Goal: Task Accomplishment & Management: Use online tool/utility

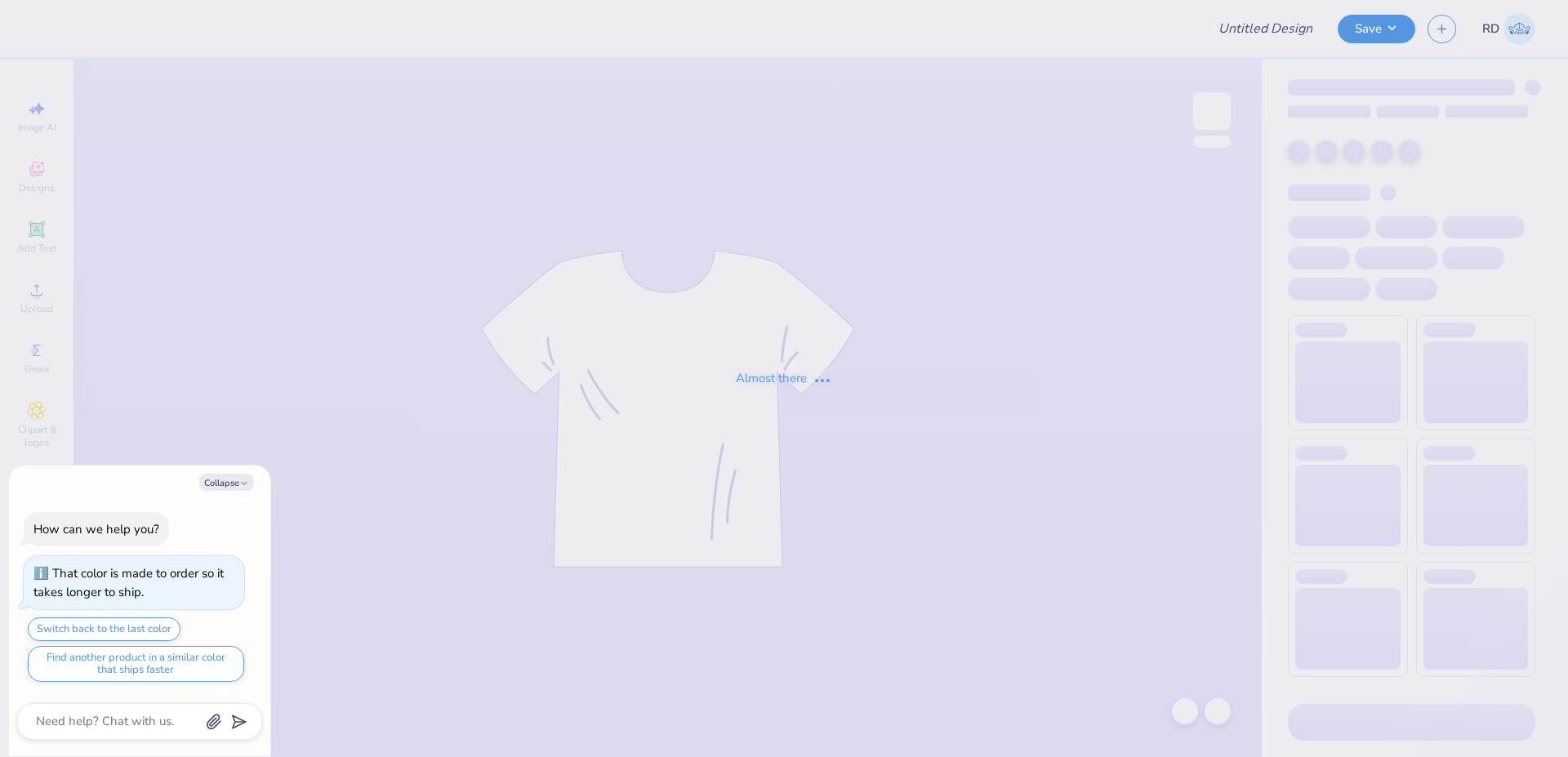
type input "FPS239875"
click at [226, 479] on button "Collapse" at bounding box center [226, 482] width 55 height 17
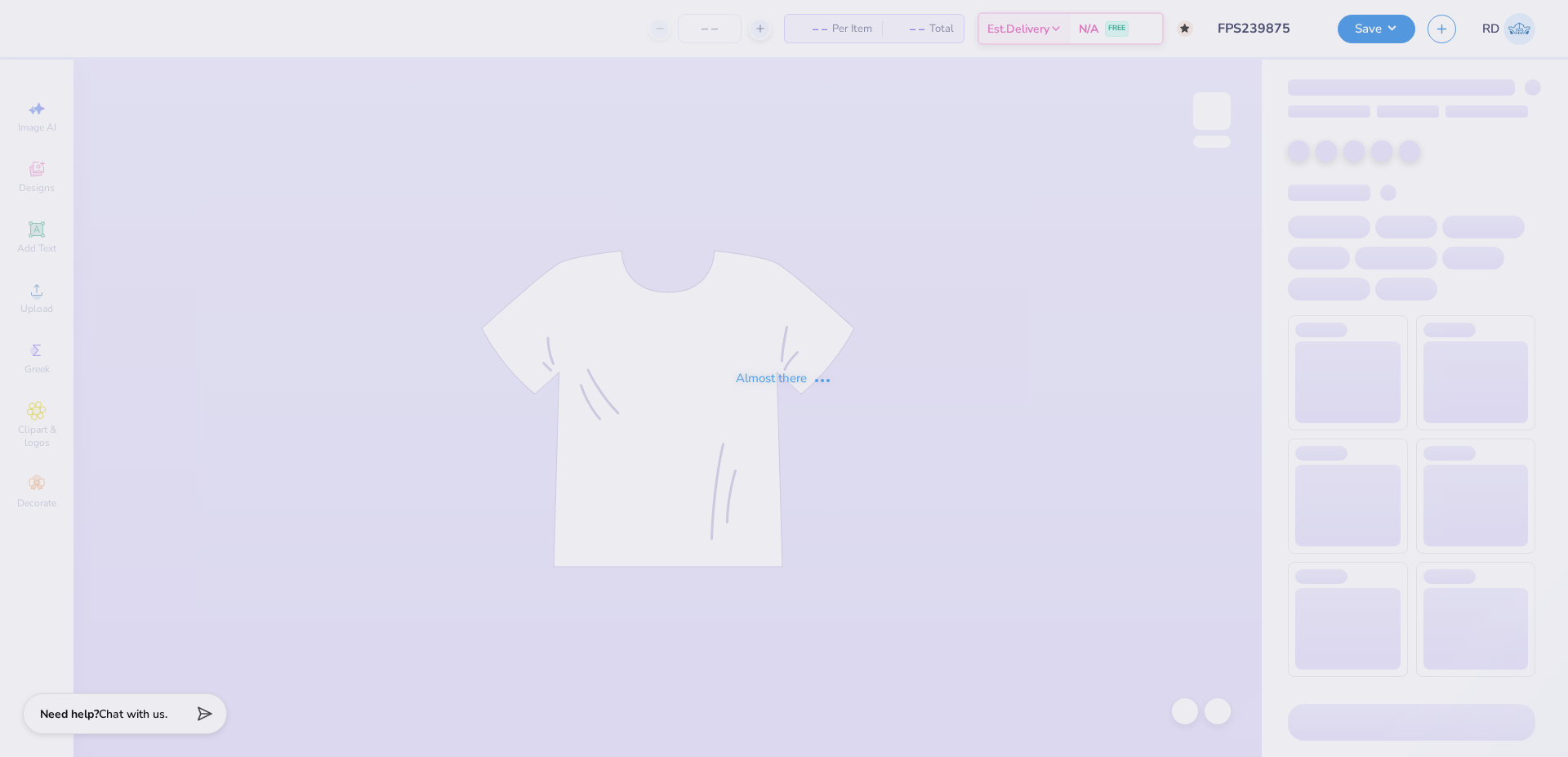
type textarea "x"
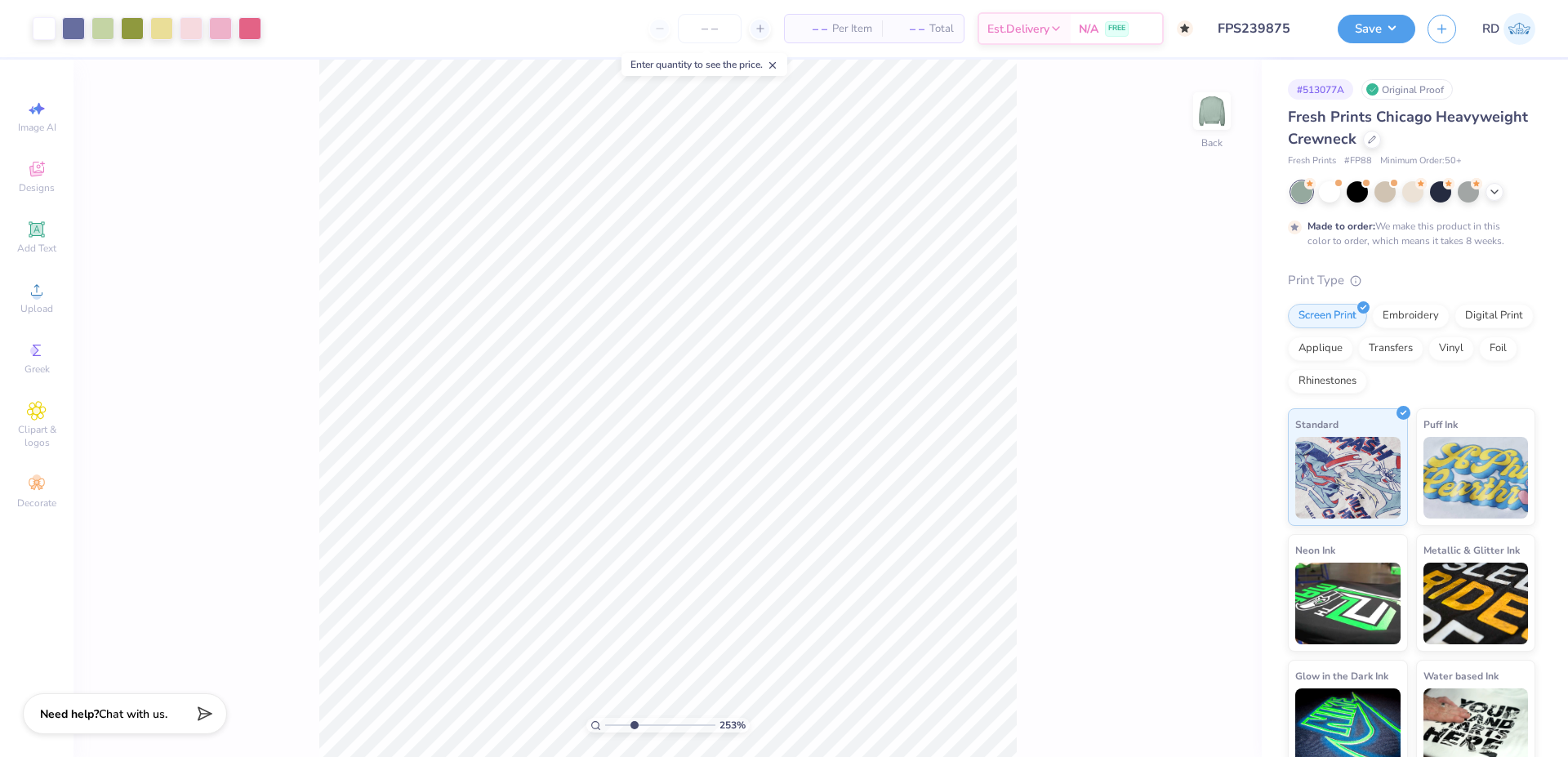
drag, startPoint x: 622, startPoint y: 726, endPoint x: 634, endPoint y: 728, distance: 12.2
click at [634, 728] on input "range" at bounding box center [660, 725] width 110 height 15
type input "3.27"
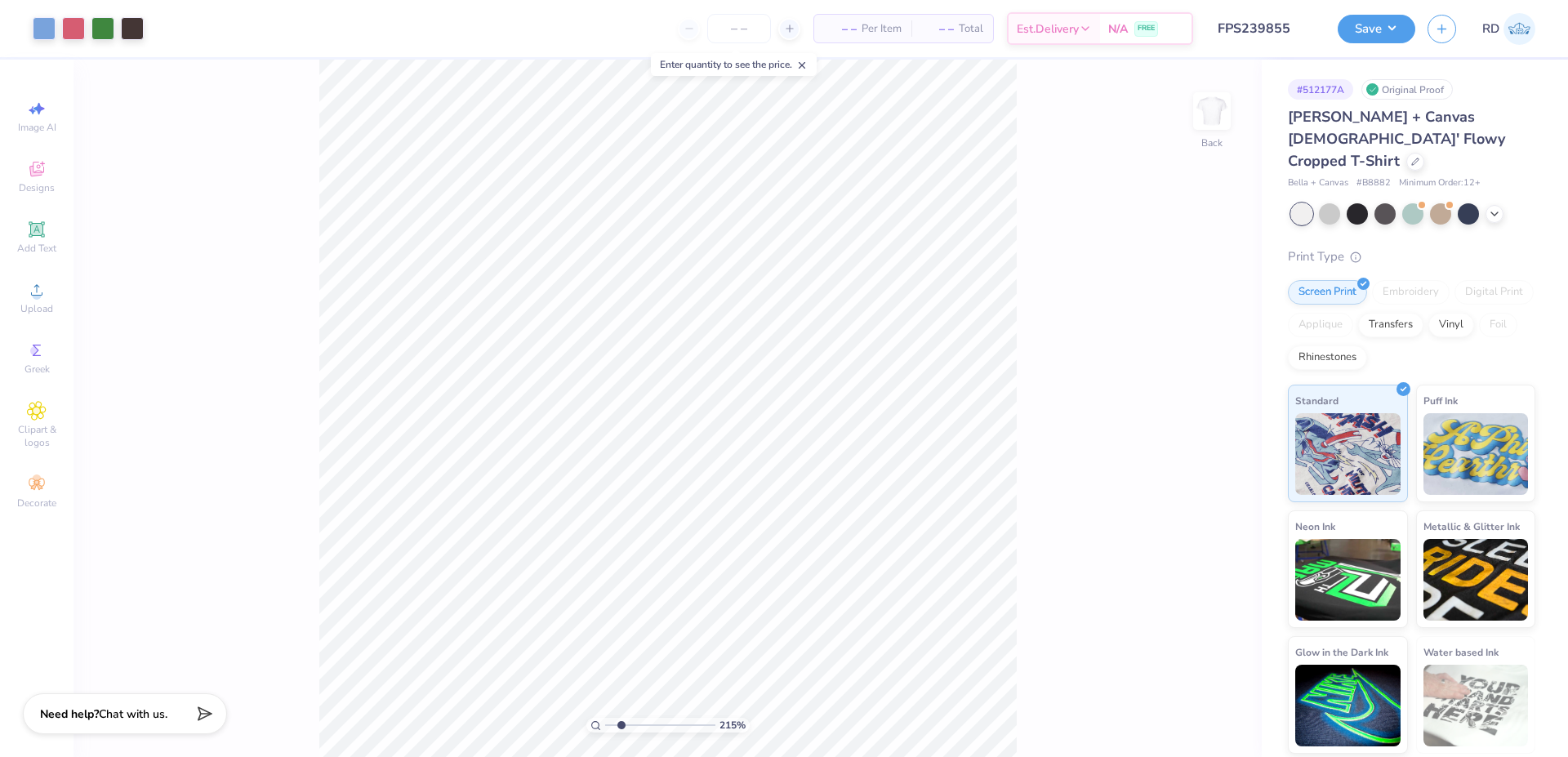
click at [621, 727] on input "range" at bounding box center [660, 725] width 110 height 15
type input "2.15"
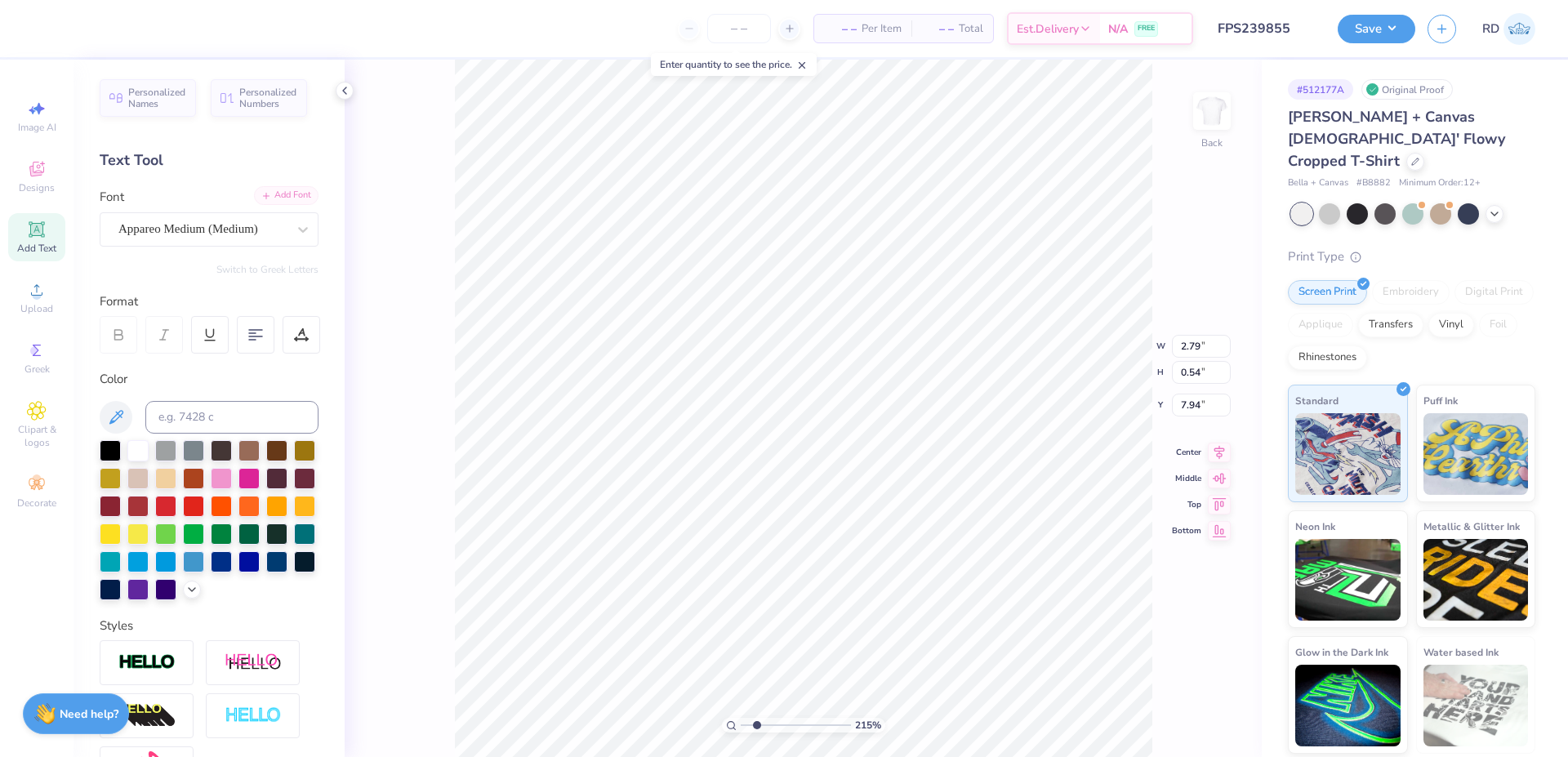
click at [275, 190] on div "Add Font" at bounding box center [286, 195] width 65 height 18
type textarea "Phi Mu"
type input "4.56"
type input "0.44"
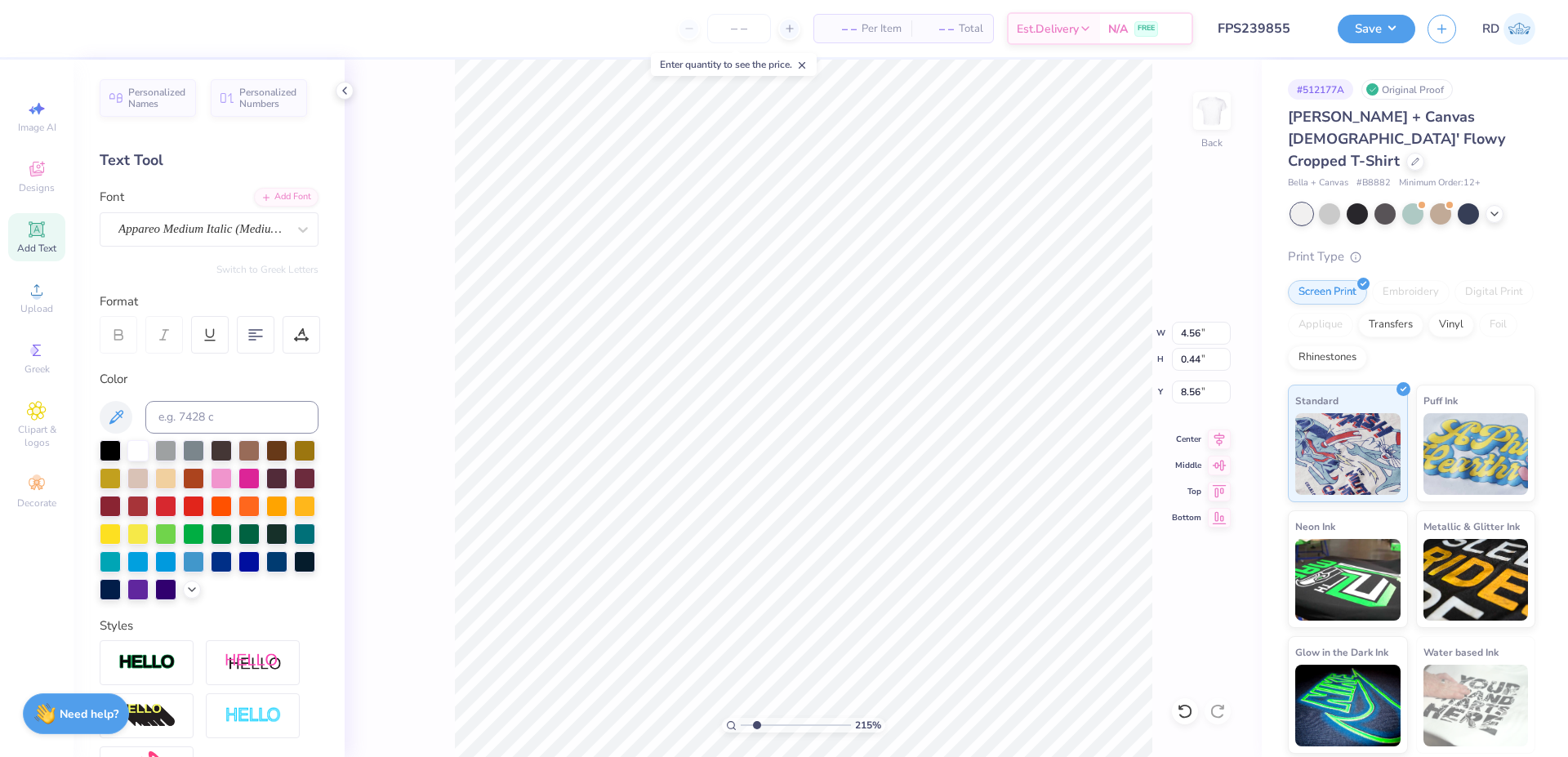
type input "8.56"
click at [220, 225] on div "Appareo Medium Italic (Medium Italic)" at bounding box center [202, 229] width 172 height 25
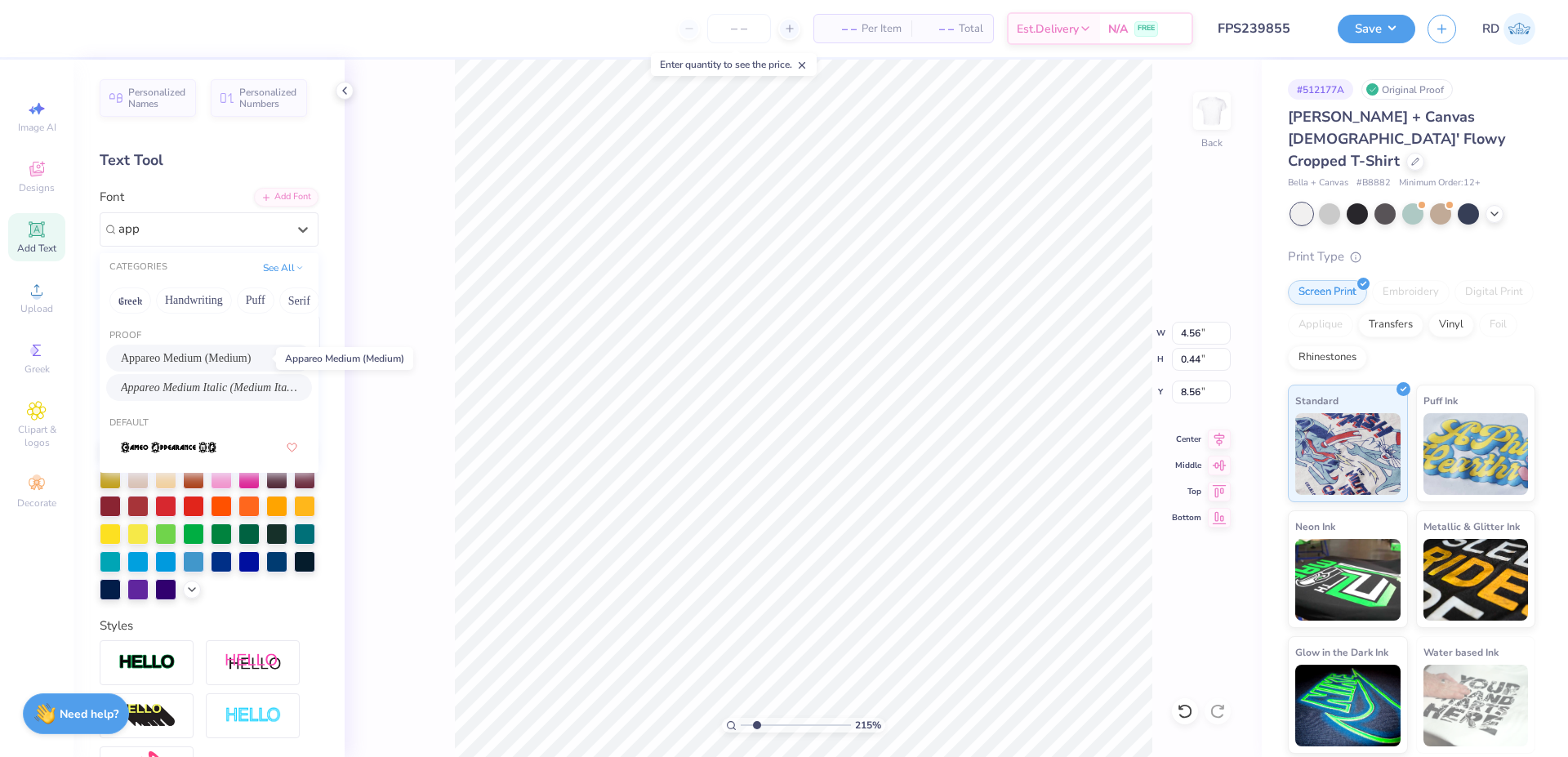
click at [189, 359] on span "Appareo Medium (Medium)" at bounding box center [185, 358] width 130 height 17
type input "app"
type input "4.43"
type input "0.43"
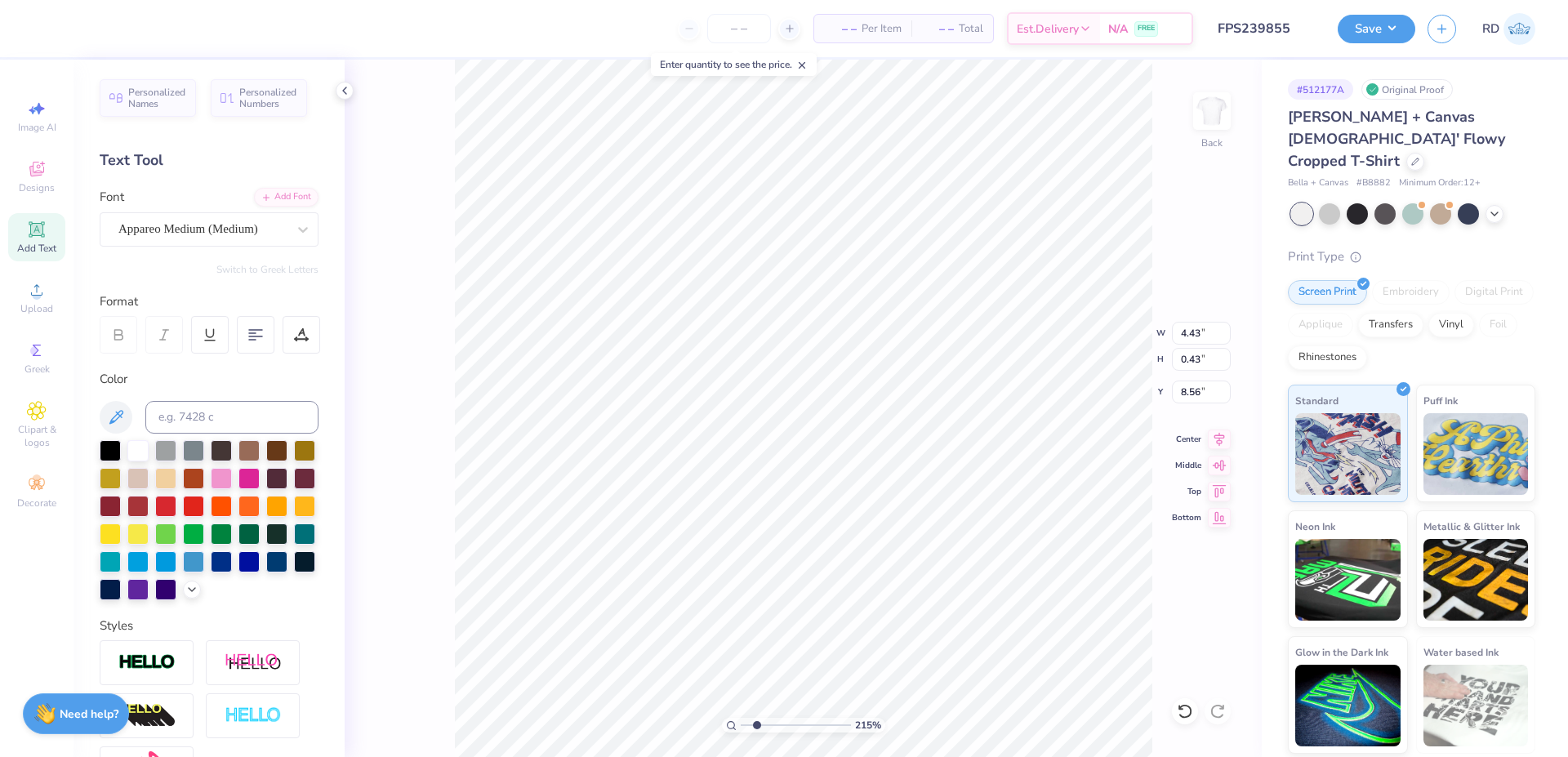
type input "7.95"
click at [776, 728] on input "range" at bounding box center [795, 725] width 110 height 15
click at [766, 726] on input "range" at bounding box center [795, 725] width 110 height 15
type input "1.63"
click at [751, 725] on input "range" at bounding box center [795, 725] width 110 height 15
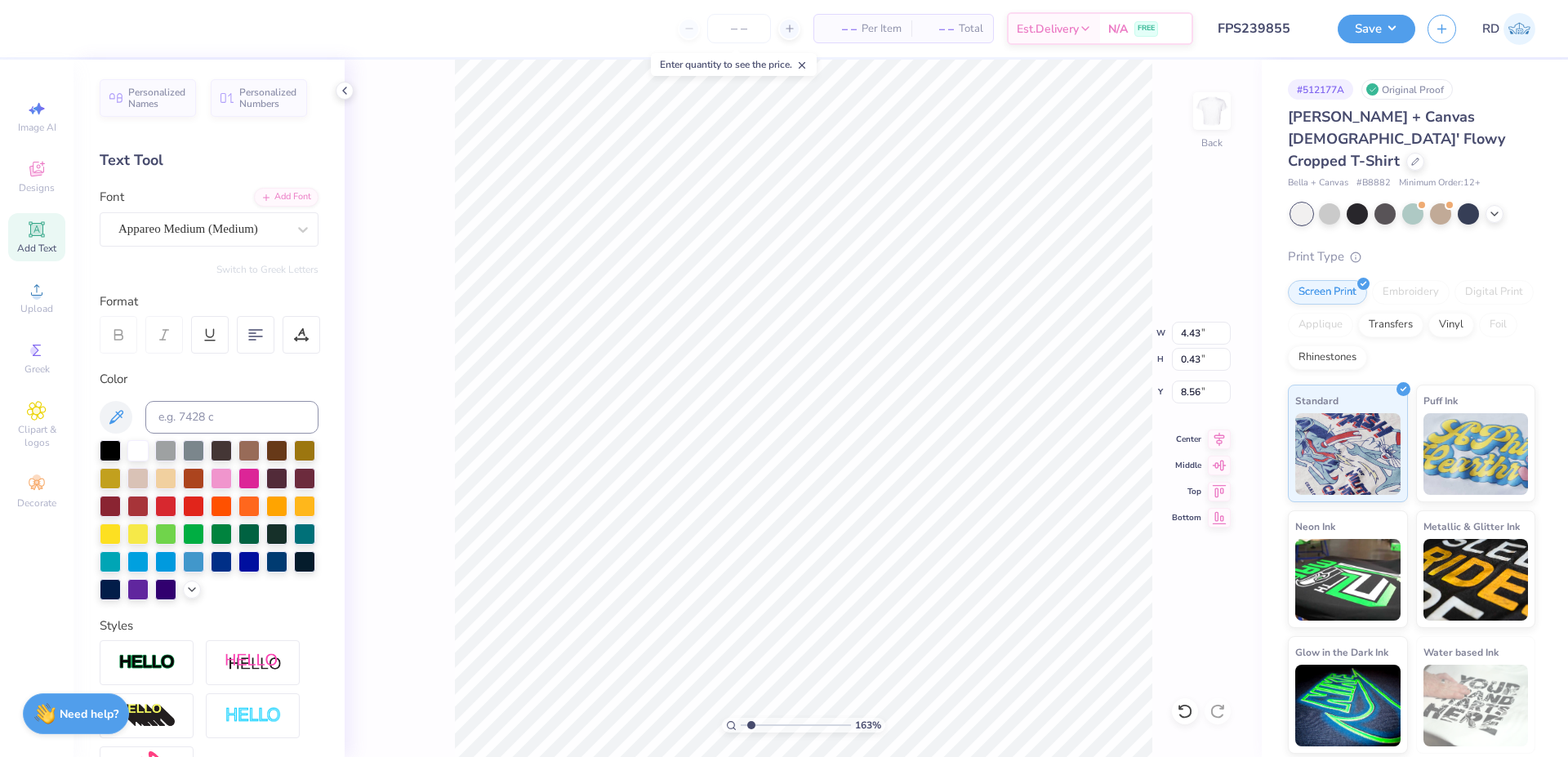
type textarea "Mom's Weekend"
type textarea "Mom's Day '25"
type input "3.64"
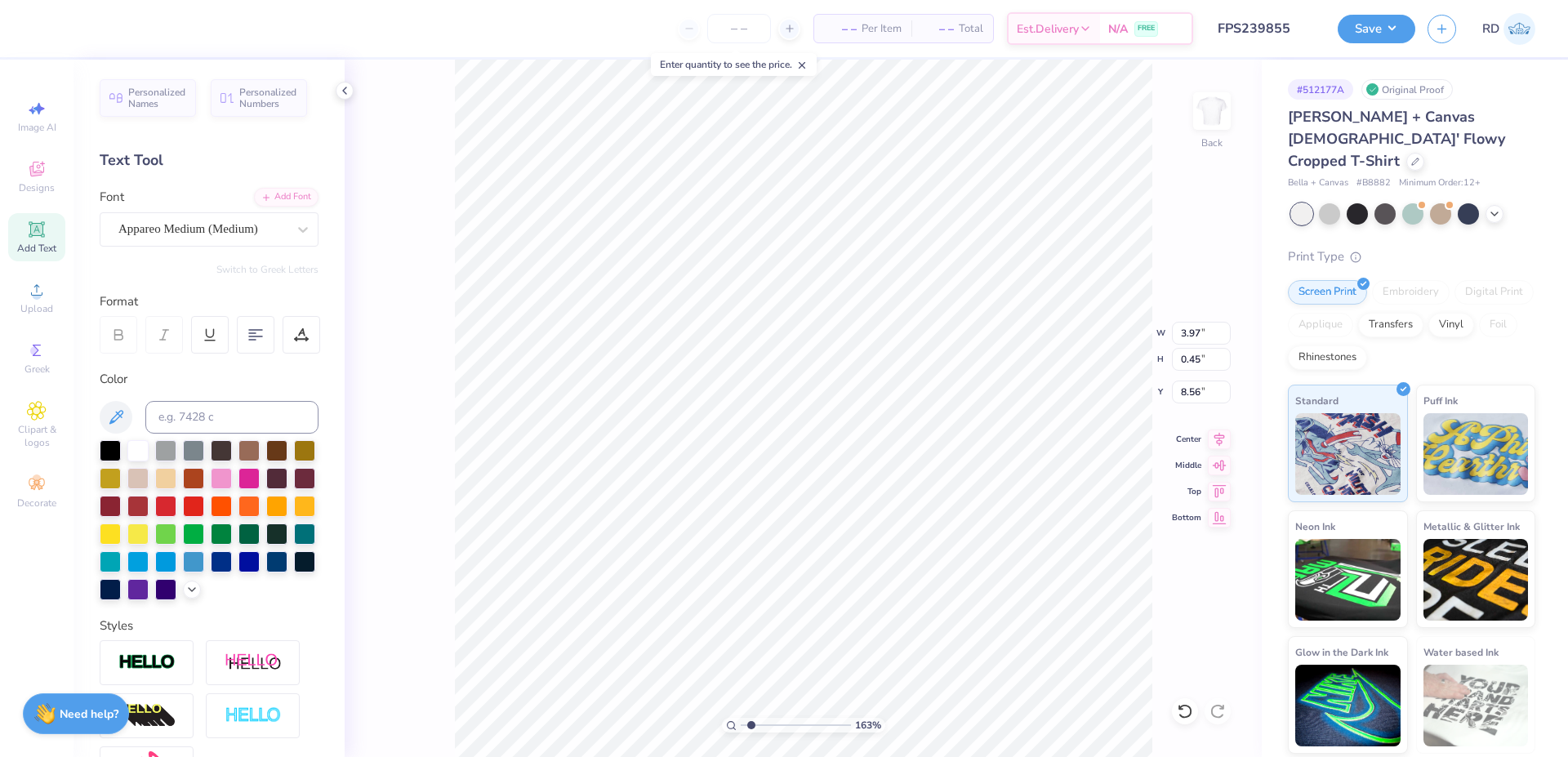
click at [773, 725] on input "range" at bounding box center [795, 725] width 110 height 15
type input "7.90"
type input "2.9"
click at [766, 727] on input "range" at bounding box center [795, 725] width 110 height 15
type input "6.45"
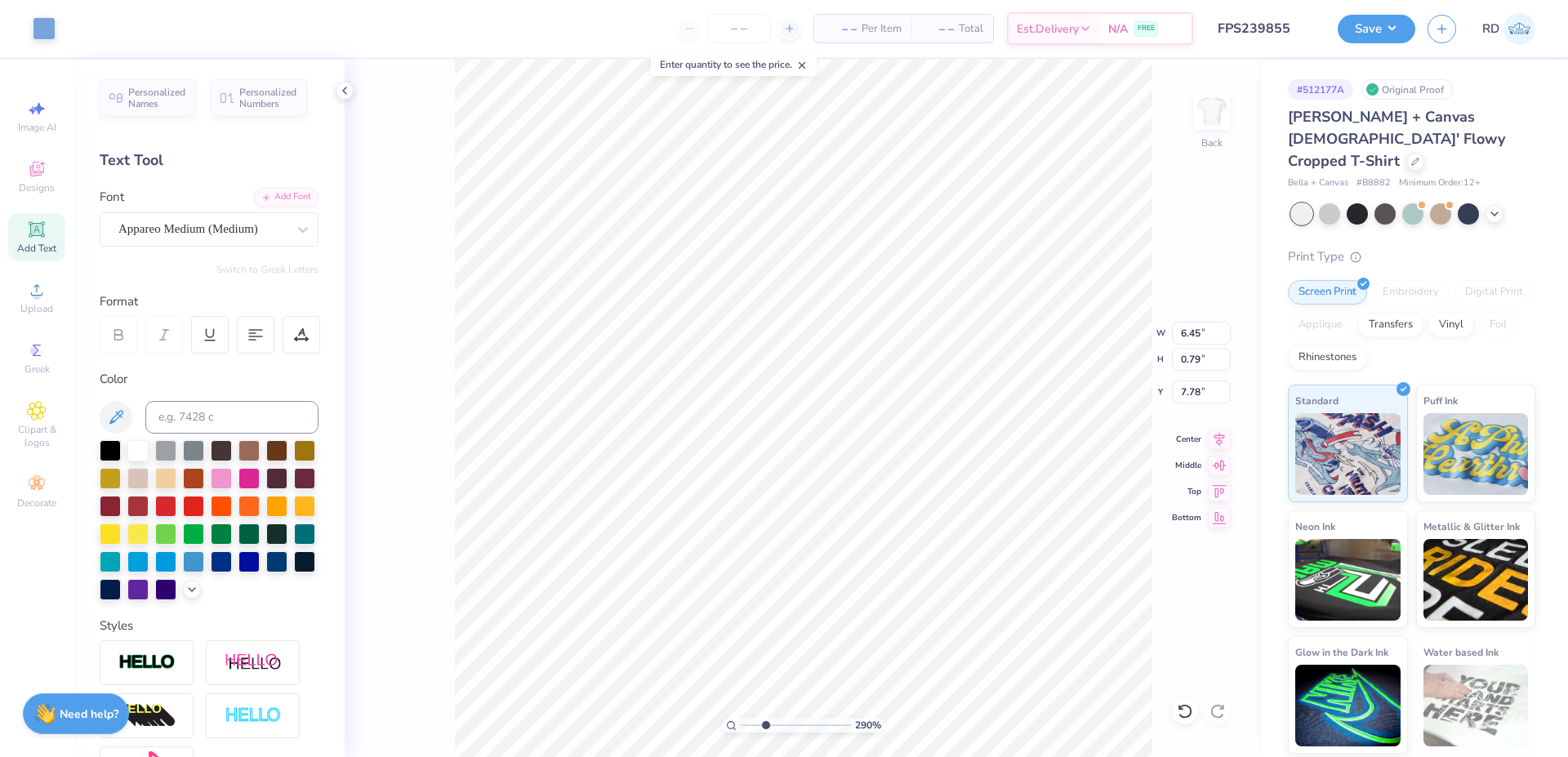
type input "0.79"
type input "7.78"
click at [1222, 443] on icon at bounding box center [1218, 436] width 23 height 19
type input "1.93"
click at [755, 725] on input "range" at bounding box center [795, 725] width 110 height 15
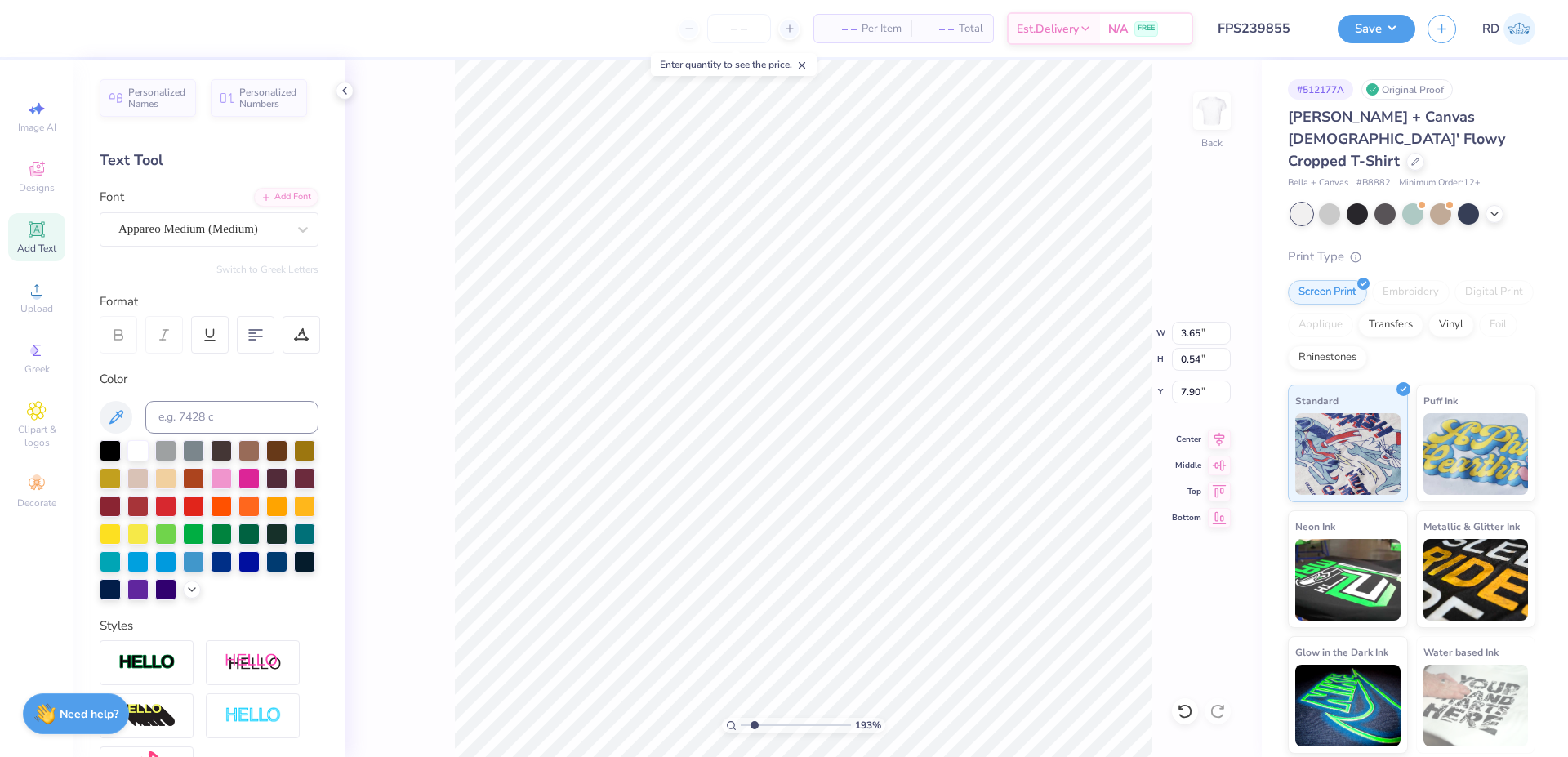
scroll to position [0, 5]
type textarea "MOM'S DAY '25"
type input "2.55"
type input "0.79"
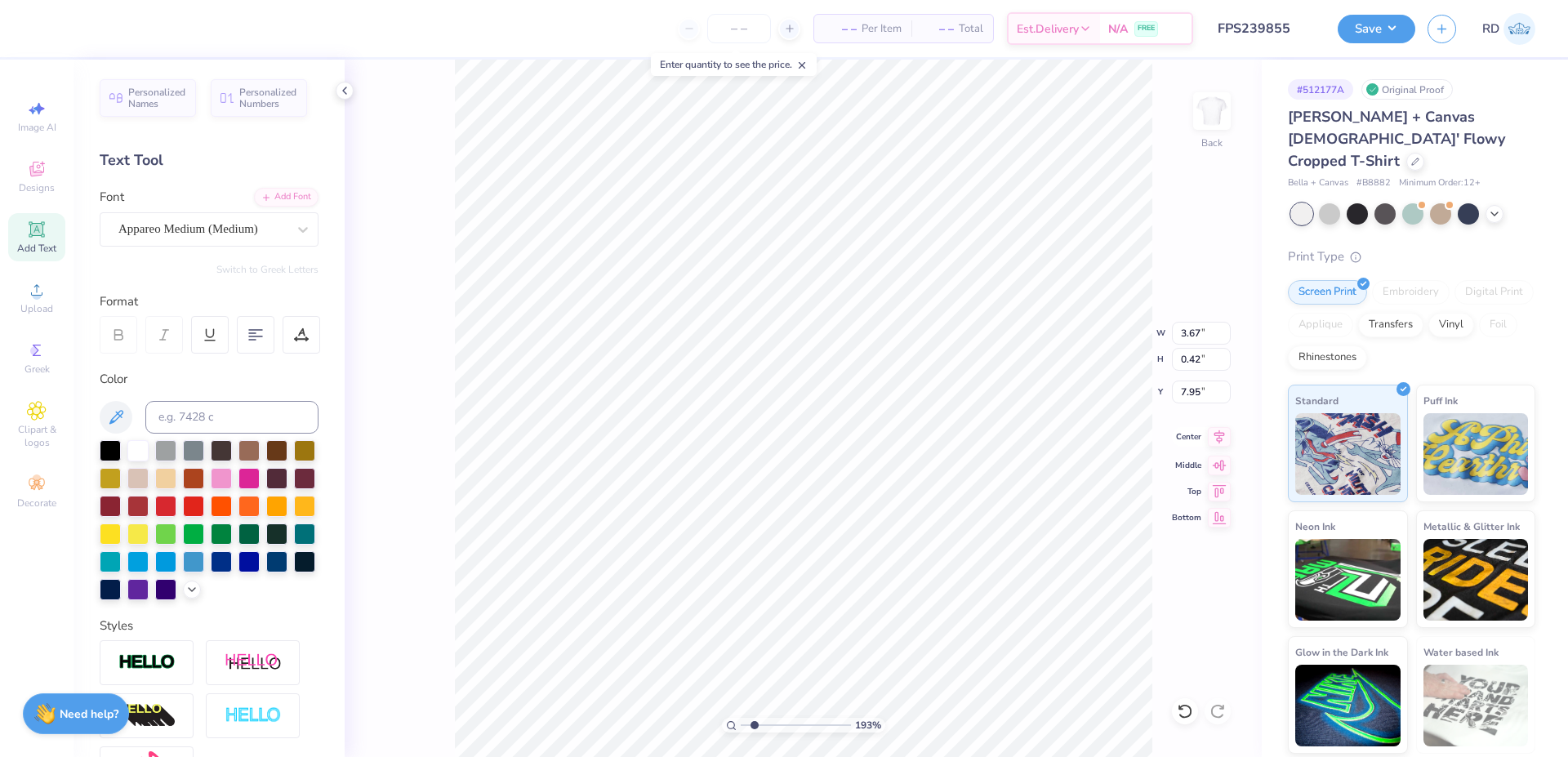
type input "7.78"
click at [1222, 439] on icon at bounding box center [1219, 436] width 11 height 14
type input "7.74"
type input "3.67"
type input "0.42"
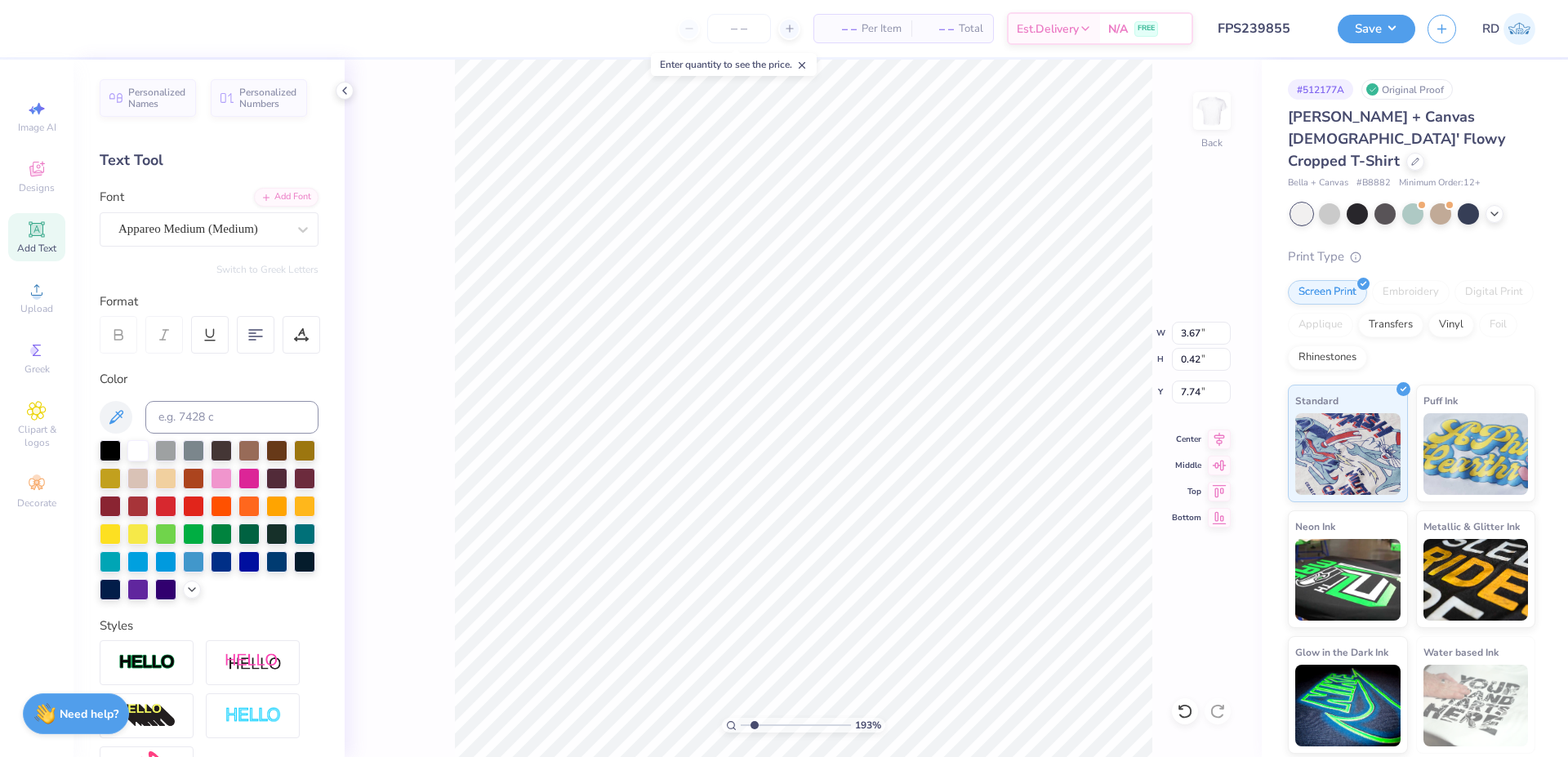
type input "8.56"
type input "6.46"
type input "0.79"
type input "7.78"
click at [1226, 433] on icon at bounding box center [1218, 436] width 23 height 19
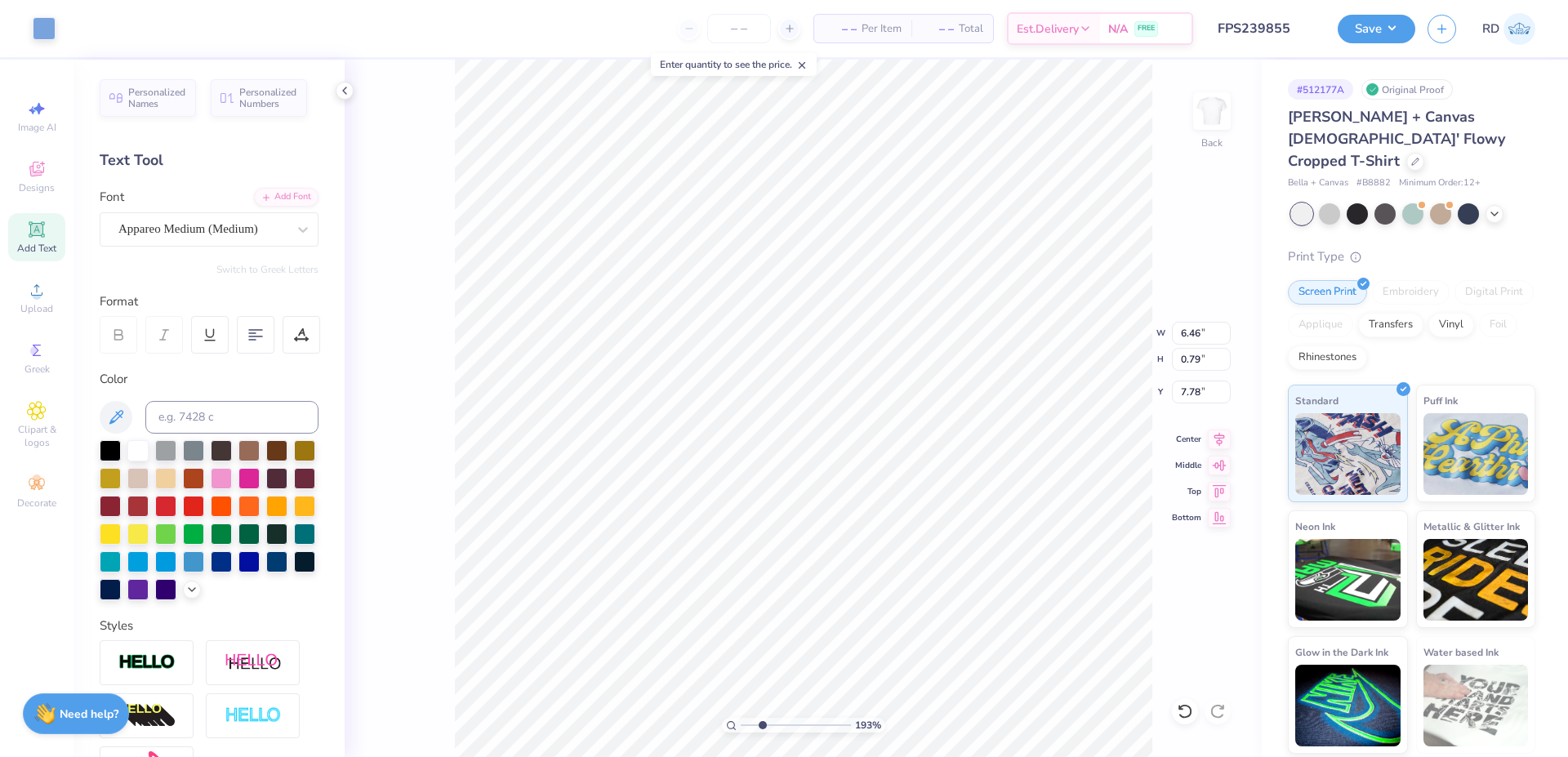
click at [762, 726] on input "range" at bounding box center [795, 725] width 110 height 15
click at [750, 722] on input "range" at bounding box center [795, 725] width 110 height 15
type input "1.56"
type input "2.55"
type input "0.79"
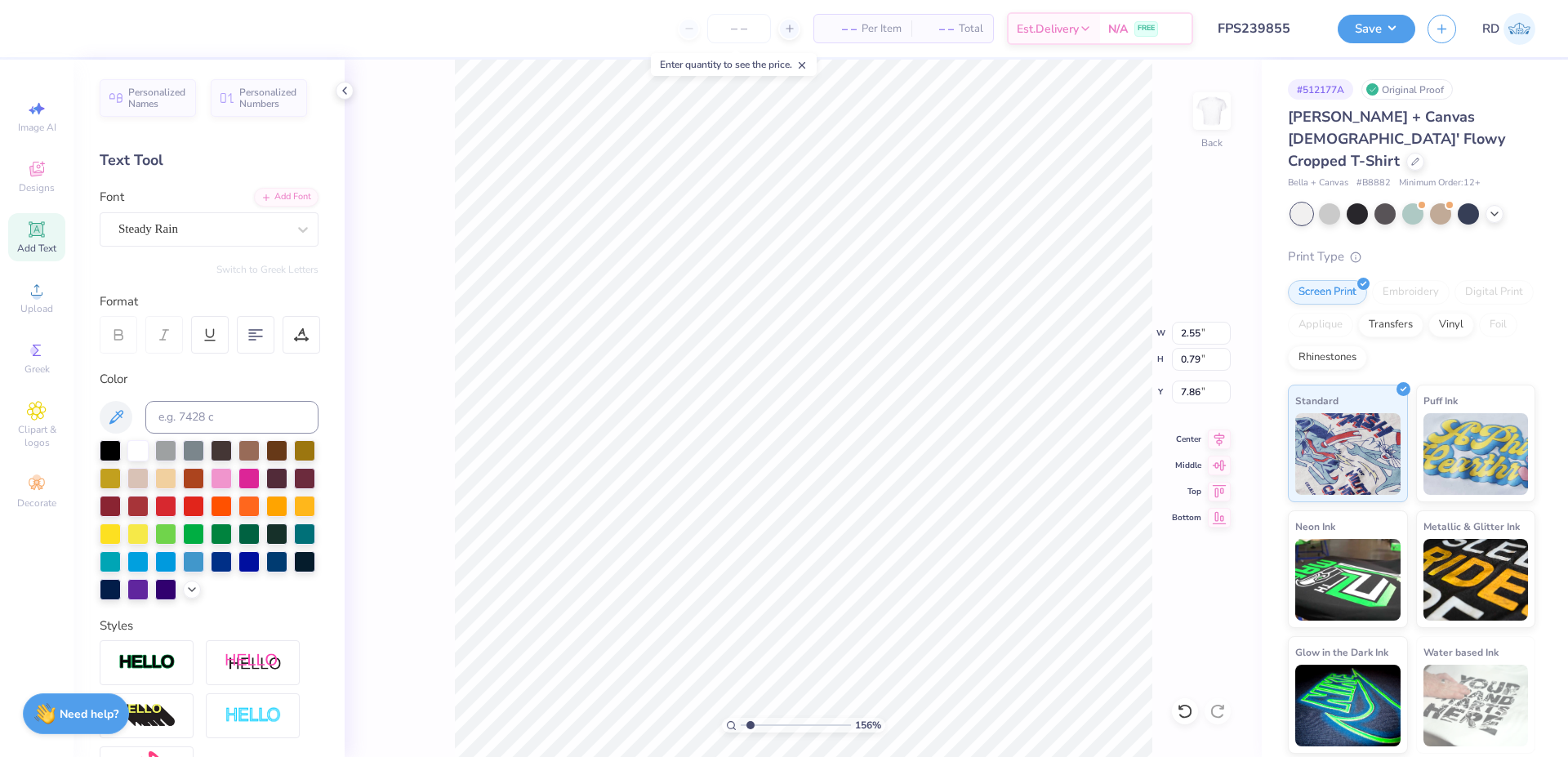
type input "7.86"
type input "3.67"
type input "0.42"
type input "8.04"
click at [190, 220] on div at bounding box center [202, 229] width 169 height 22
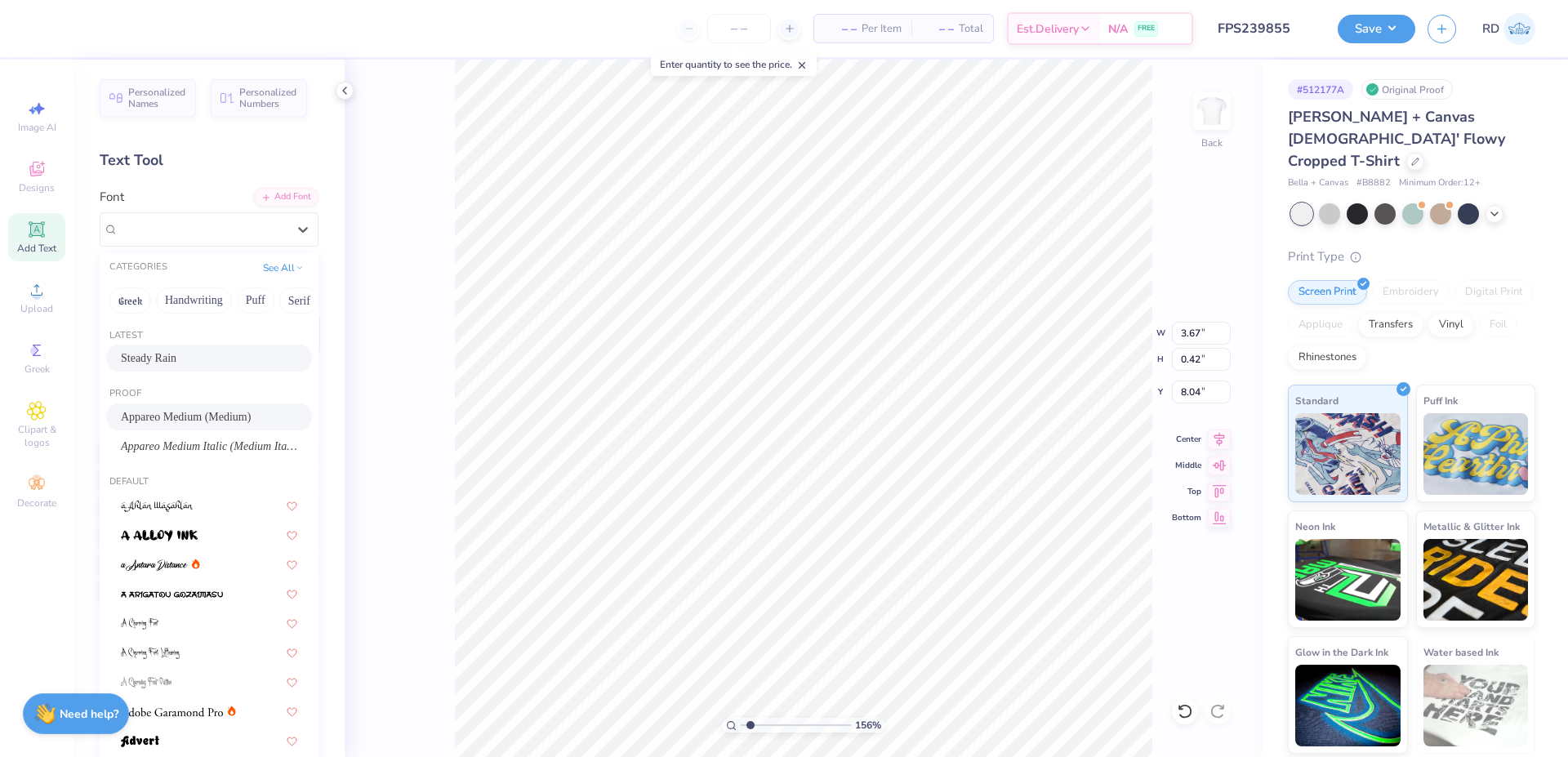
click at [175, 348] on div "Steady Rain" at bounding box center [209, 358] width 205 height 27
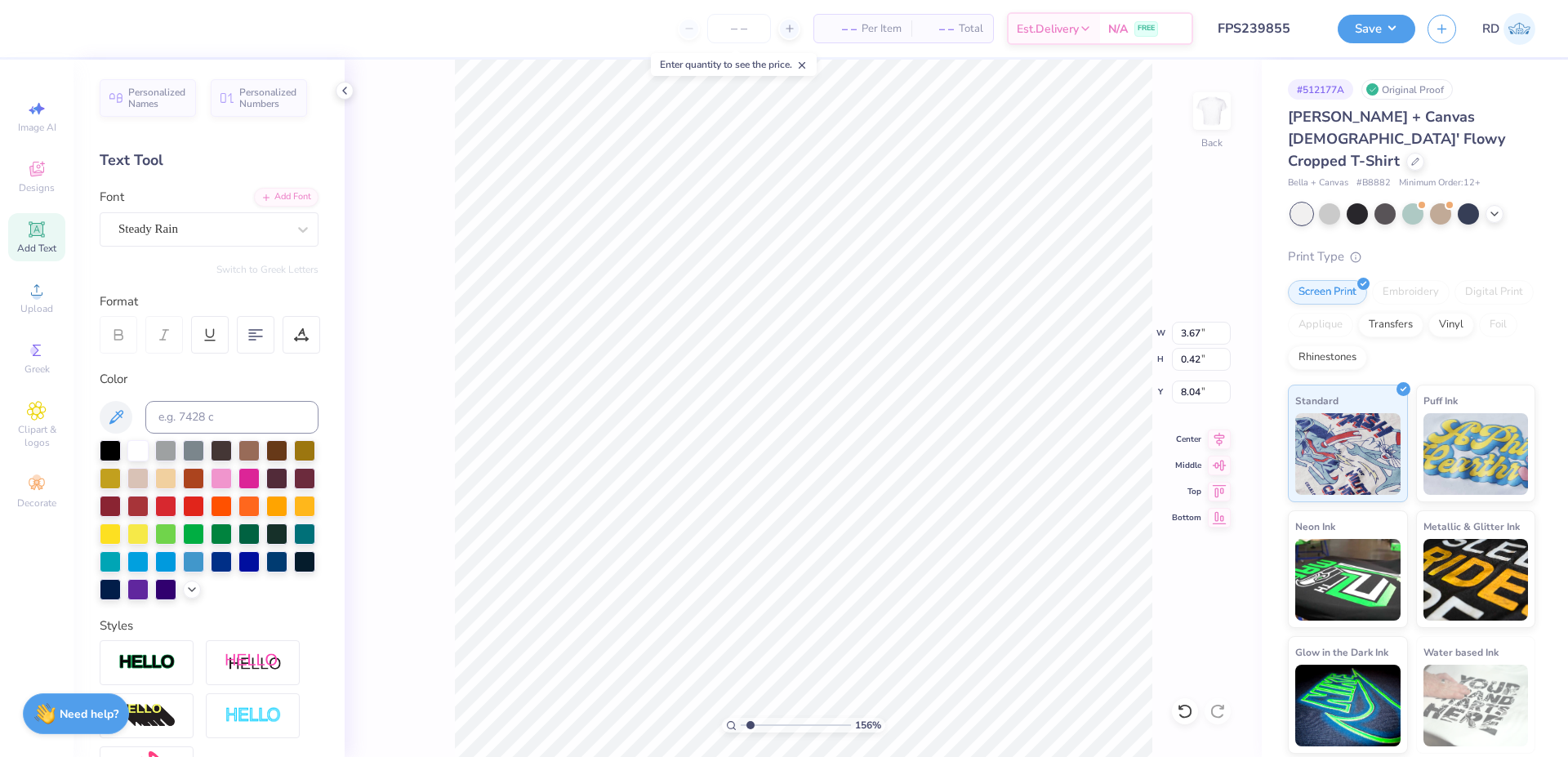
type input "5.57"
type input "0.62"
type input "7.94"
click at [761, 723] on input "range" at bounding box center [795, 725] width 110 height 15
type input "2.53"
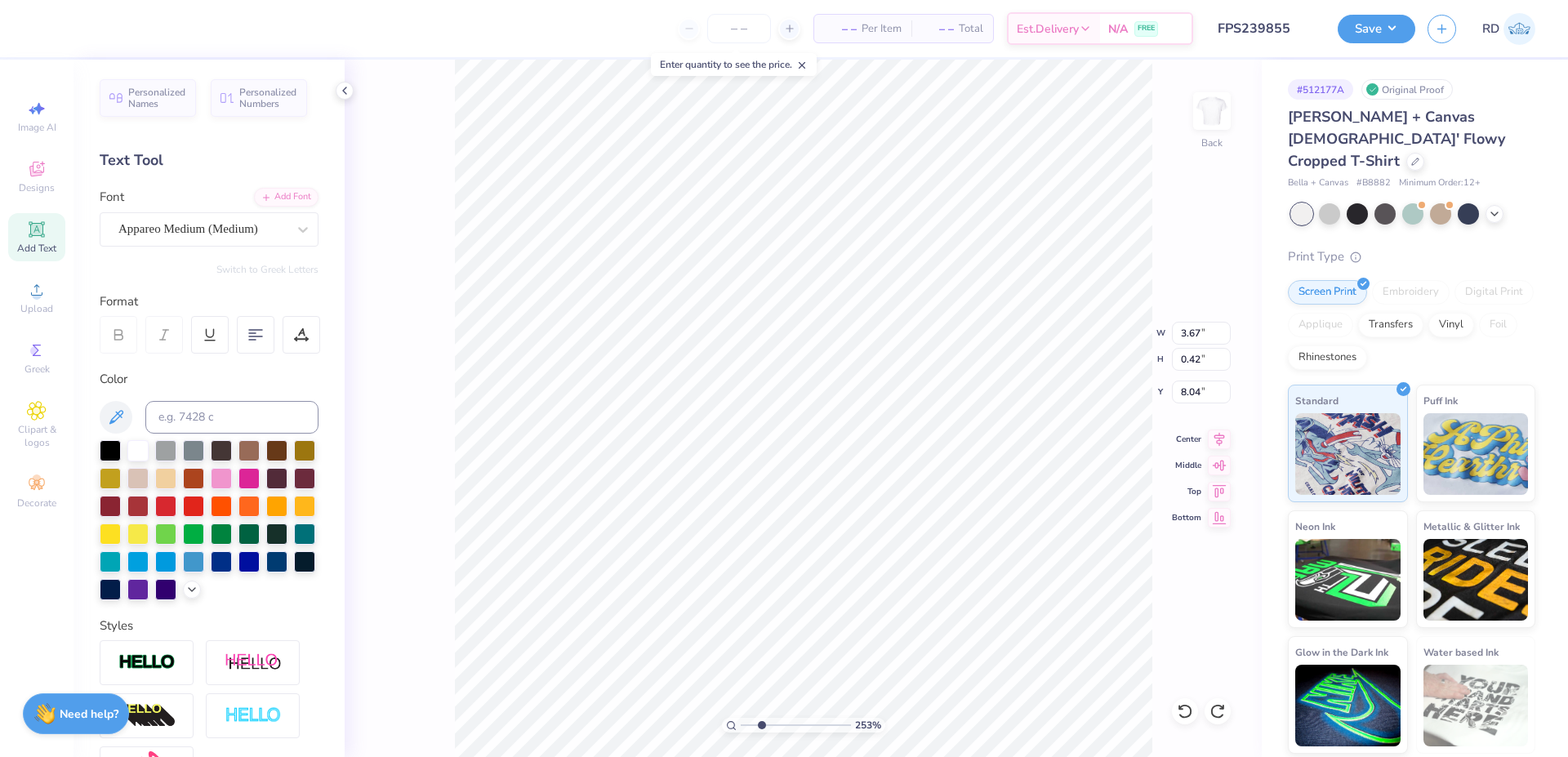
scroll to position [0, 8]
click at [197, 224] on div "Appareo Medium (Medium)" at bounding box center [202, 229] width 172 height 25
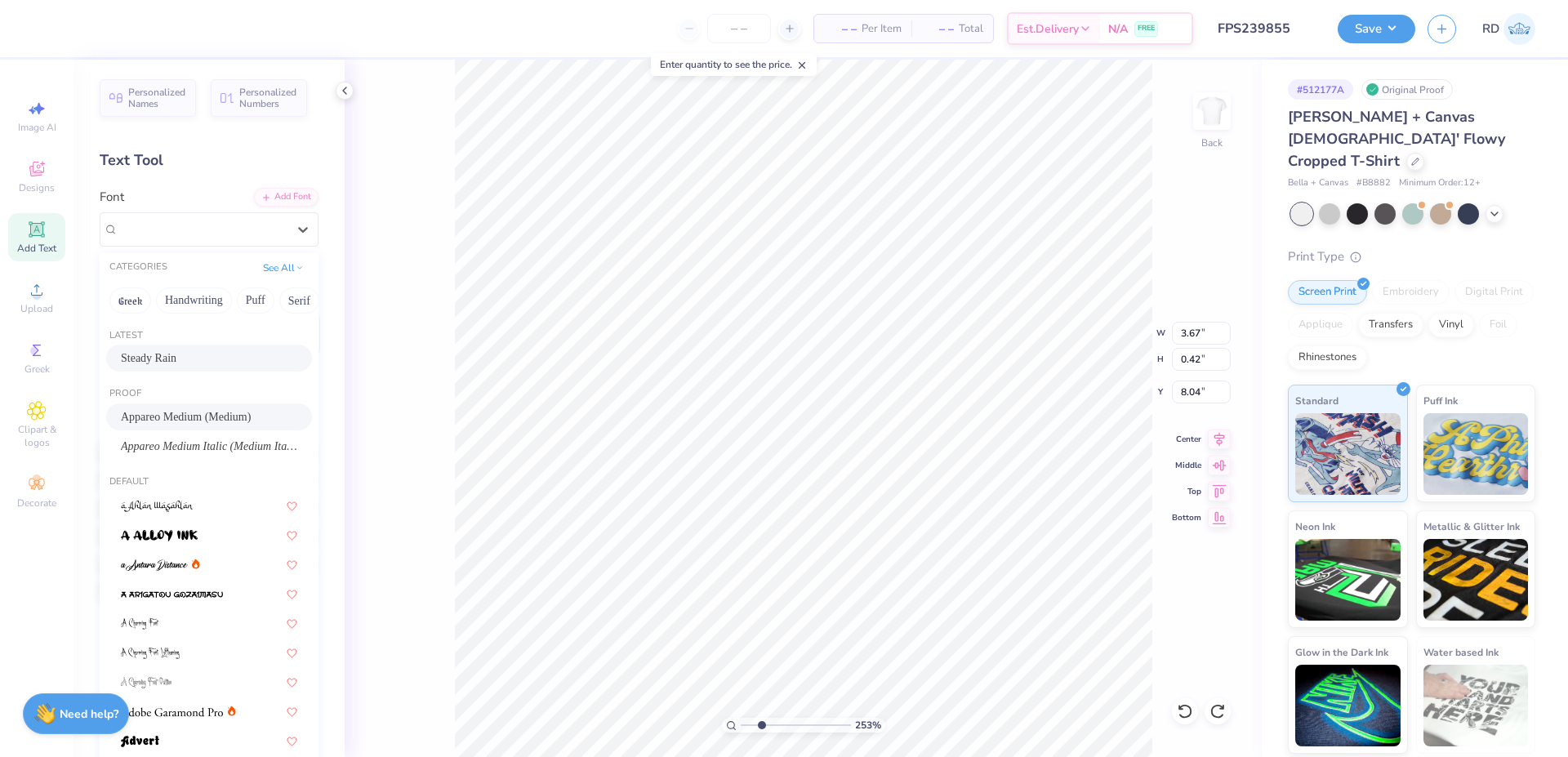
click at [169, 353] on span "Steady Rain" at bounding box center [148, 358] width 55 height 17
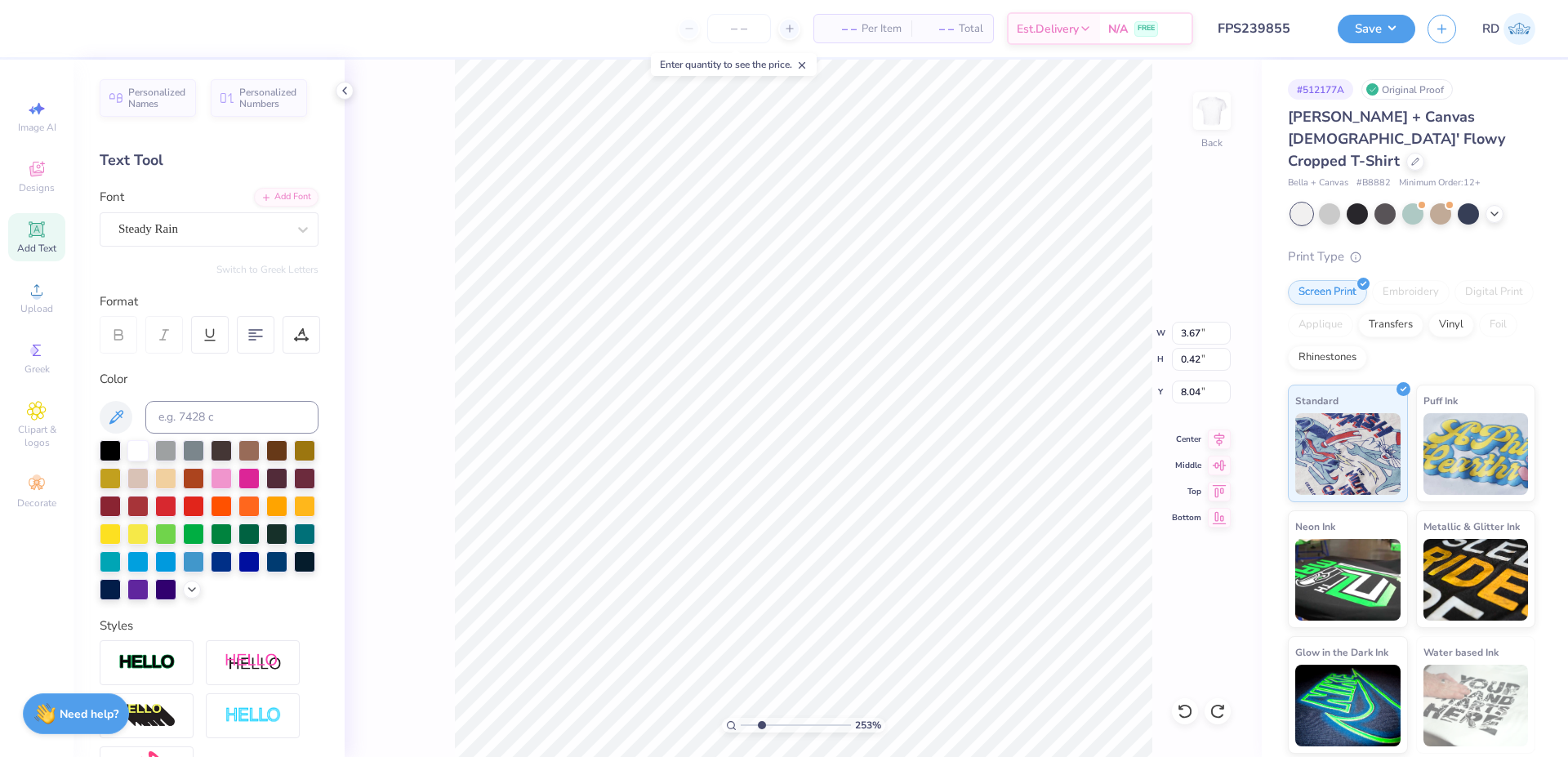
type textarea "Moms Day 2025"
type input "1.78"
click at [753, 722] on input "range" at bounding box center [795, 725] width 110 height 15
click at [280, 190] on div "Add Font" at bounding box center [286, 195] width 65 height 18
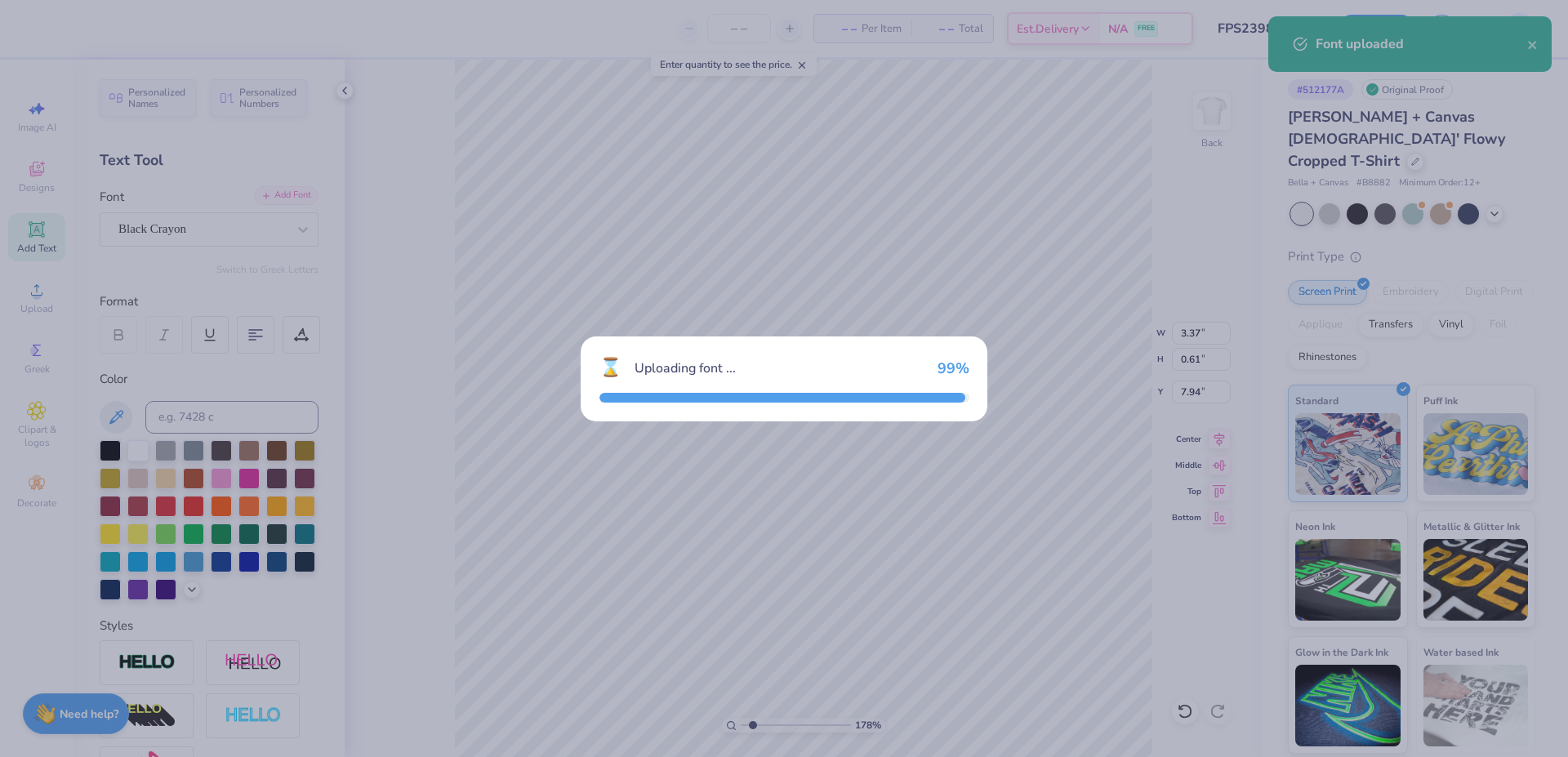
type input "3.39"
type input "0.41"
type input "8.05"
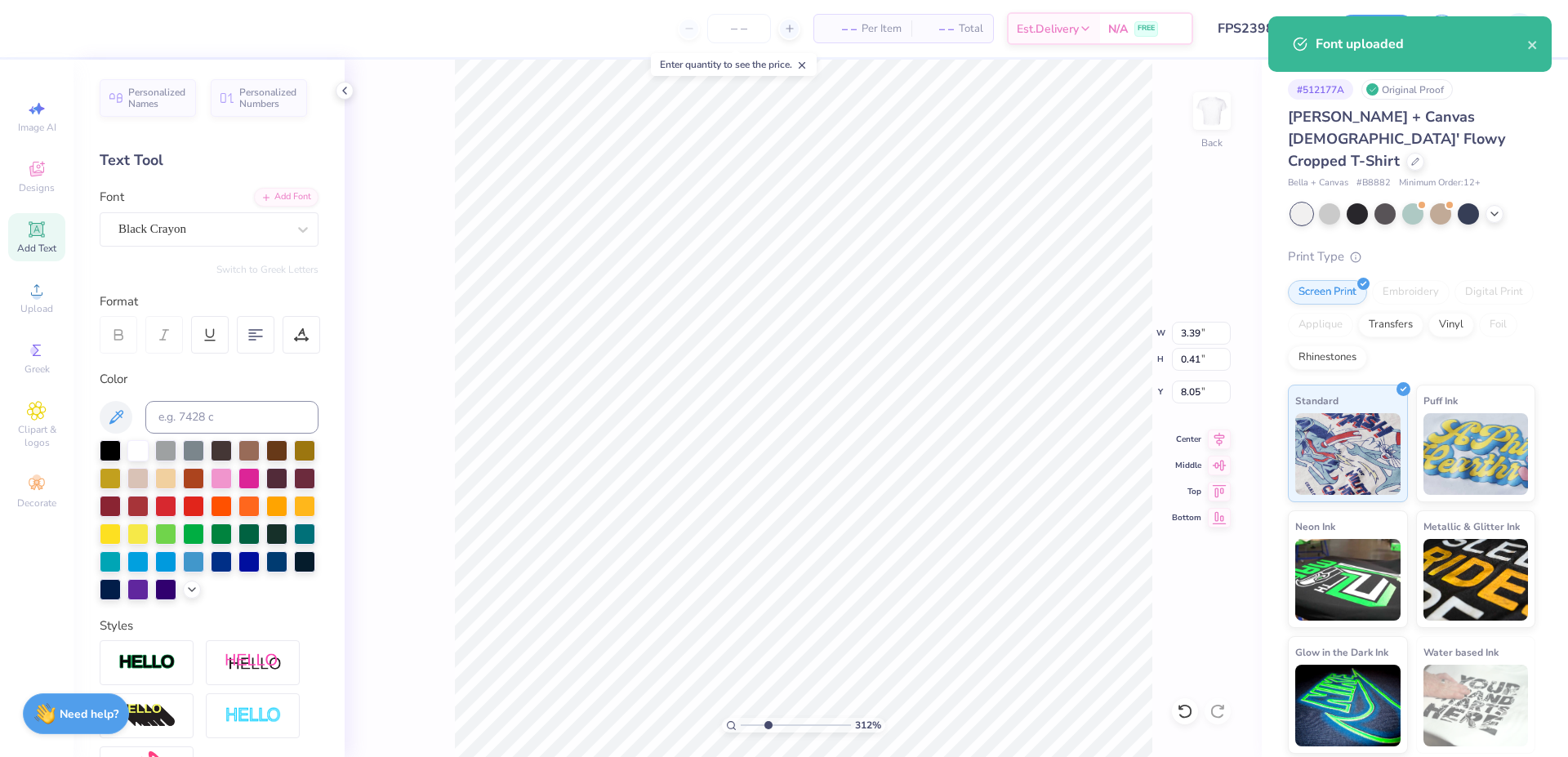
click at [767, 726] on input "range" at bounding box center [795, 725] width 110 height 15
type input "3.12"
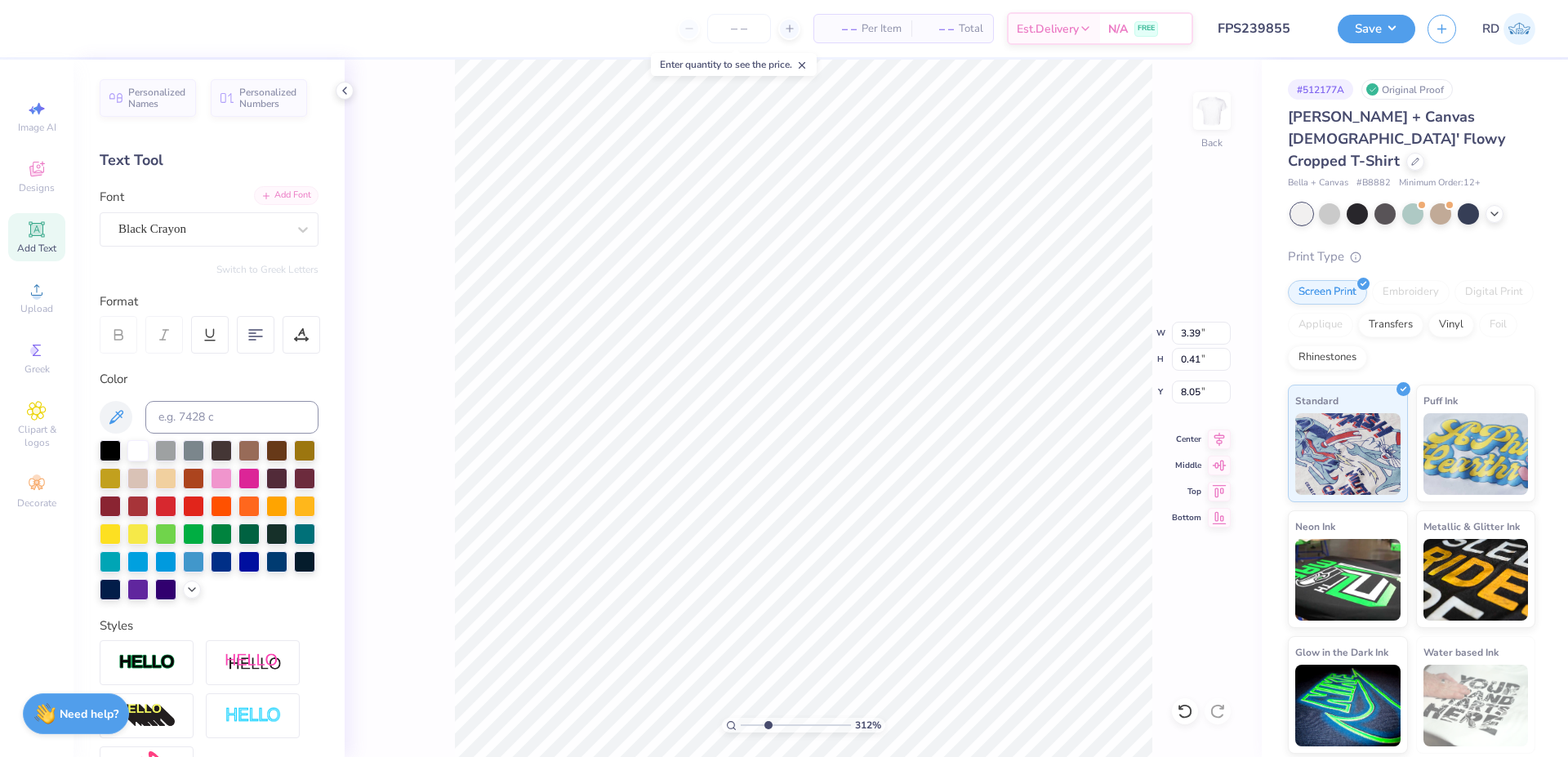
click at [258, 193] on div "Add Font" at bounding box center [286, 195] width 65 height 18
click at [221, 230] on div "Black Crayon" at bounding box center [202, 229] width 172 height 25
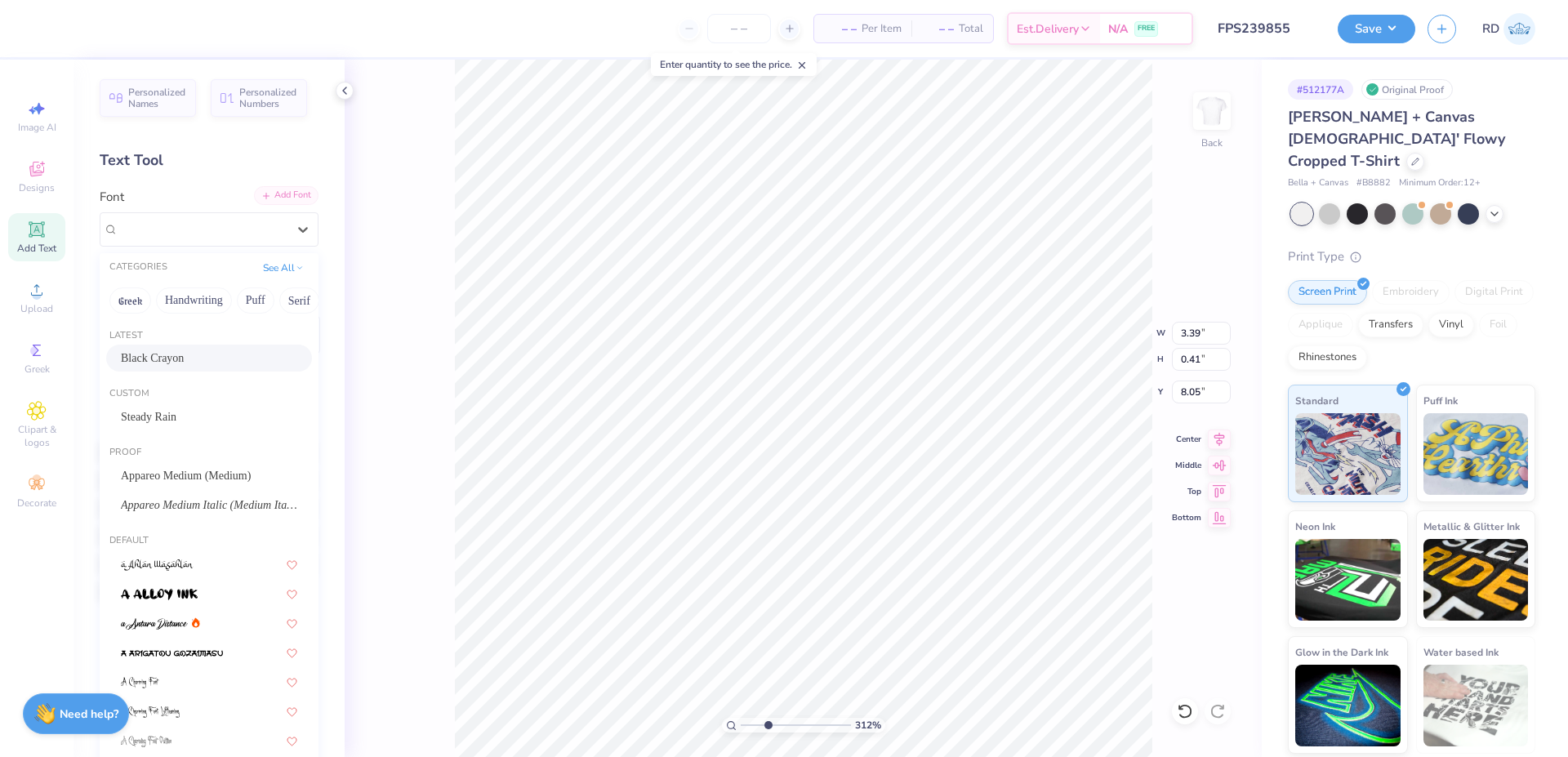
click at [259, 196] on div "Add Font" at bounding box center [286, 195] width 65 height 18
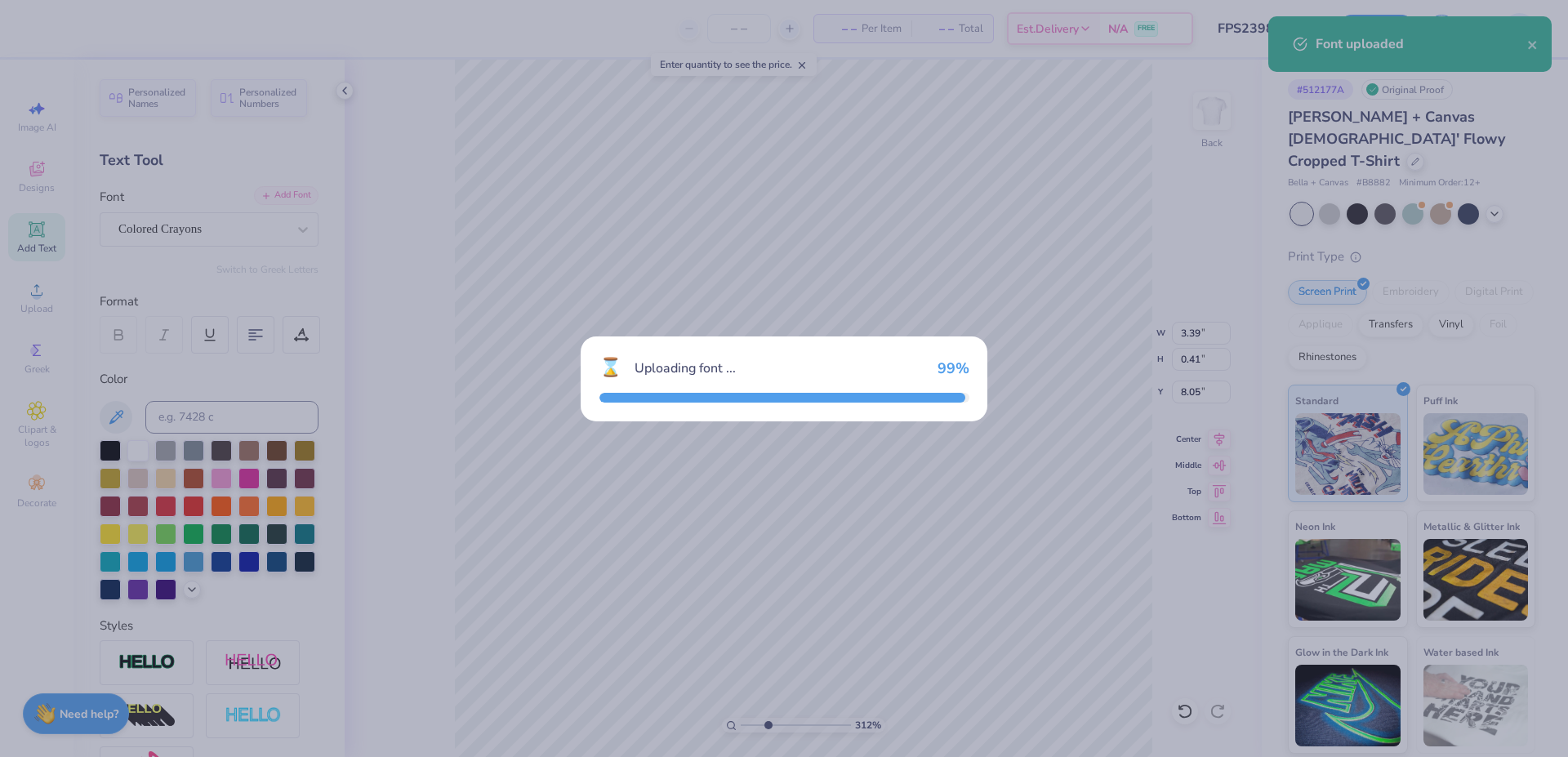
type input "3.36"
type input "0.38"
type input "8.06"
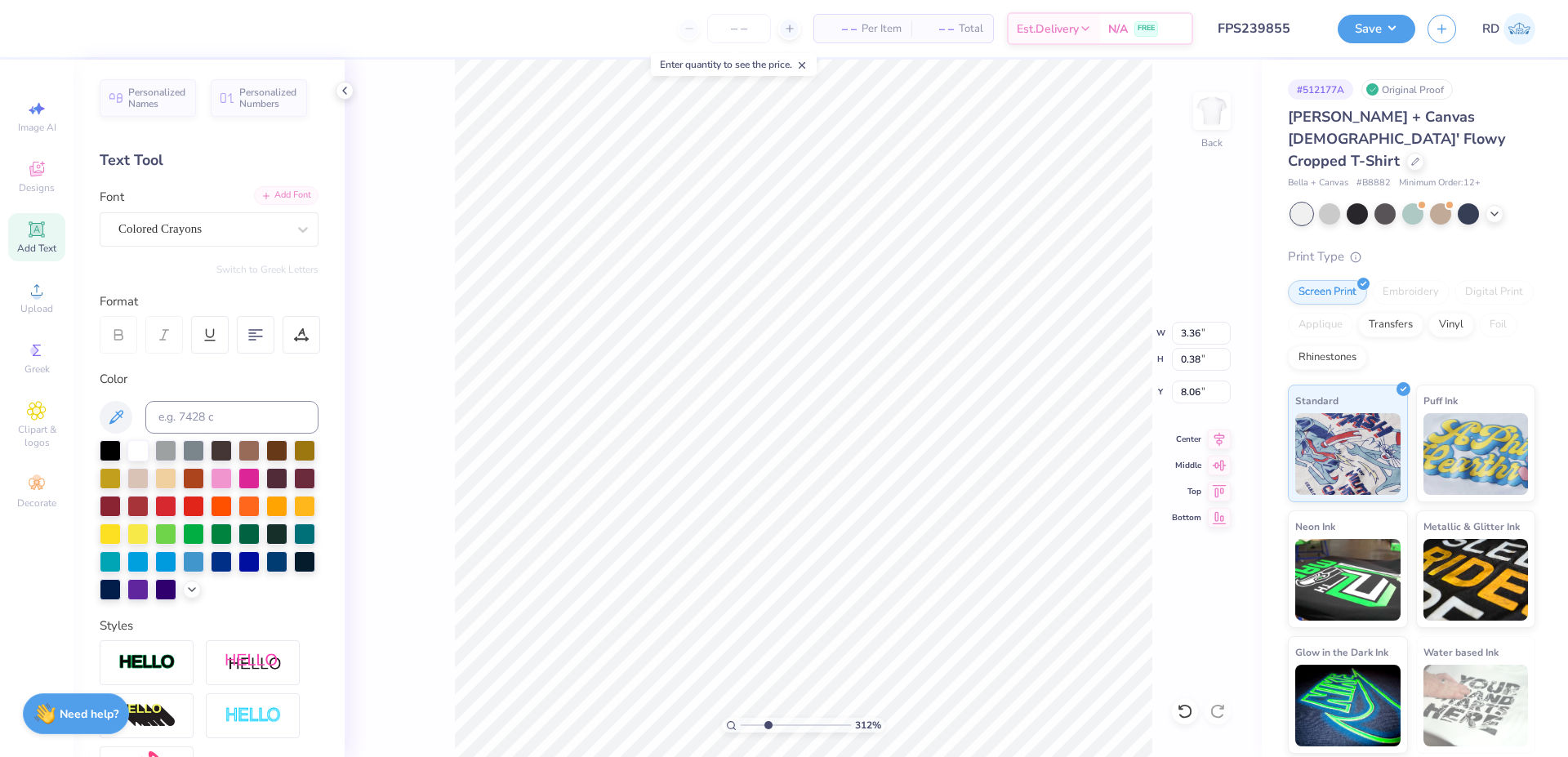
click at [273, 193] on div "Add Font" at bounding box center [286, 195] width 65 height 18
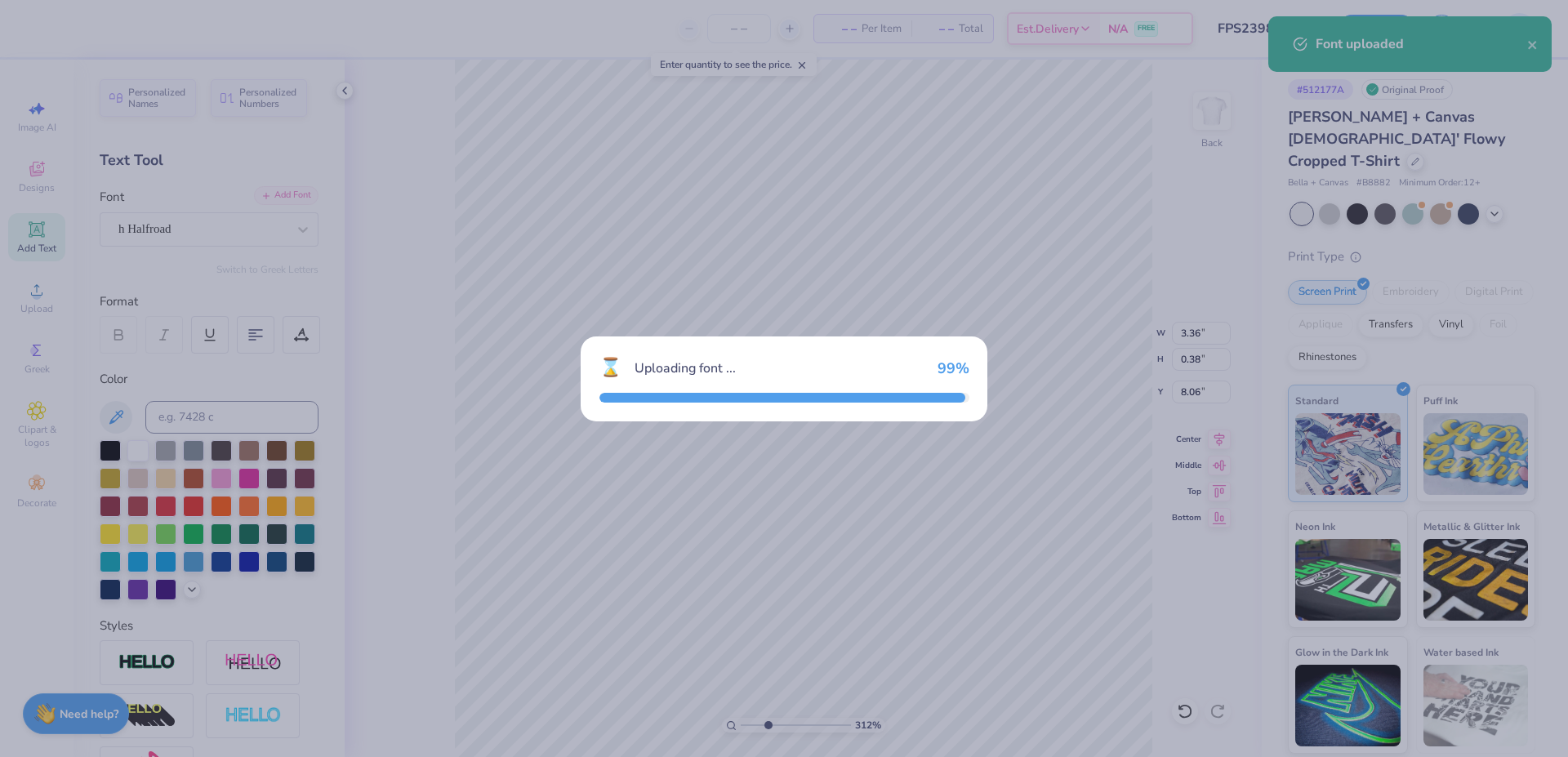
type input "3.03"
type input "0.49"
type input "8.00"
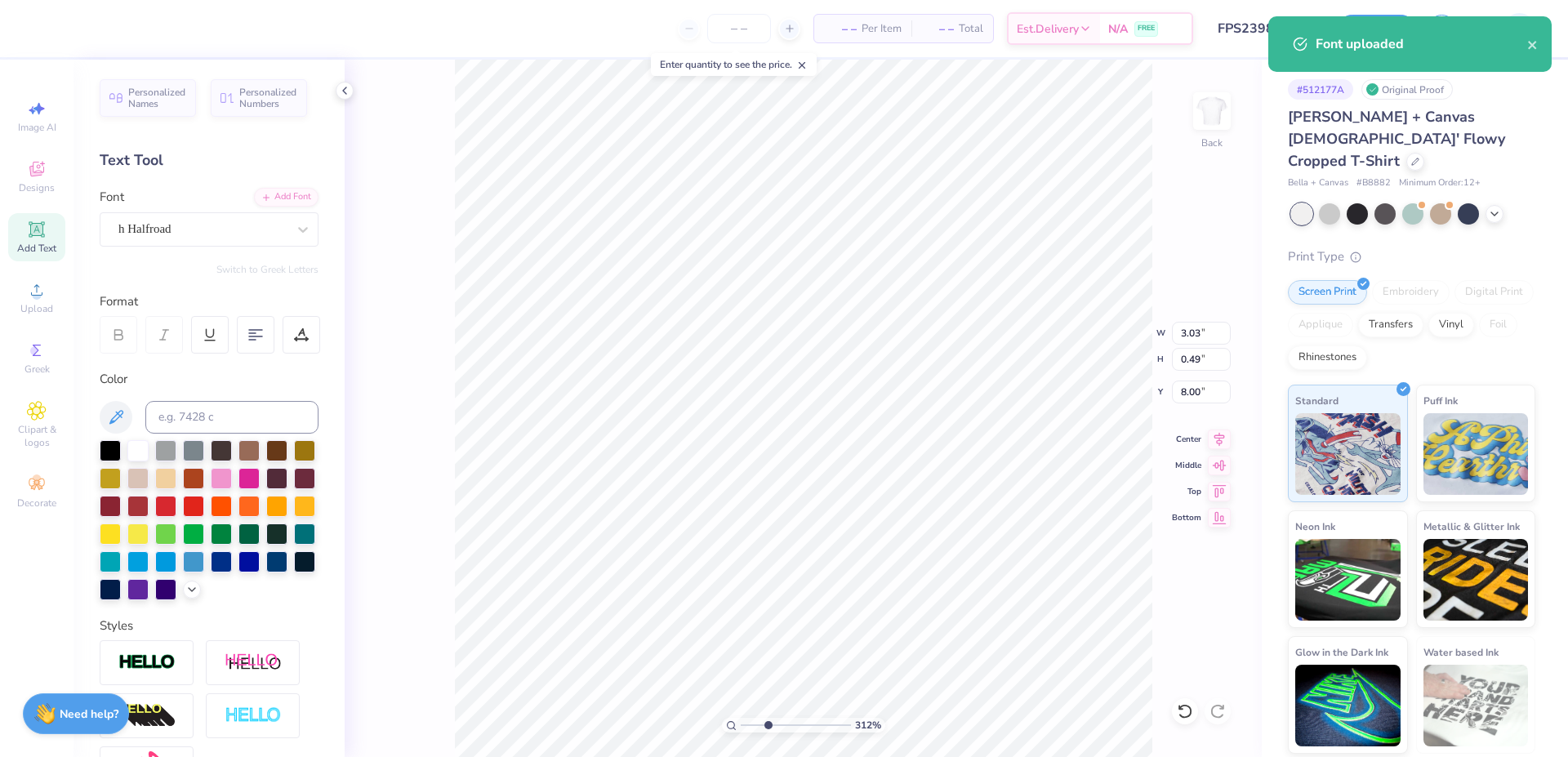
click at [785, 726] on input "range" at bounding box center [795, 725] width 110 height 15
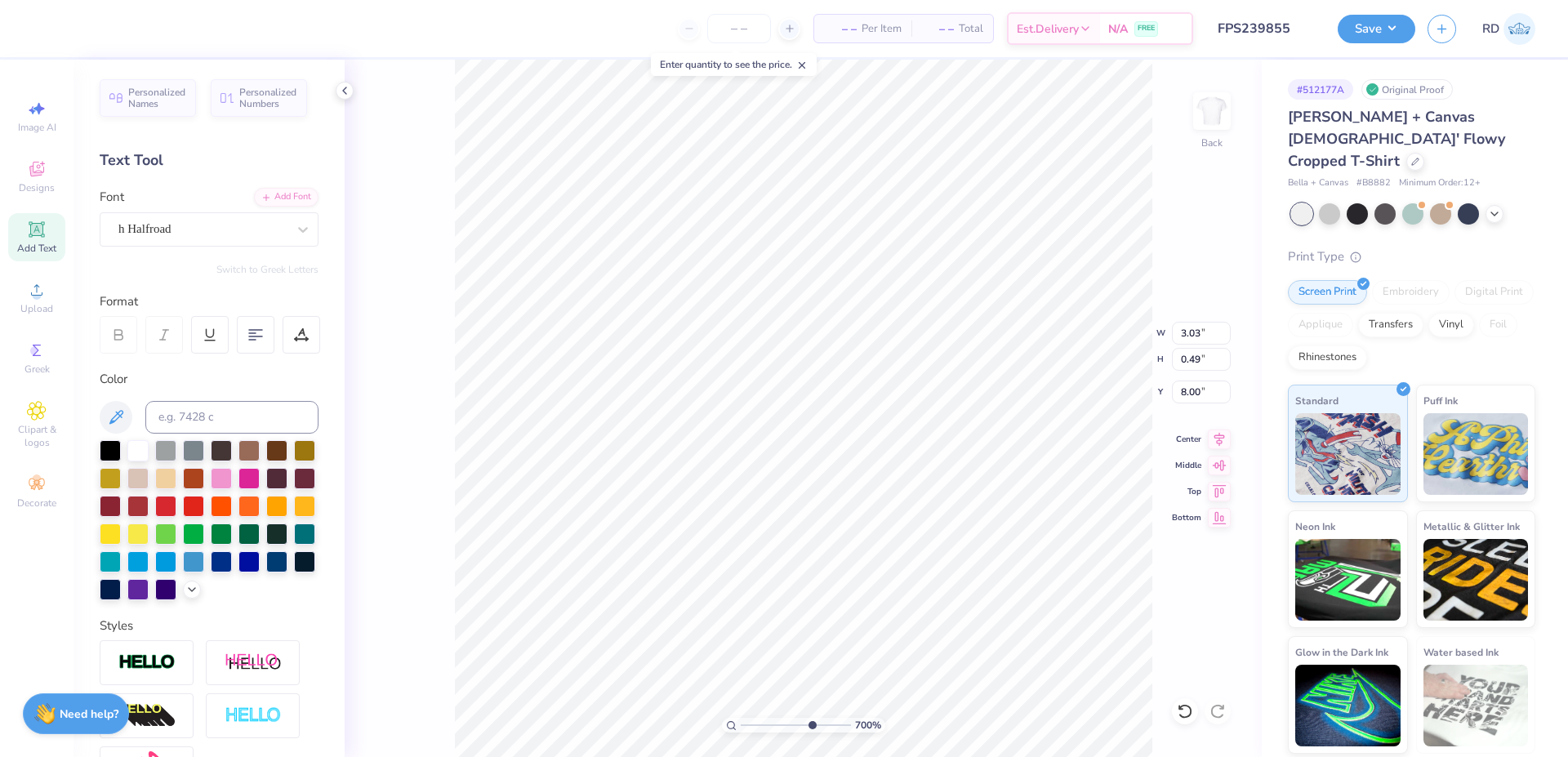
drag, startPoint x: 797, startPoint y: 726, endPoint x: 810, endPoint y: 728, distance: 13.2
click at [810, 728] on input "range" at bounding box center [795, 725] width 110 height 15
type input "7"
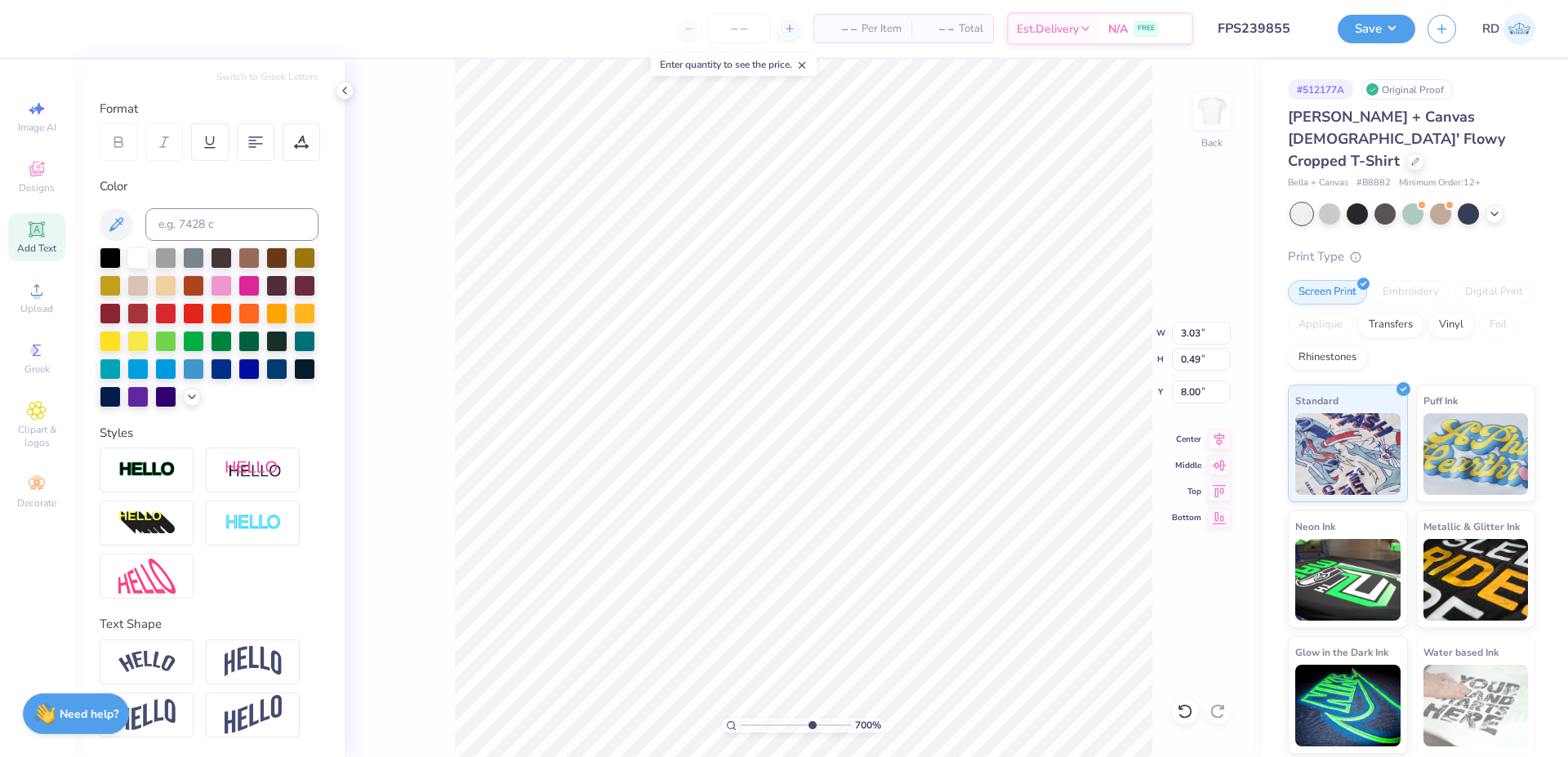
scroll to position [0, 7]
type textarea "Mom's Day '25"
click at [767, 723] on input "range" at bounding box center [795, 725] width 110 height 15
click at [779, 725] on input "range" at bounding box center [795, 725] width 110 height 15
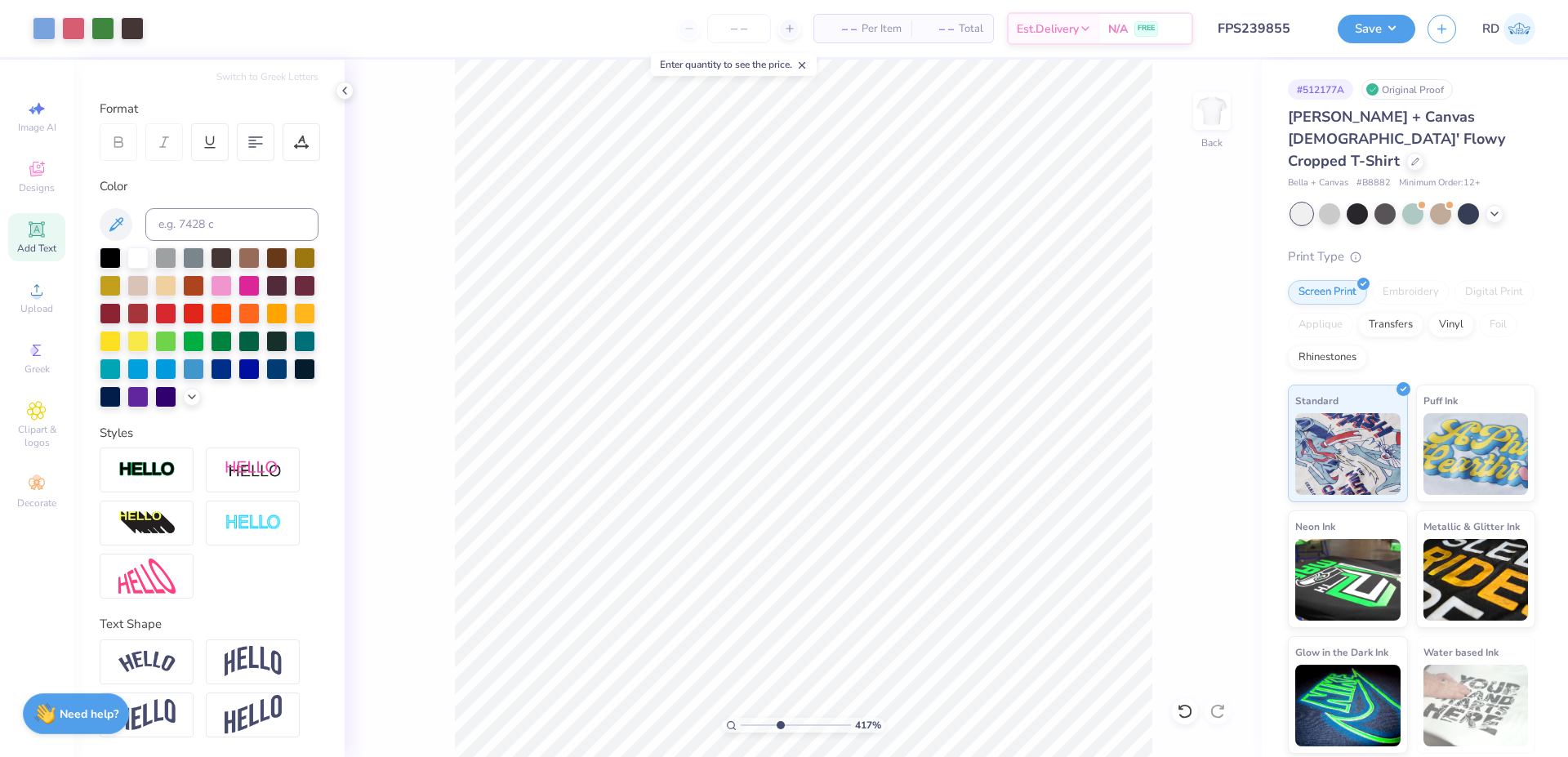
click at [779, 725] on input "range" at bounding box center [795, 725] width 110 height 15
type input "4.17"
type input "2.98"
type input "0.53"
click at [761, 723] on input "range" at bounding box center [795, 725] width 110 height 15
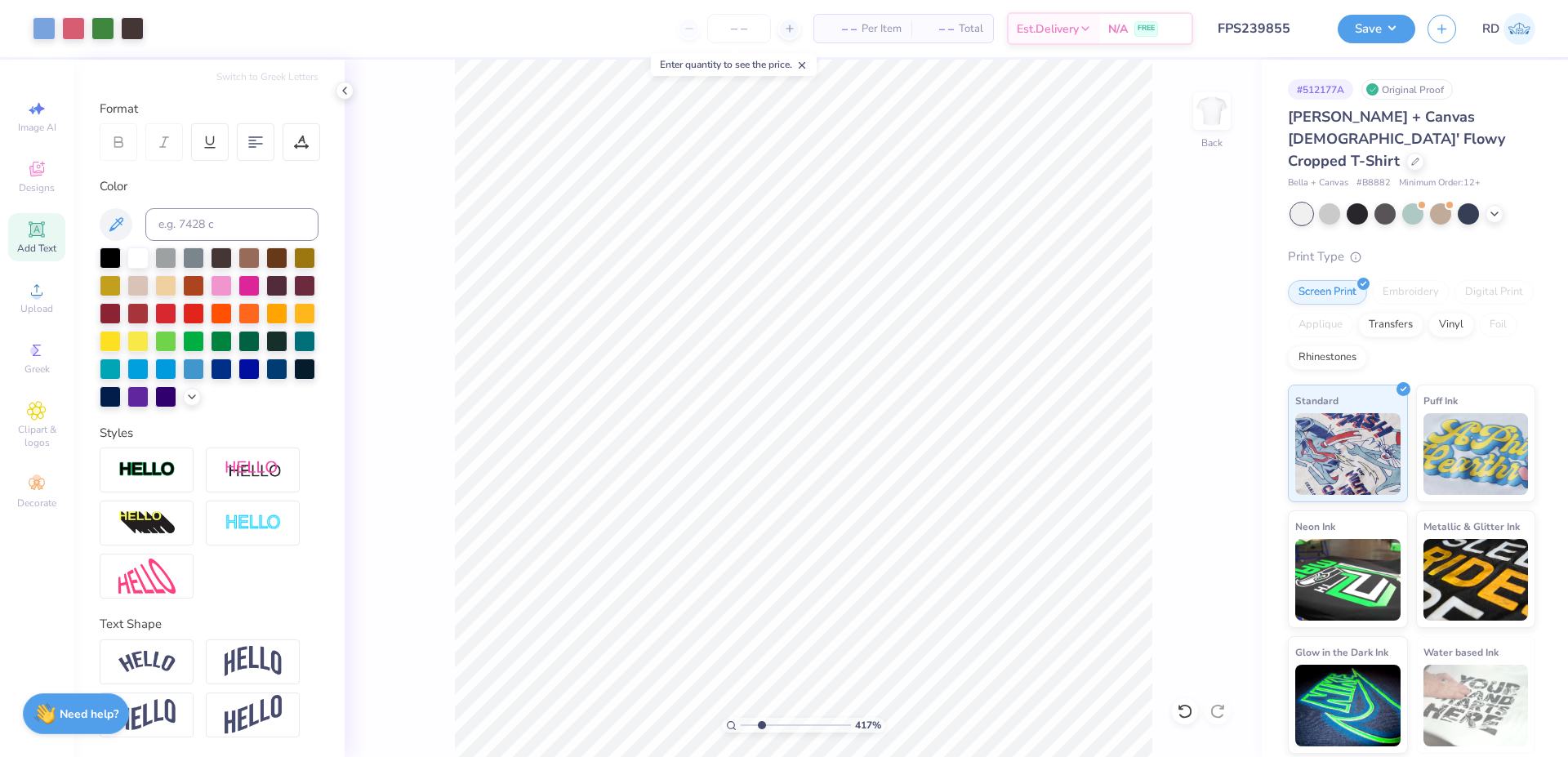
type input "2.53"
type input "5.77"
type input "0.79"
type input "7.86"
click at [1203, 432] on div "Center" at bounding box center [1202, 436] width 59 height 19
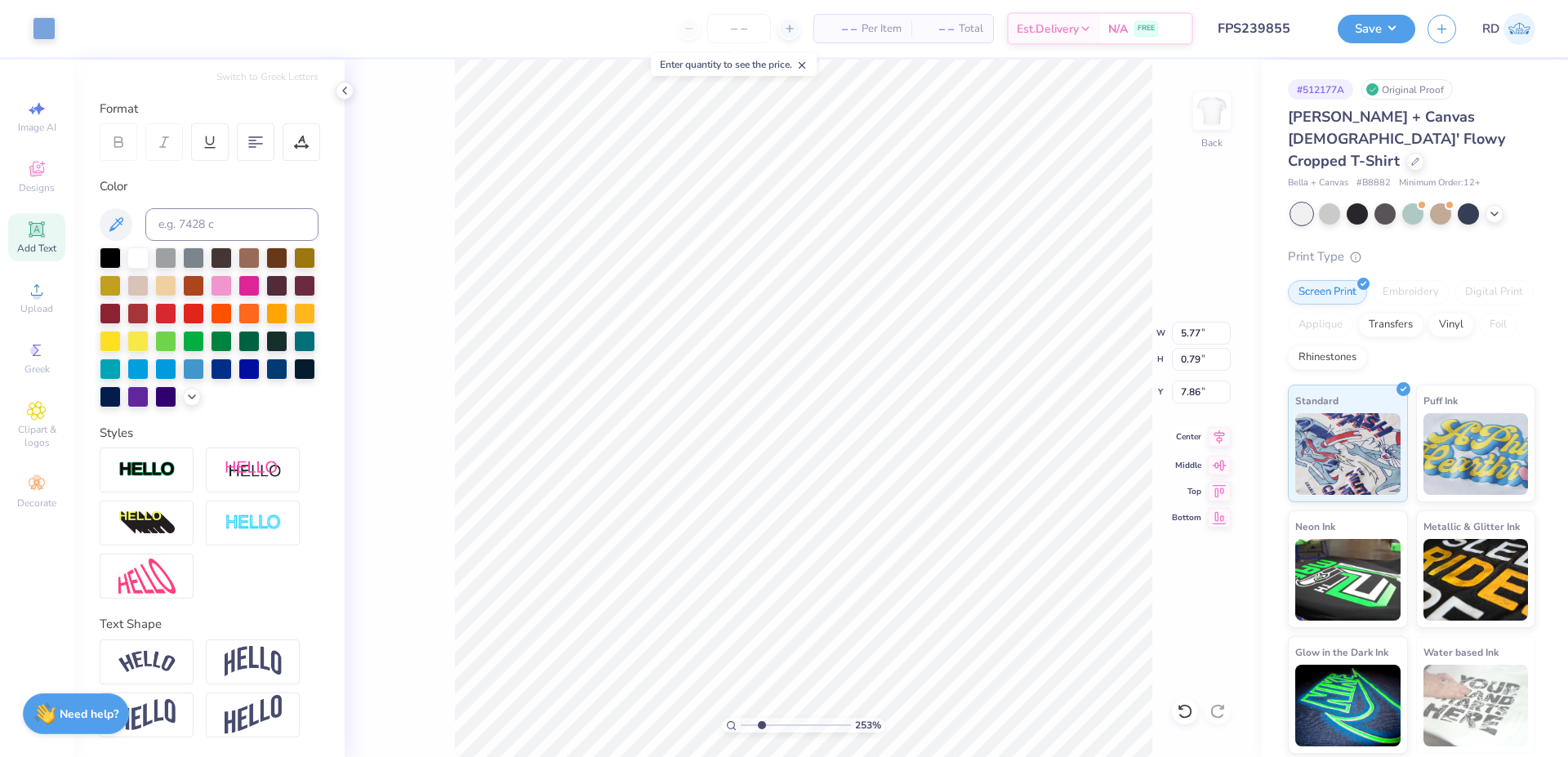
click at [1223, 434] on icon at bounding box center [1218, 436] width 23 height 19
drag, startPoint x: 748, startPoint y: 724, endPoint x: 818, endPoint y: 719, distance: 70.2
click at [818, 719] on input "range" at bounding box center [795, 725] width 110 height 15
drag, startPoint x: 808, startPoint y: 721, endPoint x: 741, endPoint y: 730, distance: 67.6
click at [741, 730] on input "range" at bounding box center [795, 725] width 110 height 15
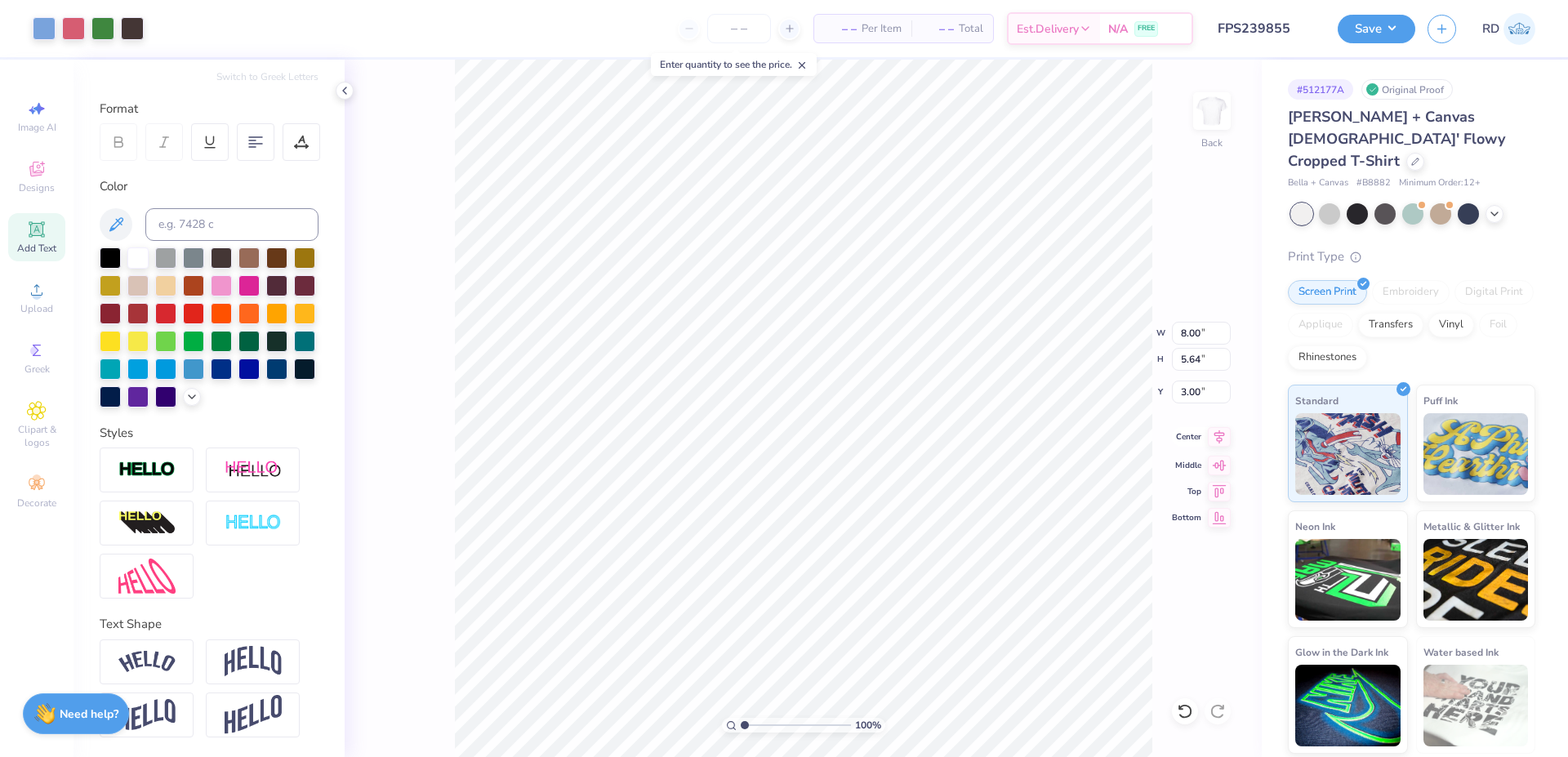
click at [1229, 441] on icon at bounding box center [1218, 436] width 23 height 19
click at [755, 725] on input "range" at bounding box center [795, 725] width 110 height 15
click at [768, 723] on input "range" at bounding box center [795, 725] width 110 height 15
click at [765, 723] on input "range" at bounding box center [795, 725] width 110 height 15
type input "2.82"
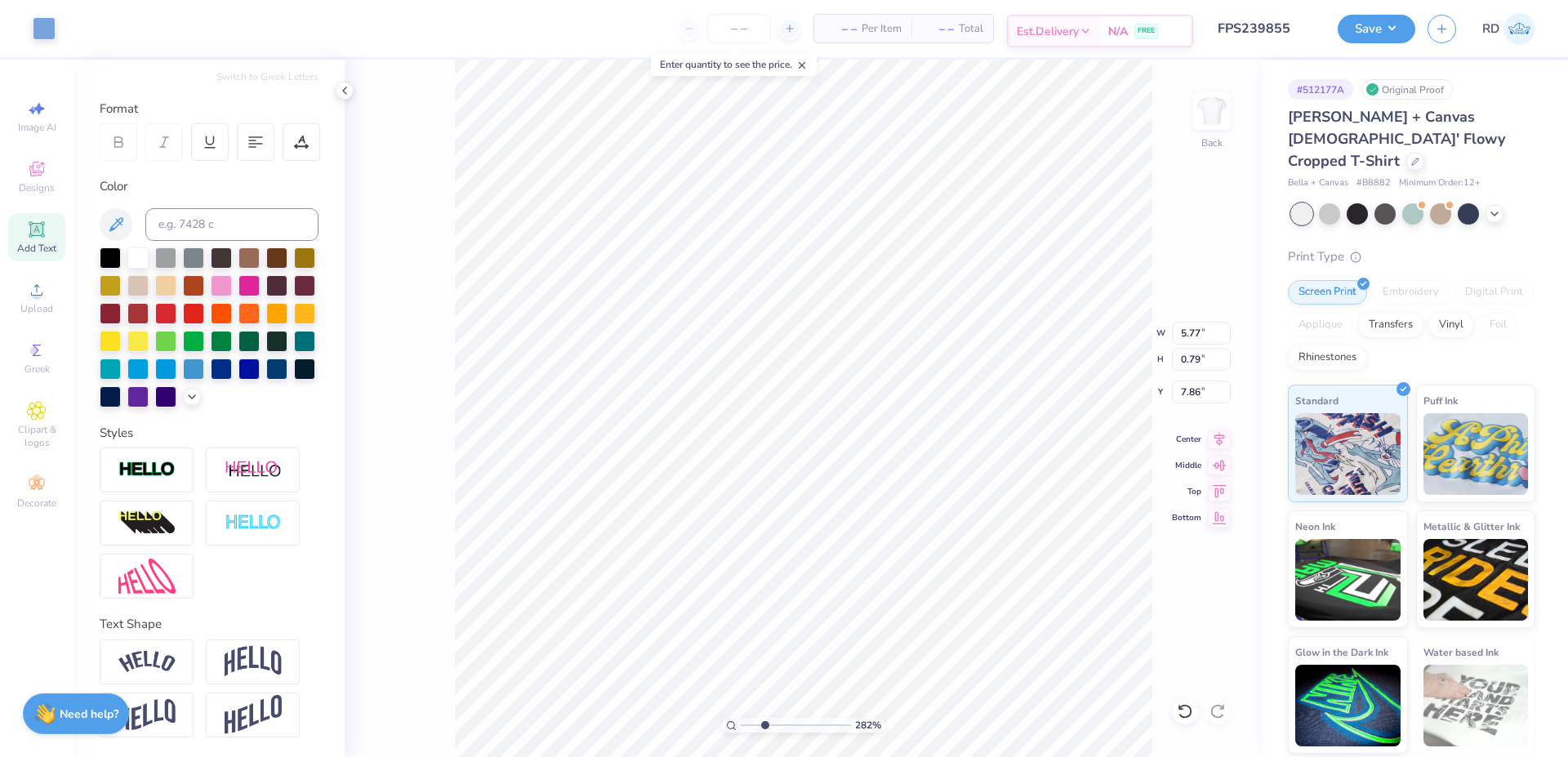
type input "5.77"
click at [754, 727] on input "range" at bounding box center [795, 725] width 110 height 15
type input "1.86"
click at [1384, 30] on button "Save" at bounding box center [1376, 27] width 78 height 29
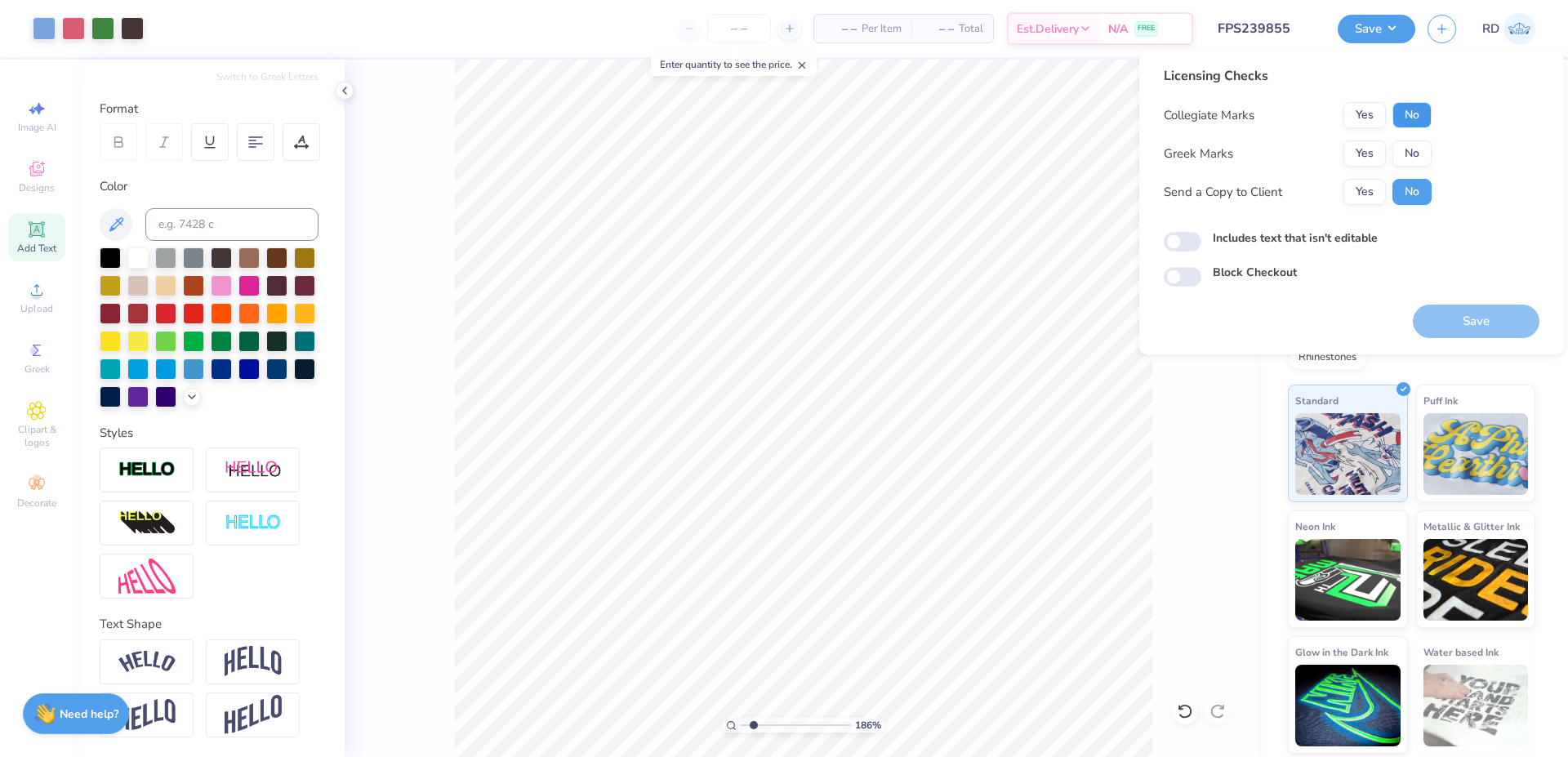
click at [1417, 120] on button "No" at bounding box center [1412, 115] width 39 height 26
click at [1373, 154] on button "Yes" at bounding box center [1364, 153] width 43 height 26
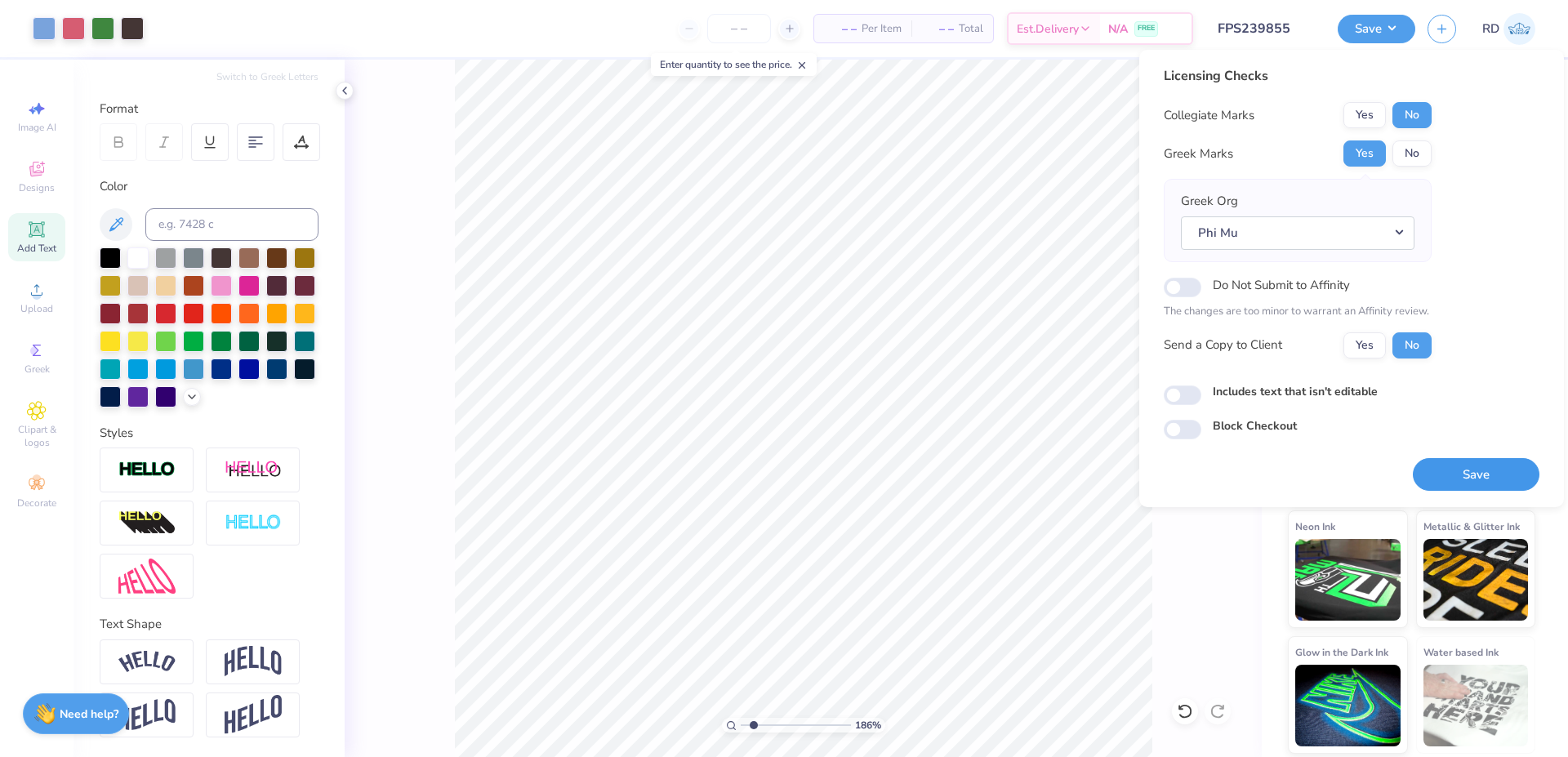
click at [1453, 480] on button "Save" at bounding box center [1476, 474] width 127 height 34
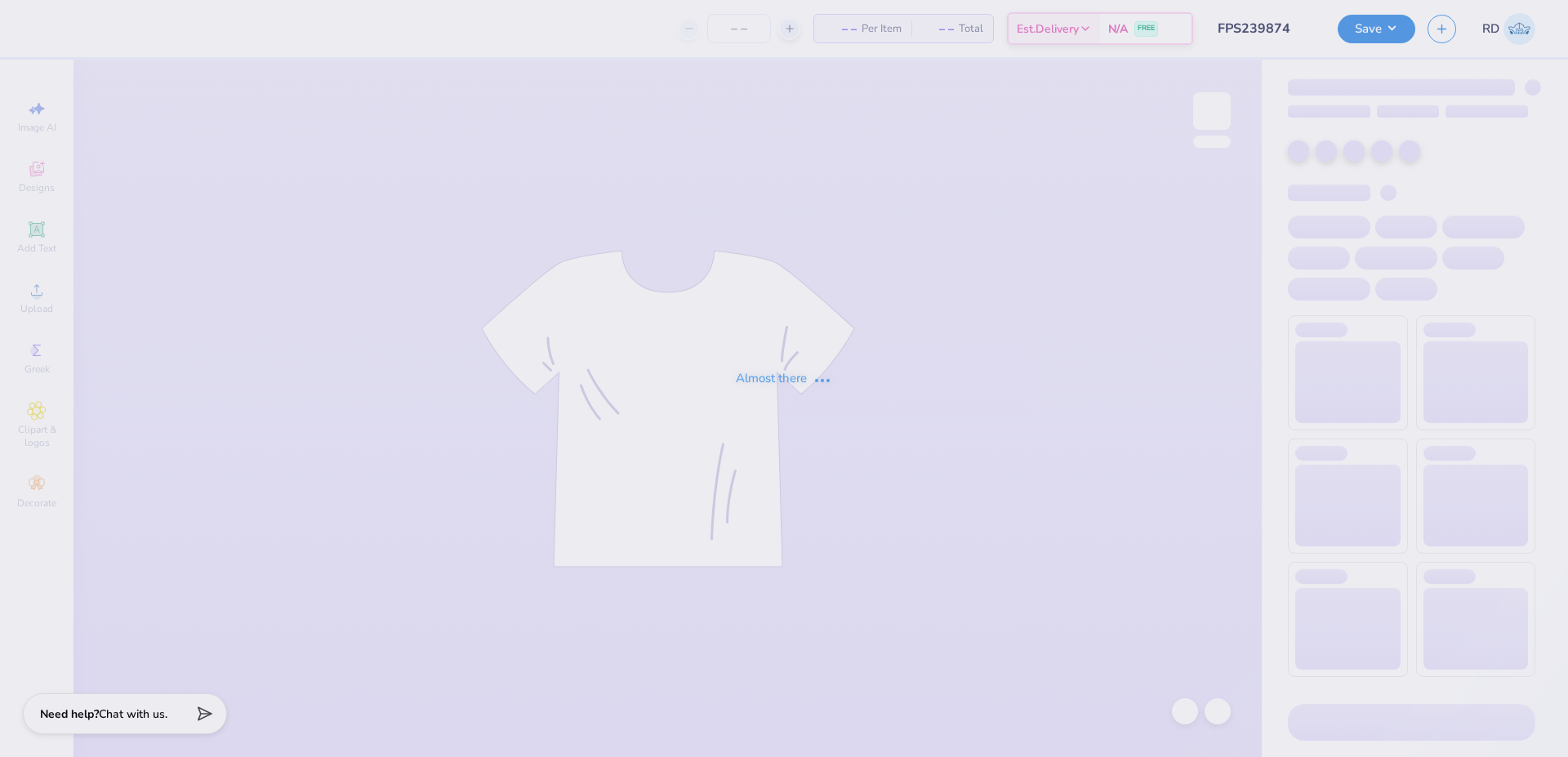
type input "FPS239874"
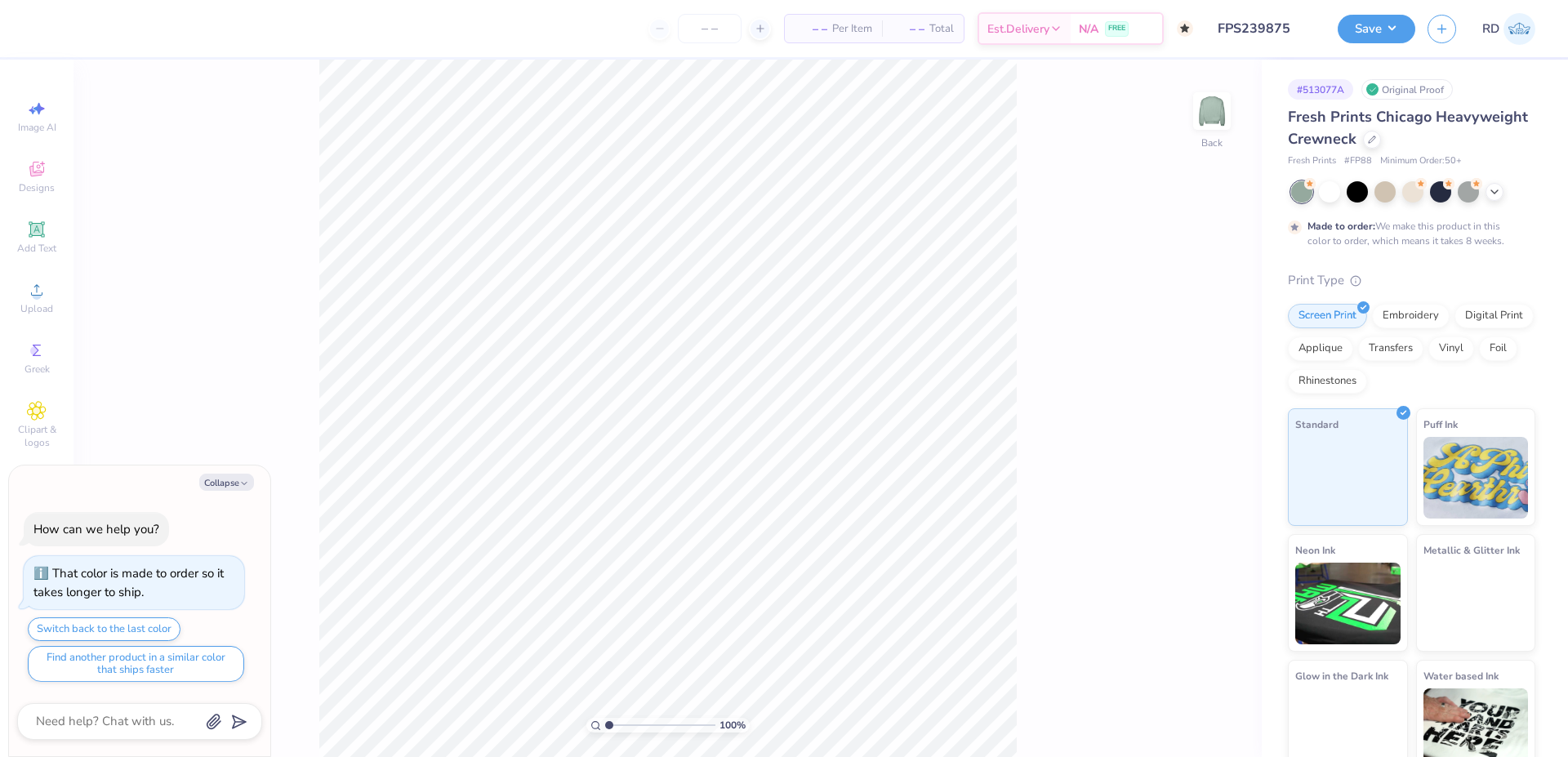
type input "FPS239875"
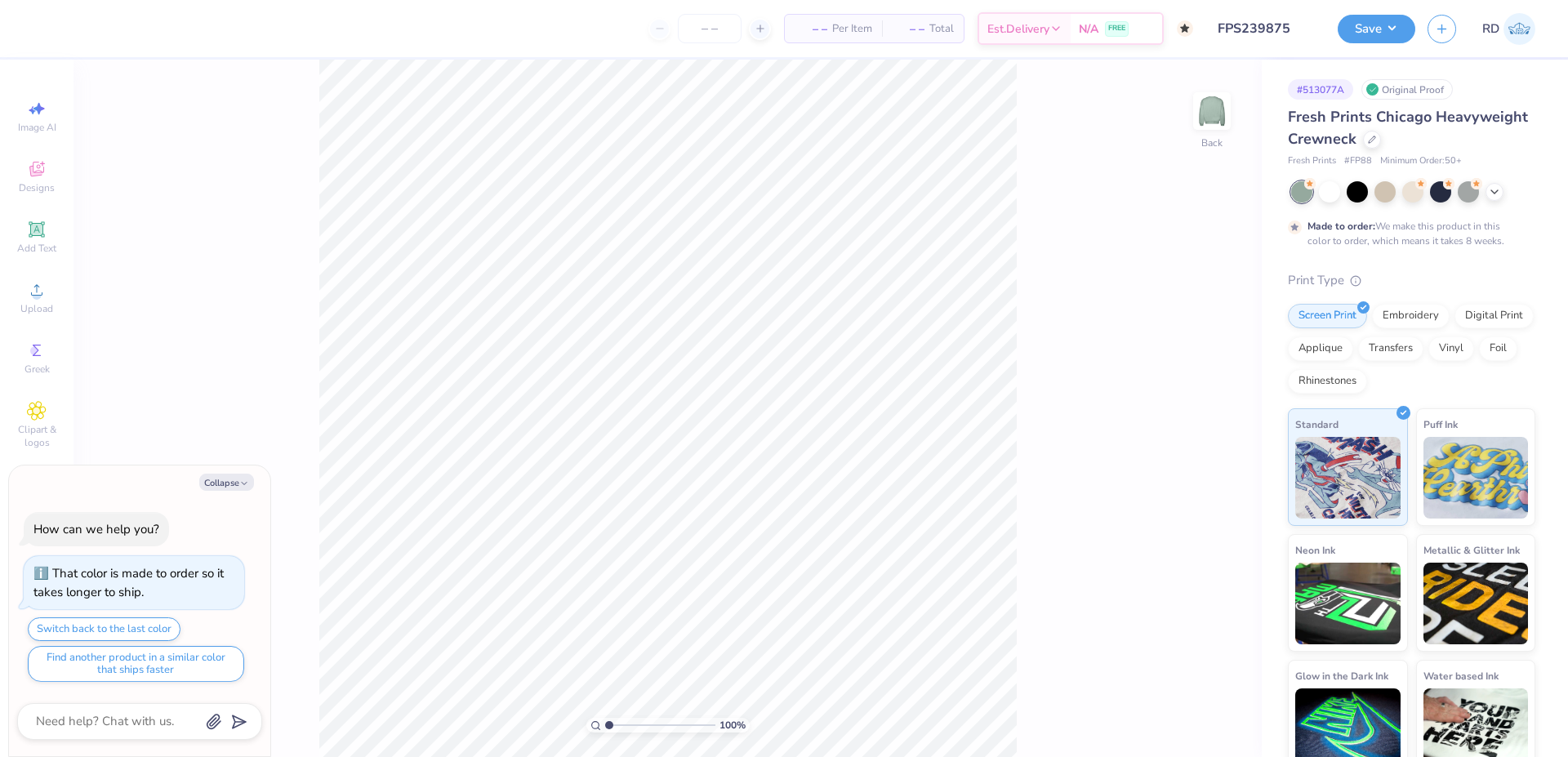
type textarea "x"
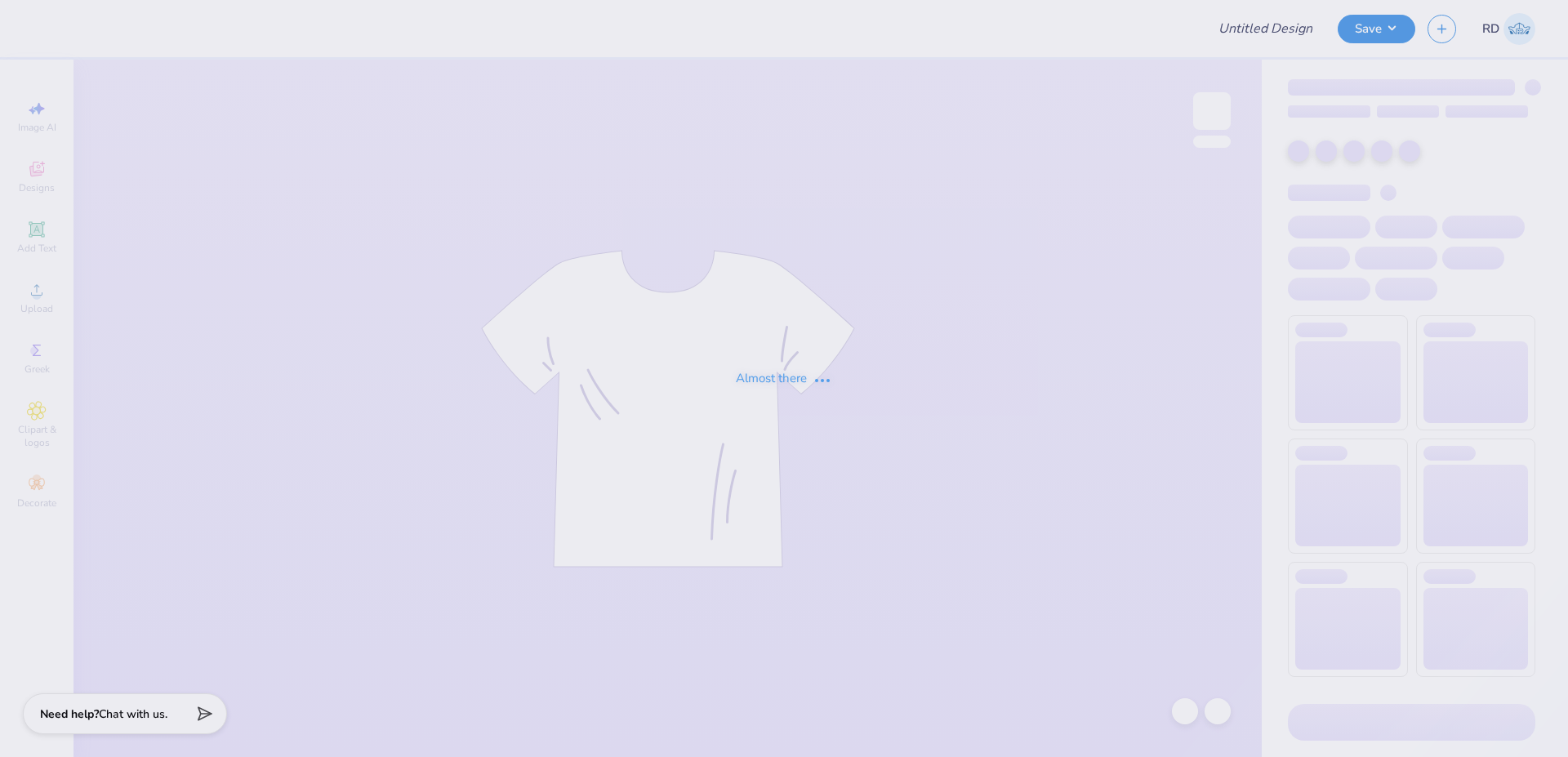
type input "FPS238792"
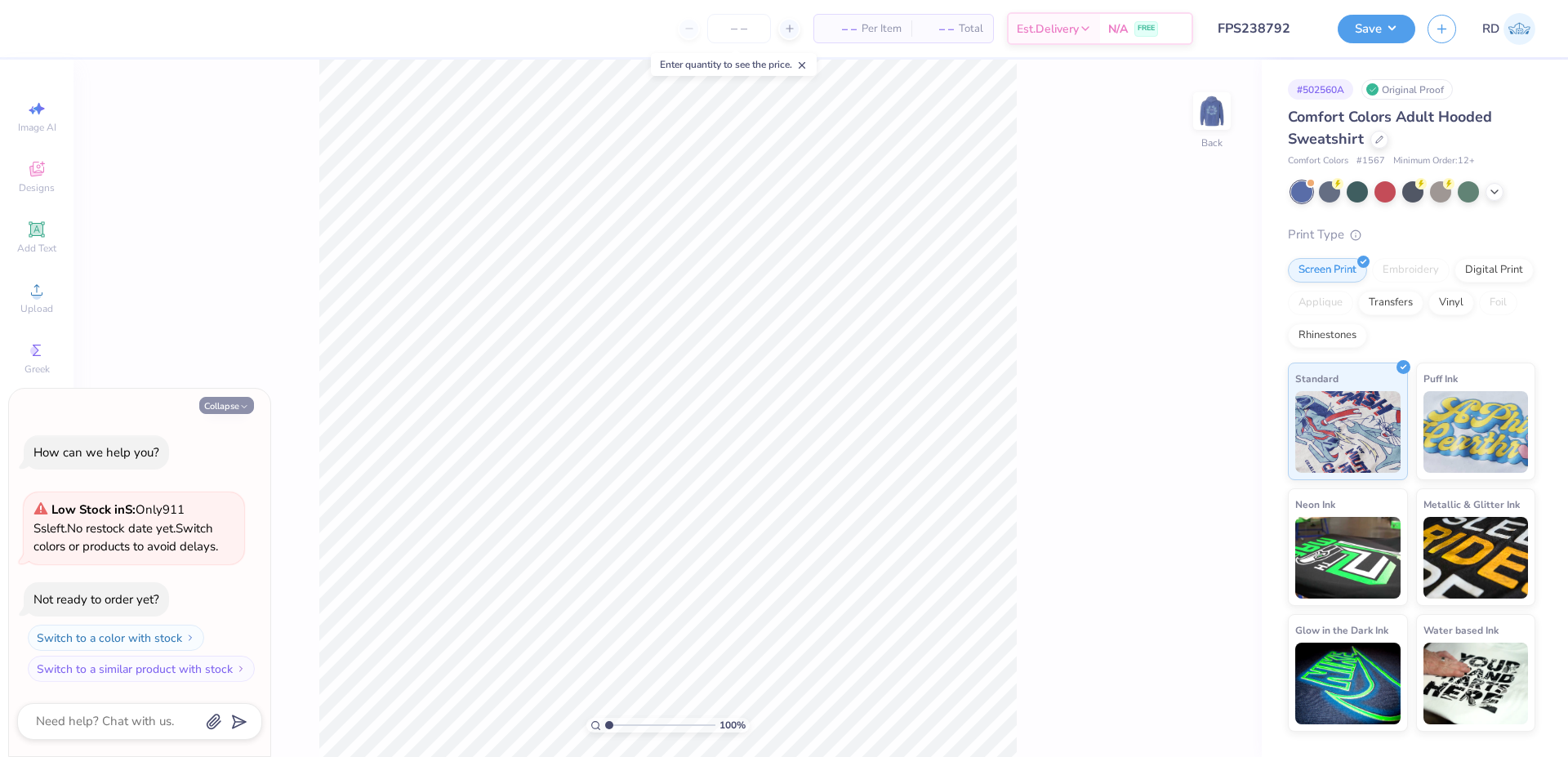
click at [230, 397] on button "Collapse" at bounding box center [226, 405] width 55 height 17
type textarea "x"
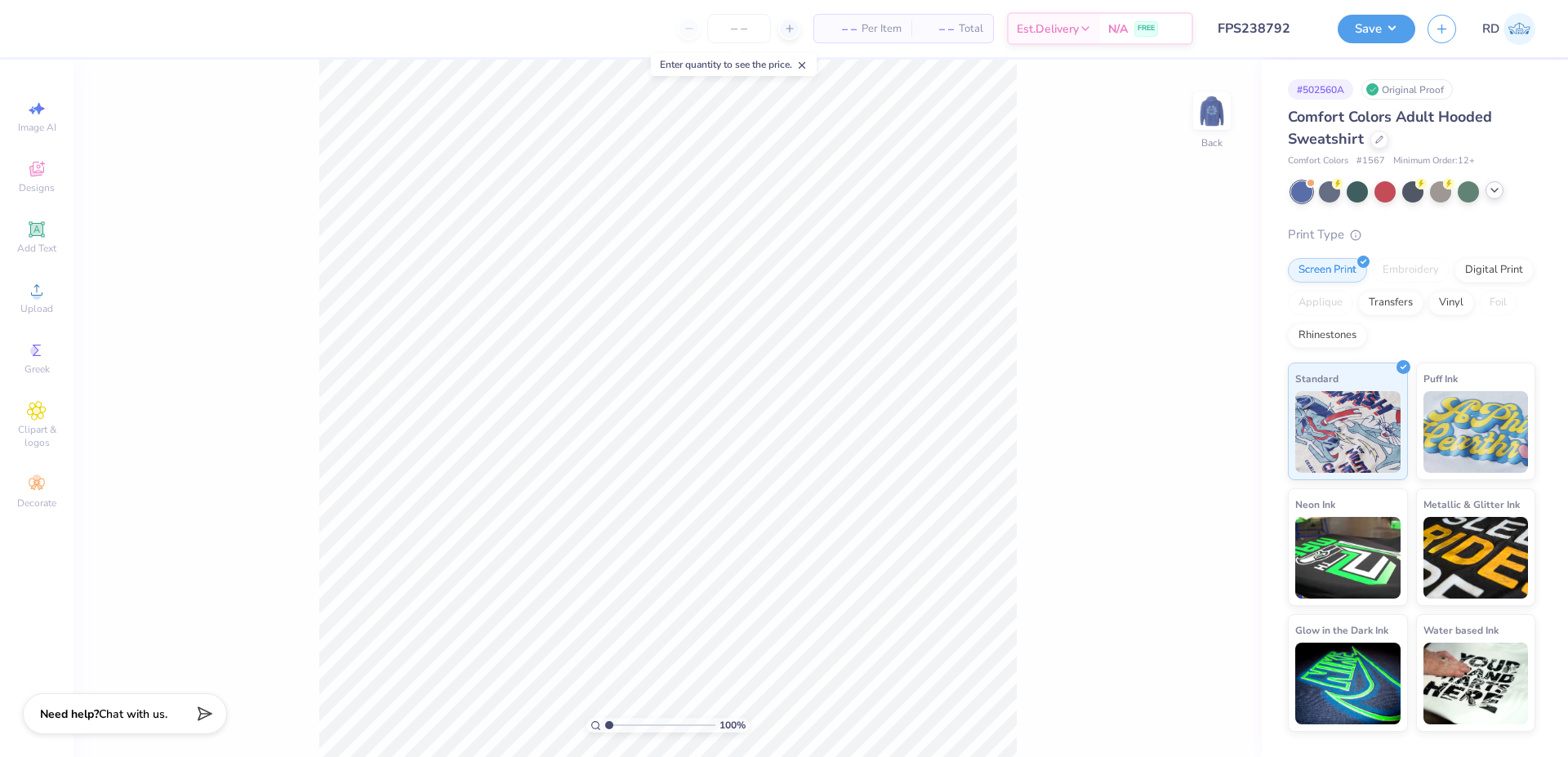
click at [1495, 197] on div at bounding box center [1494, 189] width 18 height 18
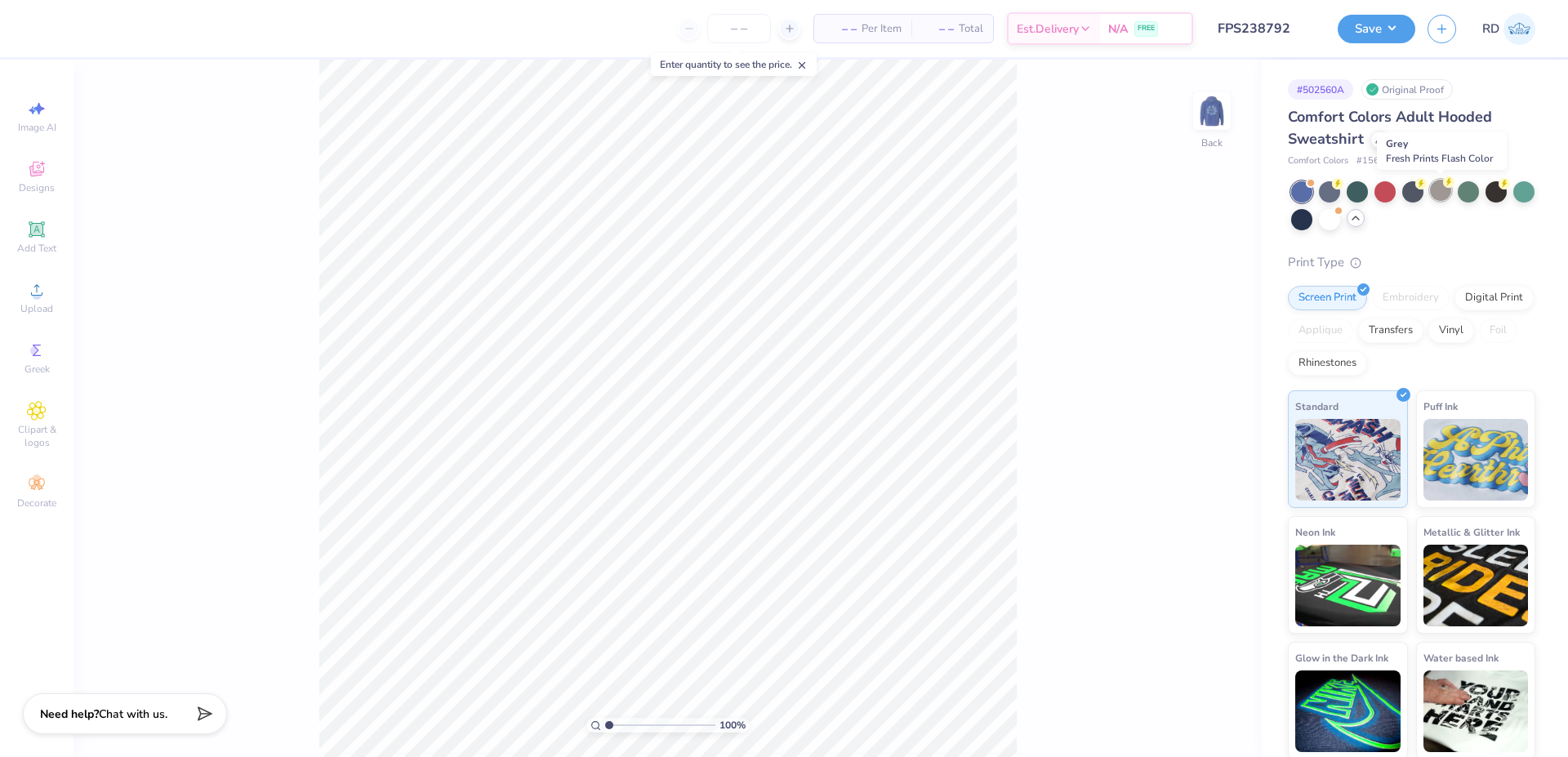
click at [1439, 191] on div at bounding box center [1440, 189] width 21 height 21
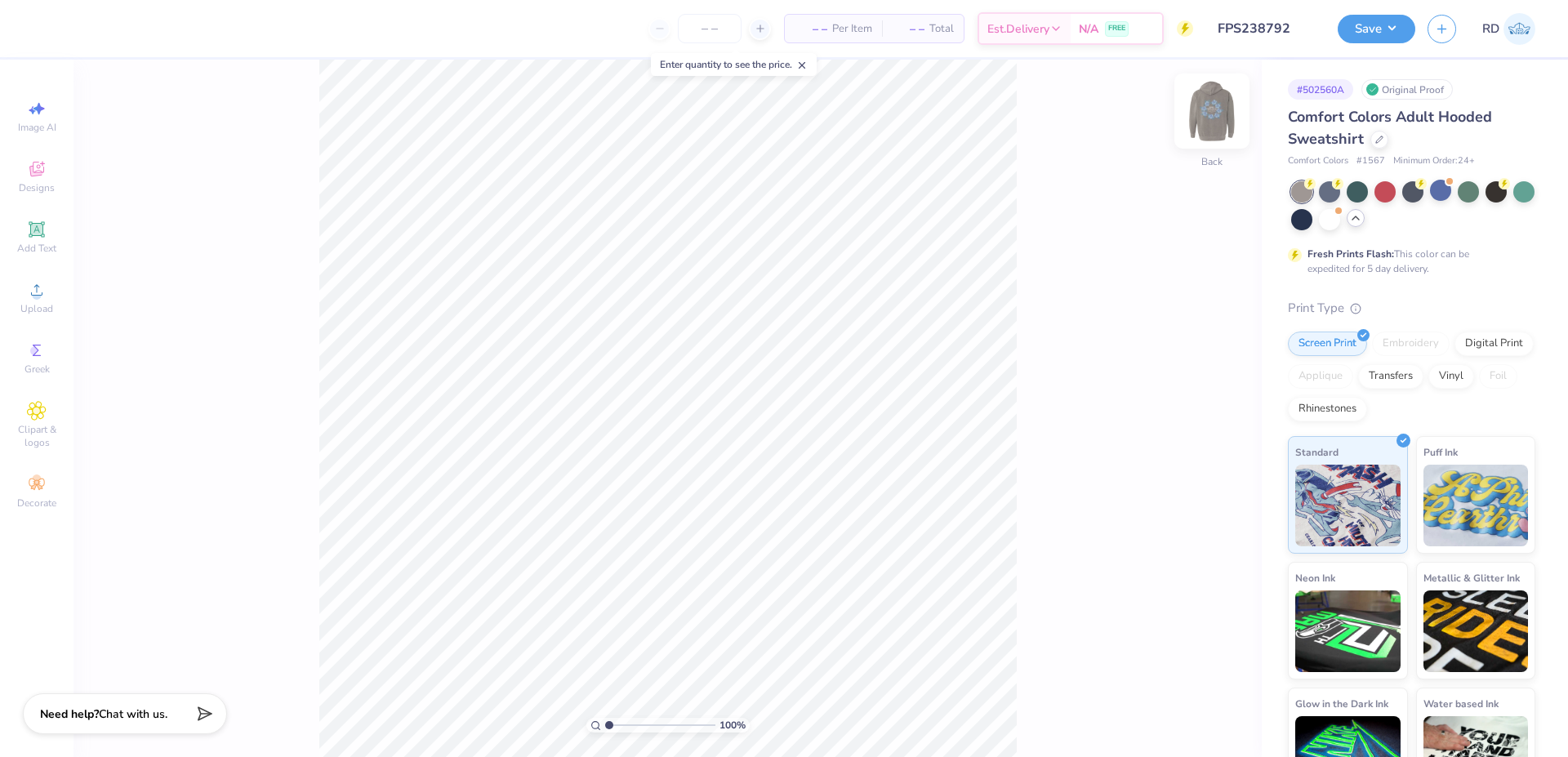
click at [1218, 111] on img at bounding box center [1212, 111] width 65 height 65
click at [1378, 139] on icon at bounding box center [1379, 138] width 8 height 8
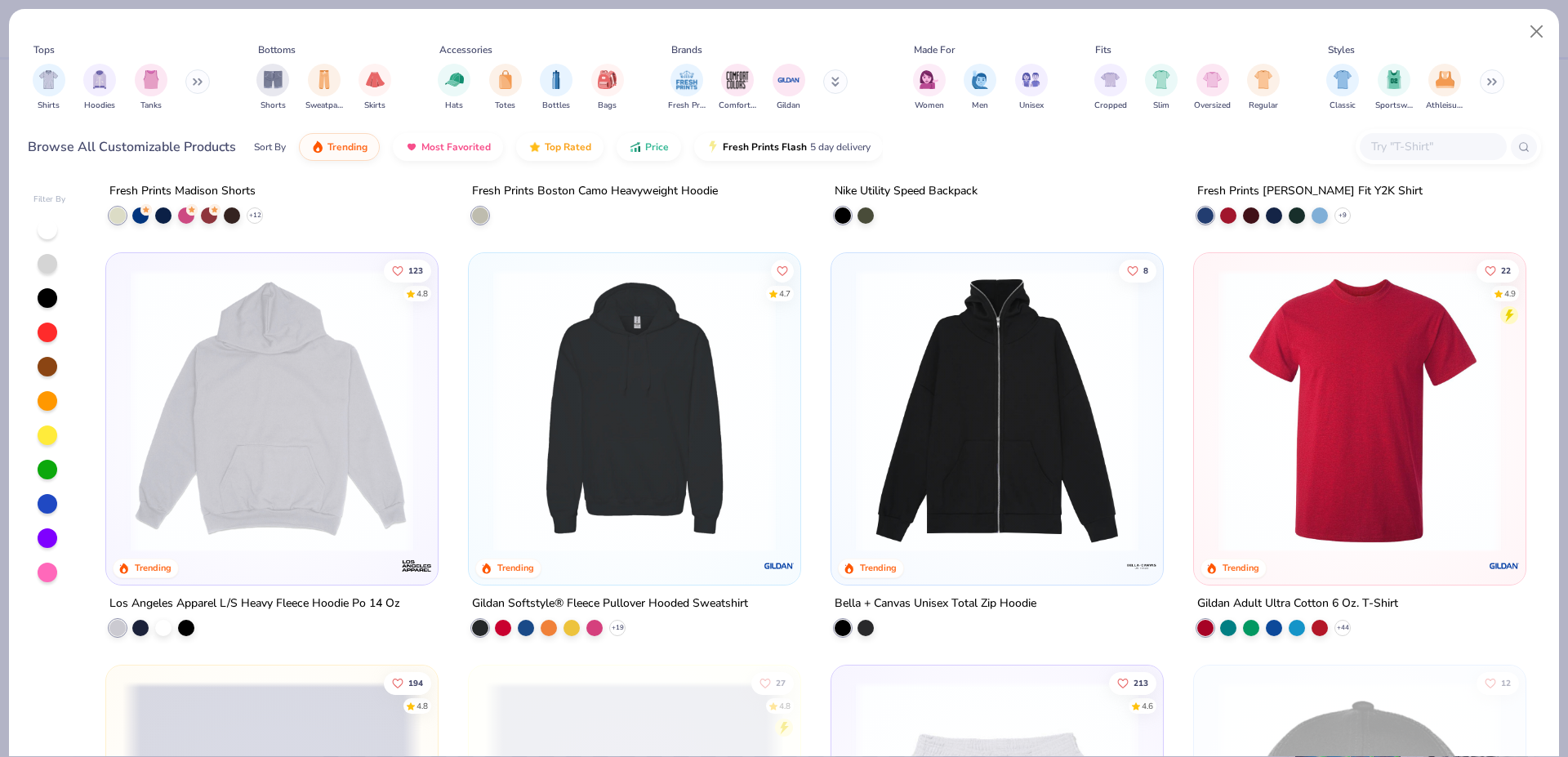
scroll to position [3664, 0]
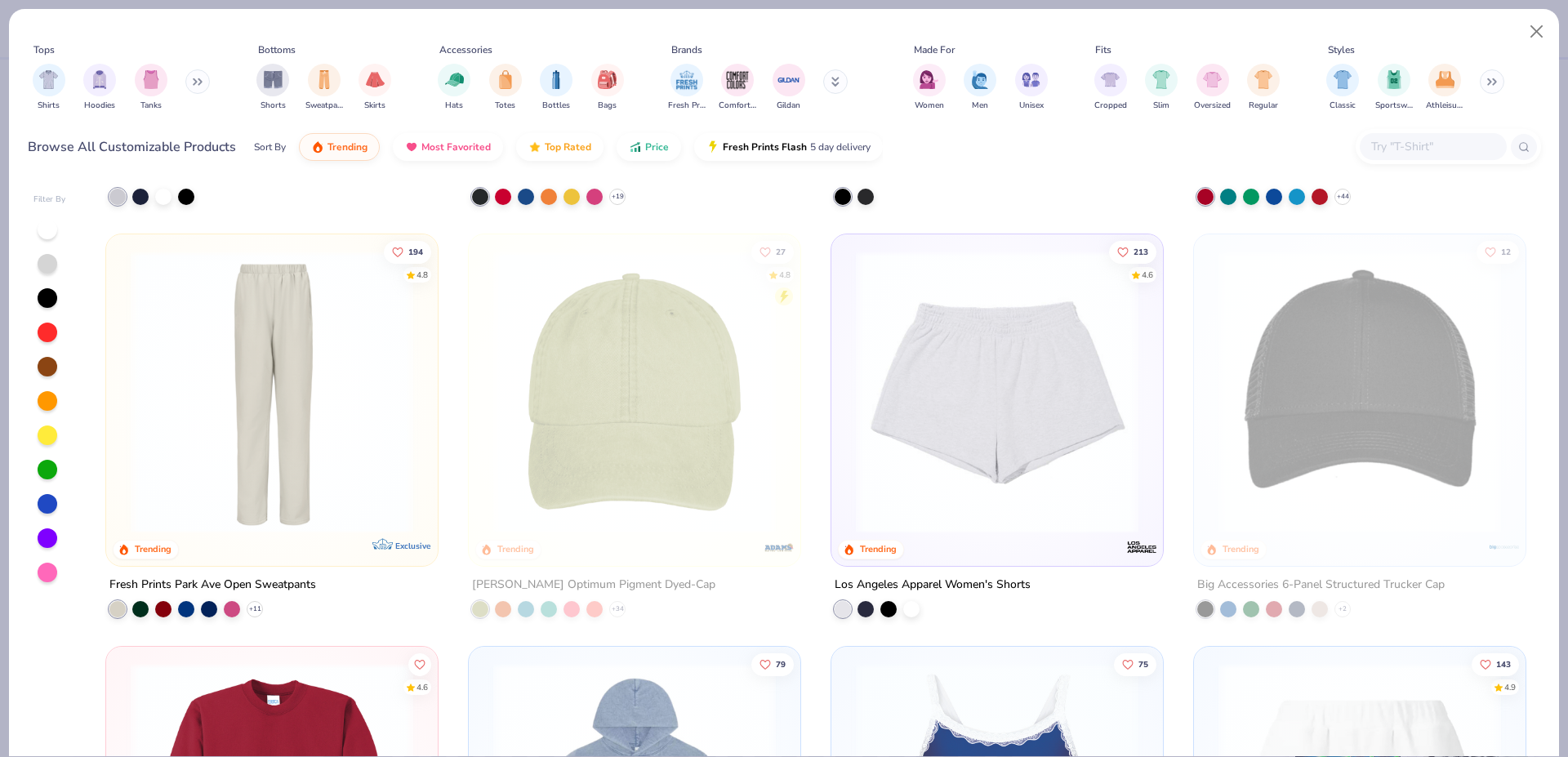
click at [1457, 138] on input "text" at bounding box center [1432, 147] width 126 height 18
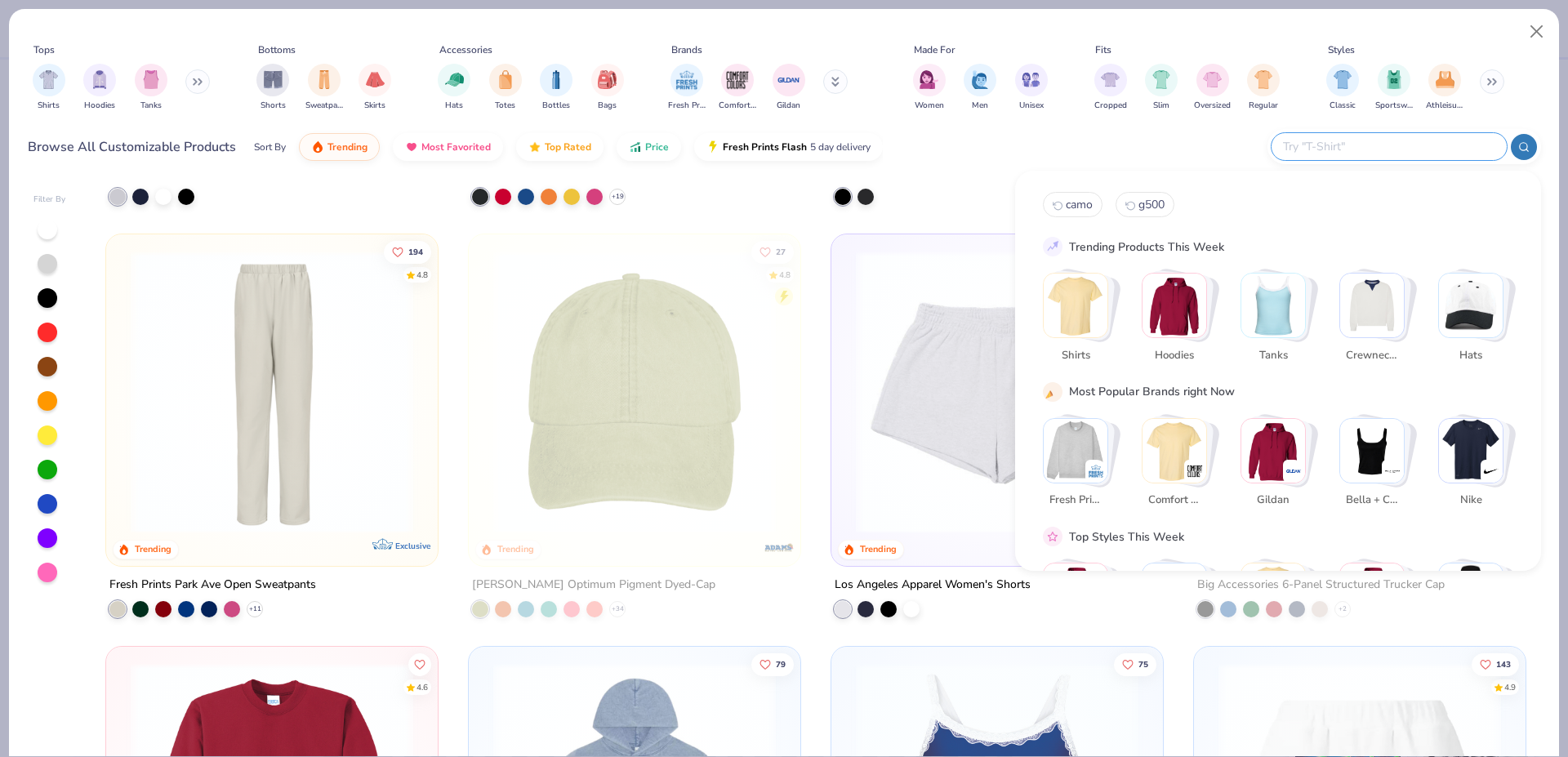
paste input "HF-07"
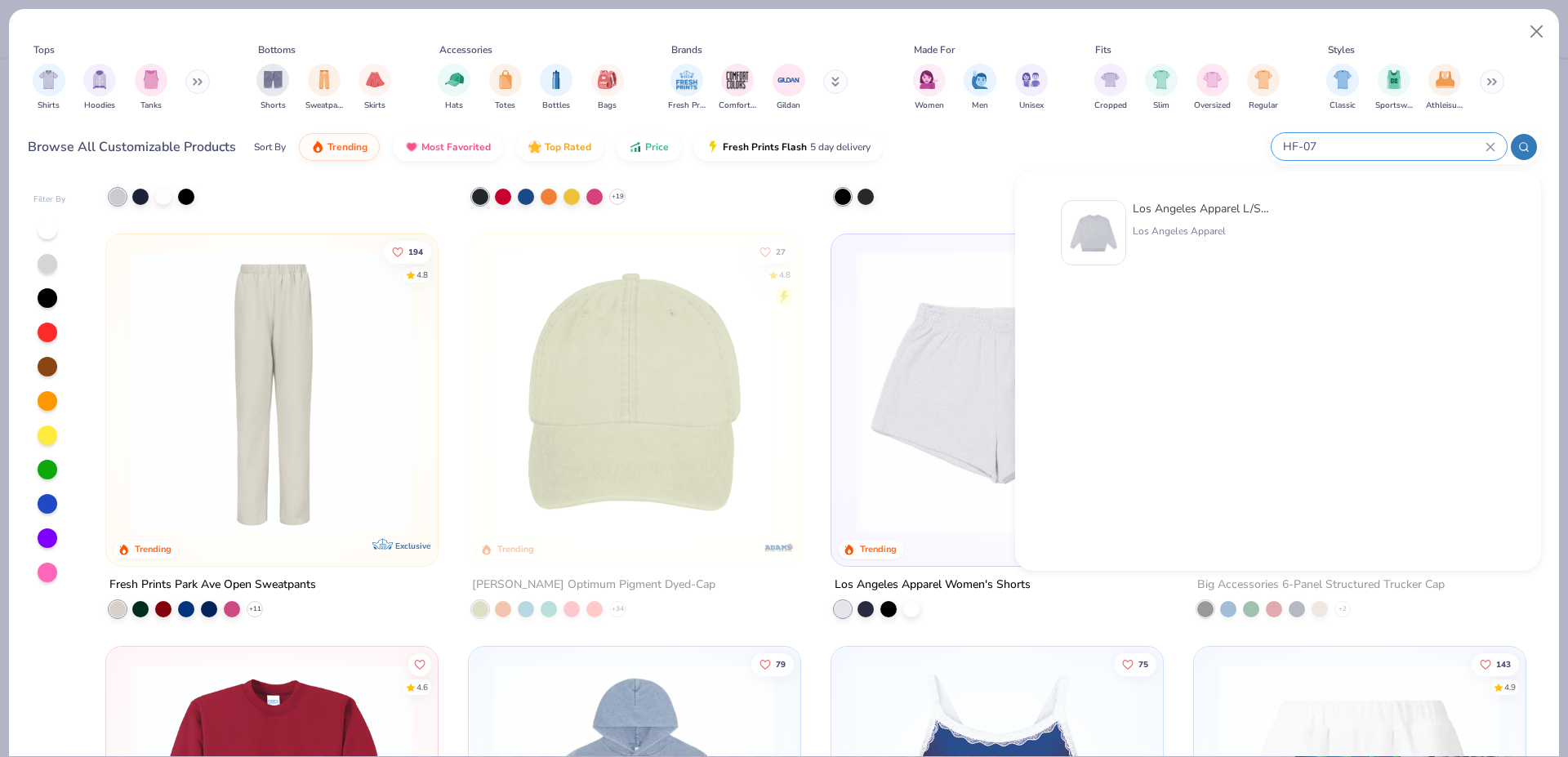
type input "HF-07"
click at [1096, 218] on div at bounding box center [1093, 233] width 65 height 65
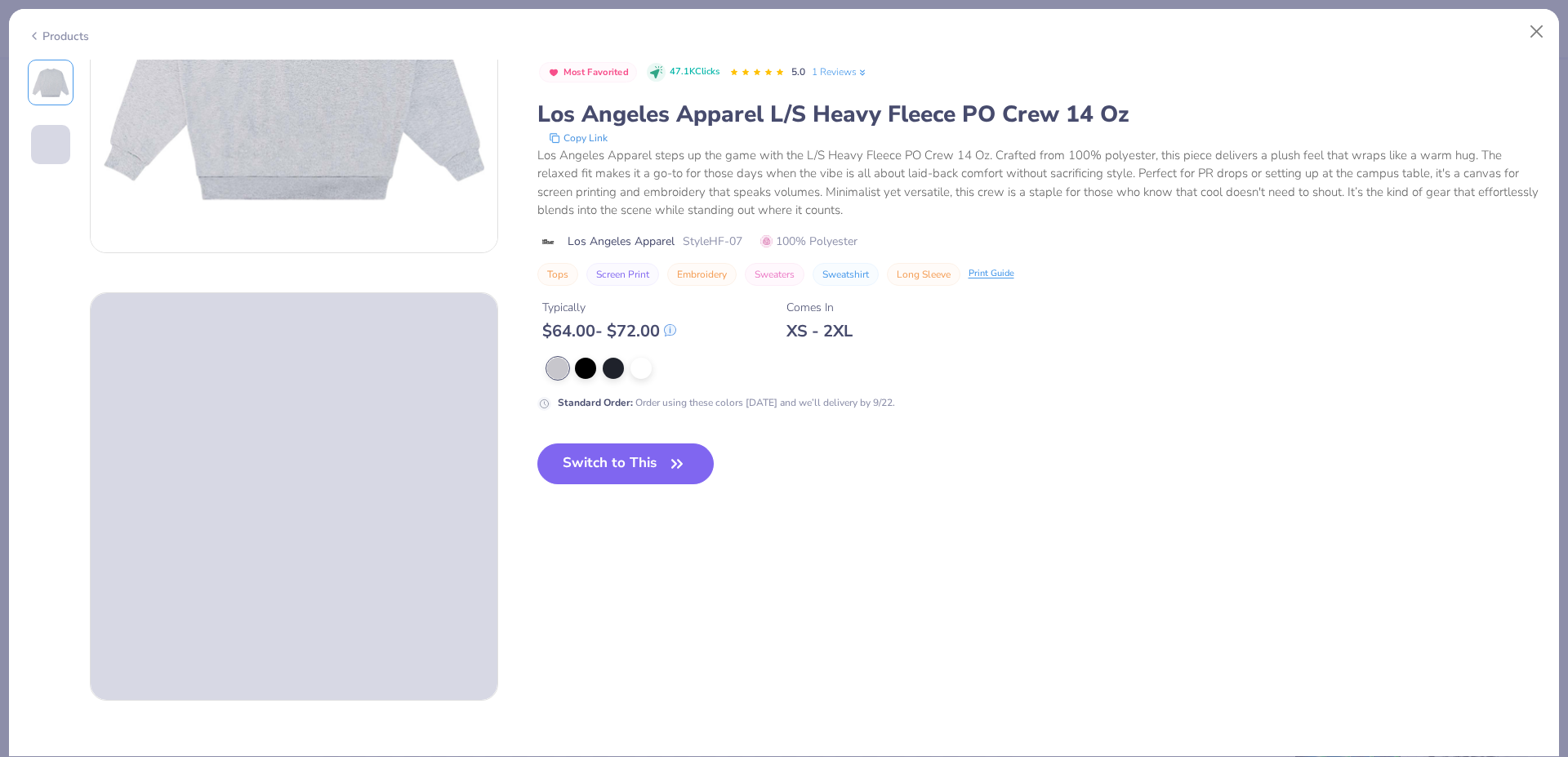
scroll to position [215, 0]
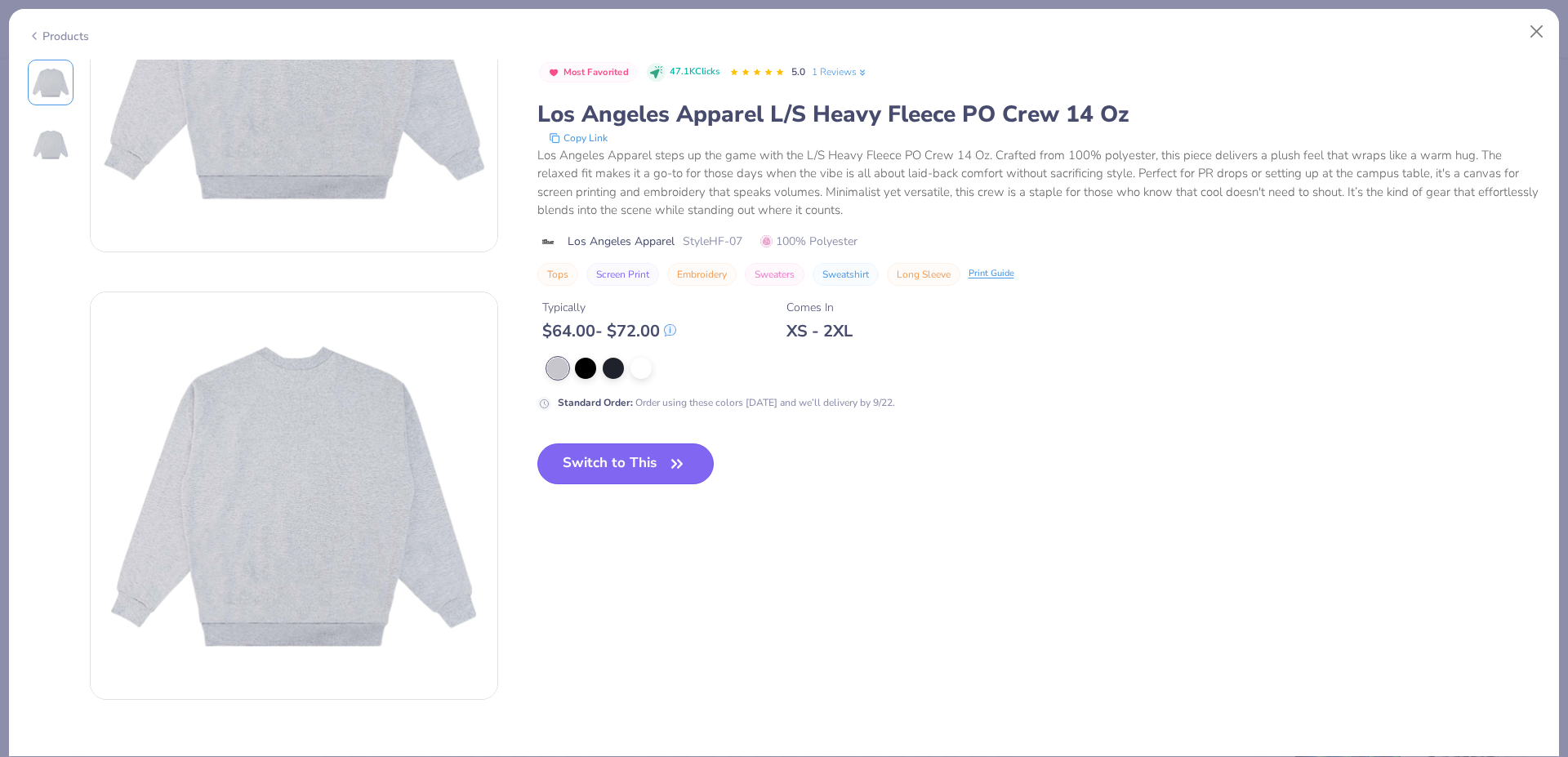
click at [594, 460] on button "Switch to This" at bounding box center [626, 464] width 177 height 41
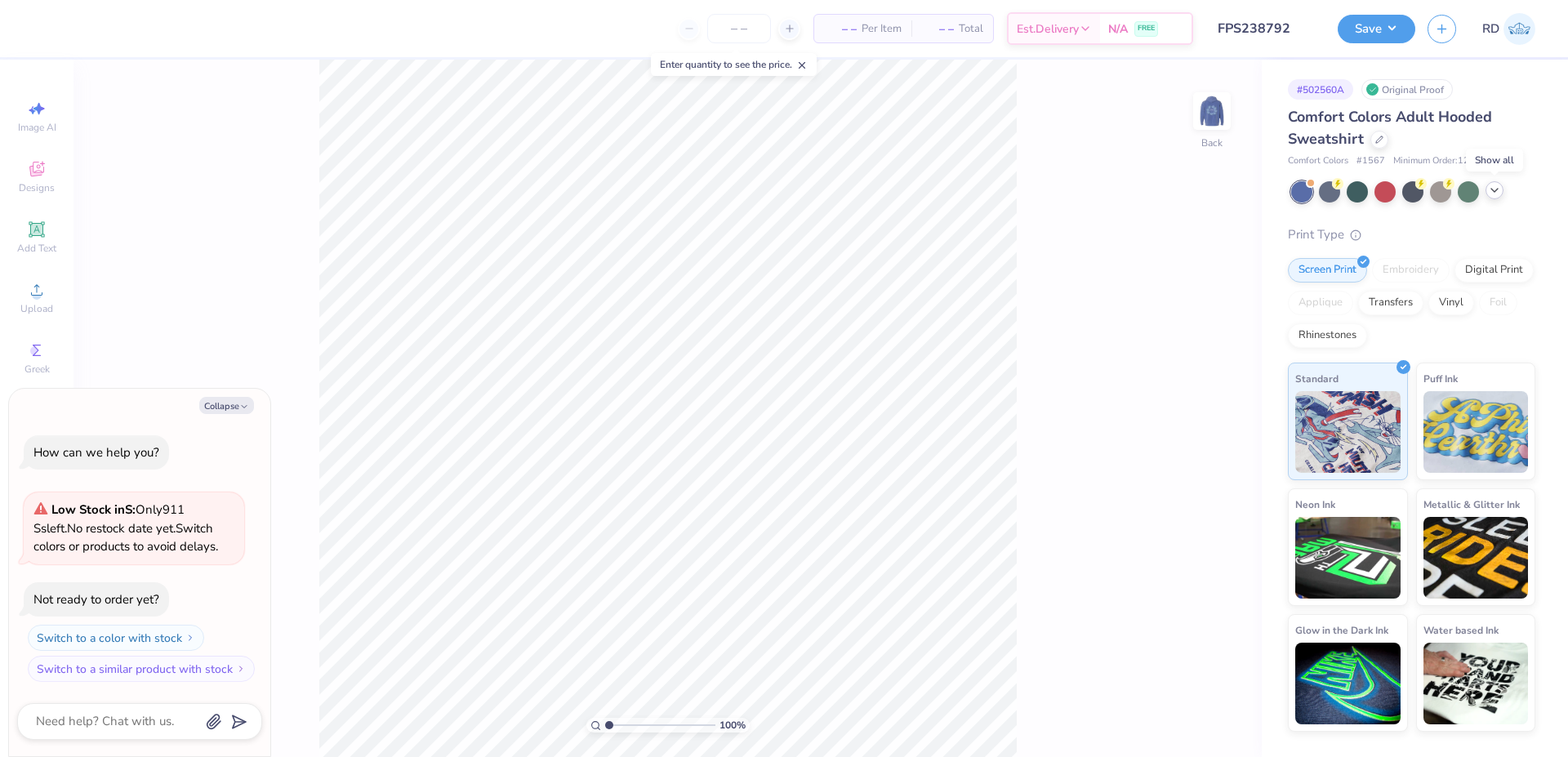
click at [1498, 196] on icon at bounding box center [1494, 190] width 13 height 13
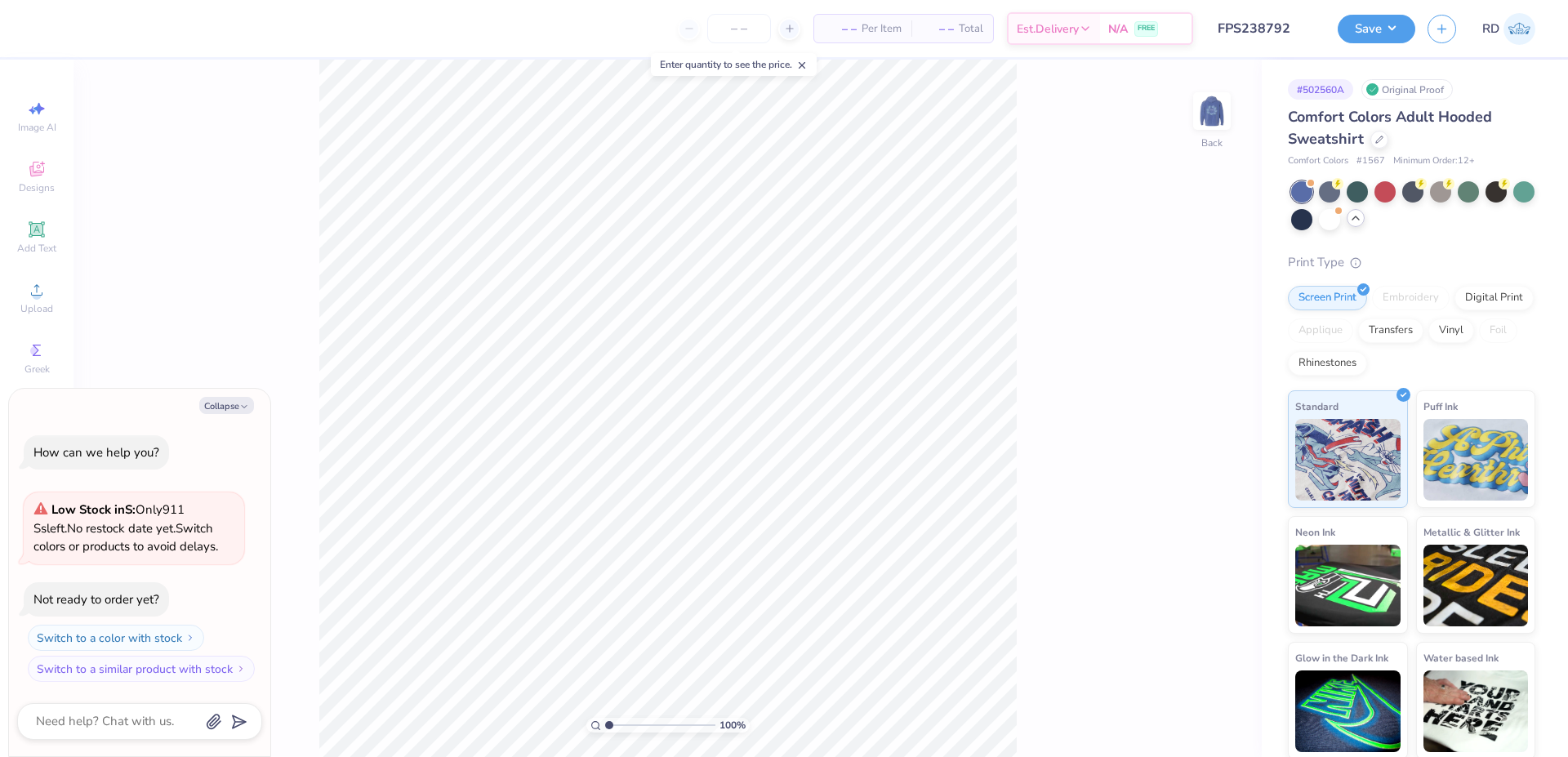
click at [1371, 160] on span "# 1567" at bounding box center [1371, 161] width 29 height 14
copy span "1567"
click at [1381, 138] on icon at bounding box center [1379, 138] width 8 height 8
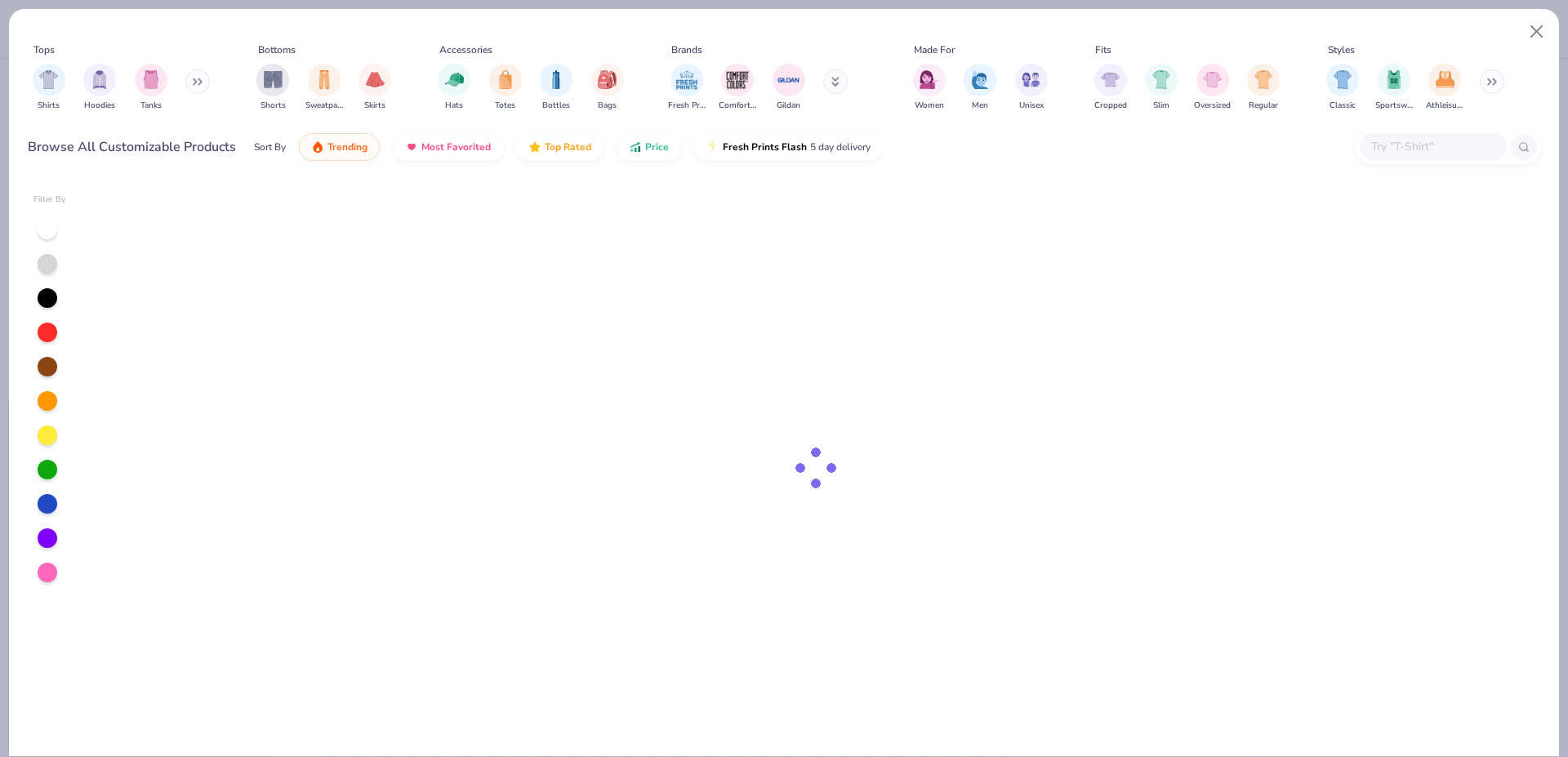
type textarea "x"
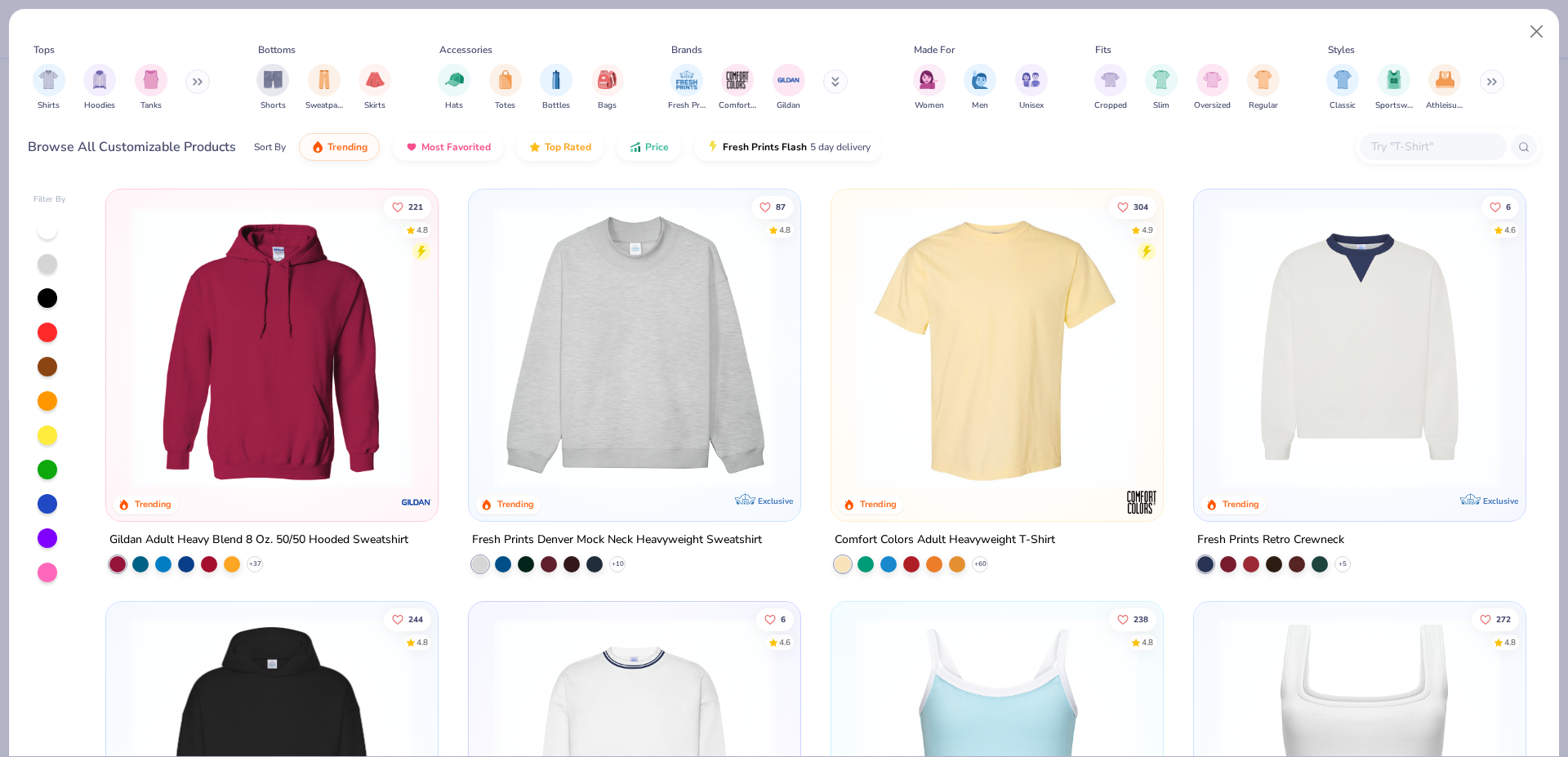
click at [1405, 151] on input "text" at bounding box center [1432, 147] width 126 height 18
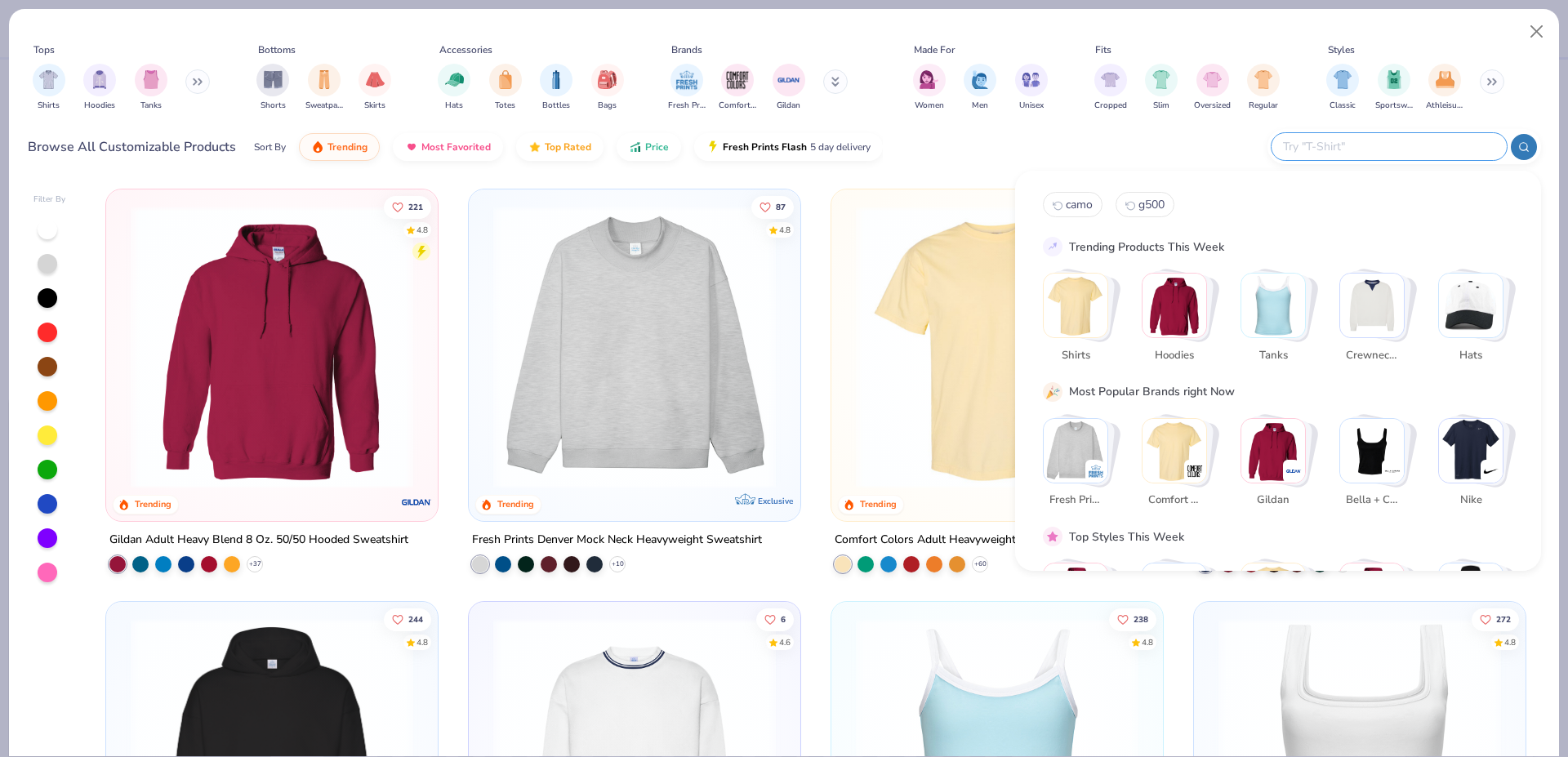
paste input "1567"
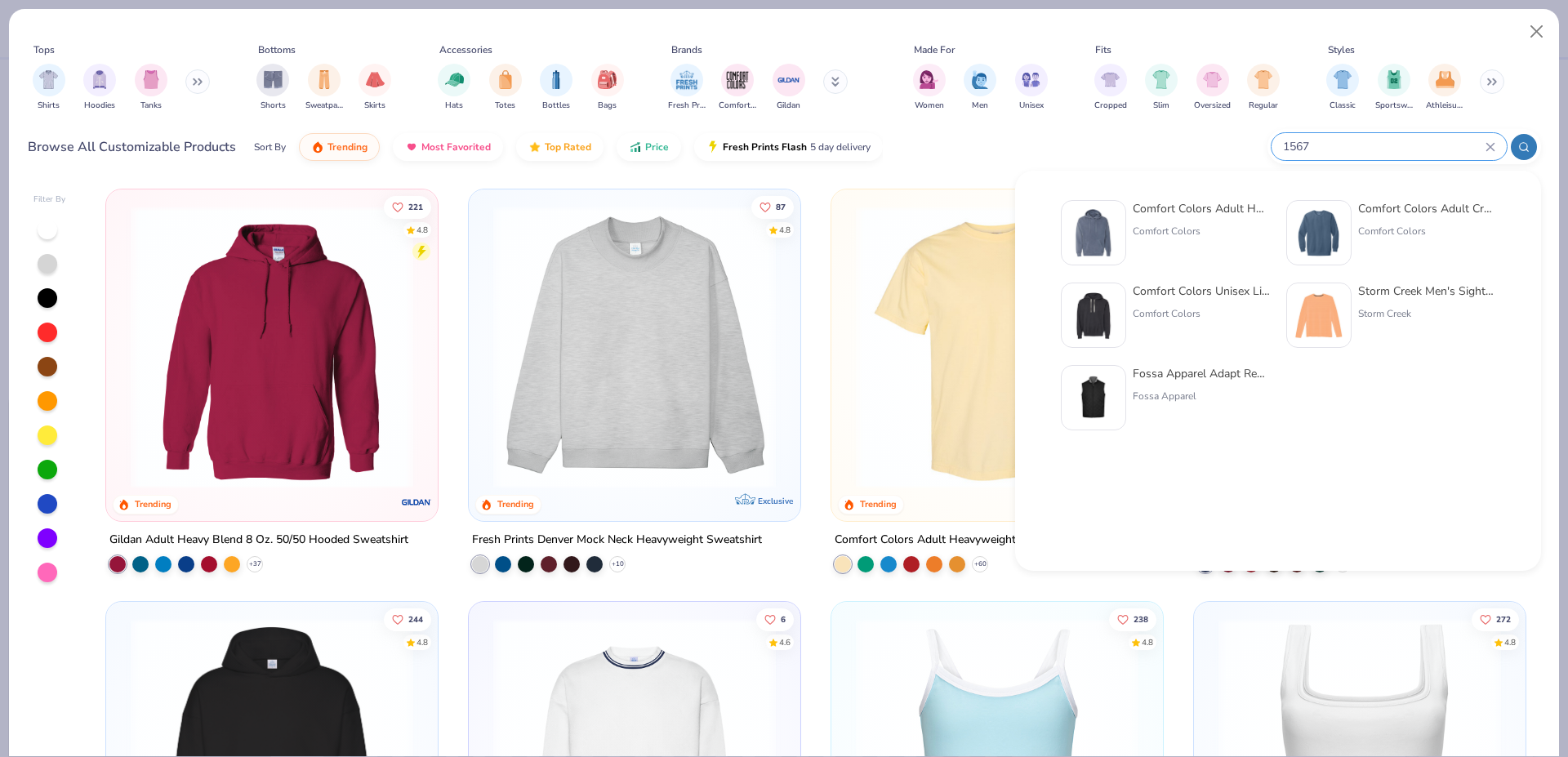
type input "1567"
click at [1096, 222] on img at bounding box center [1093, 232] width 50 height 50
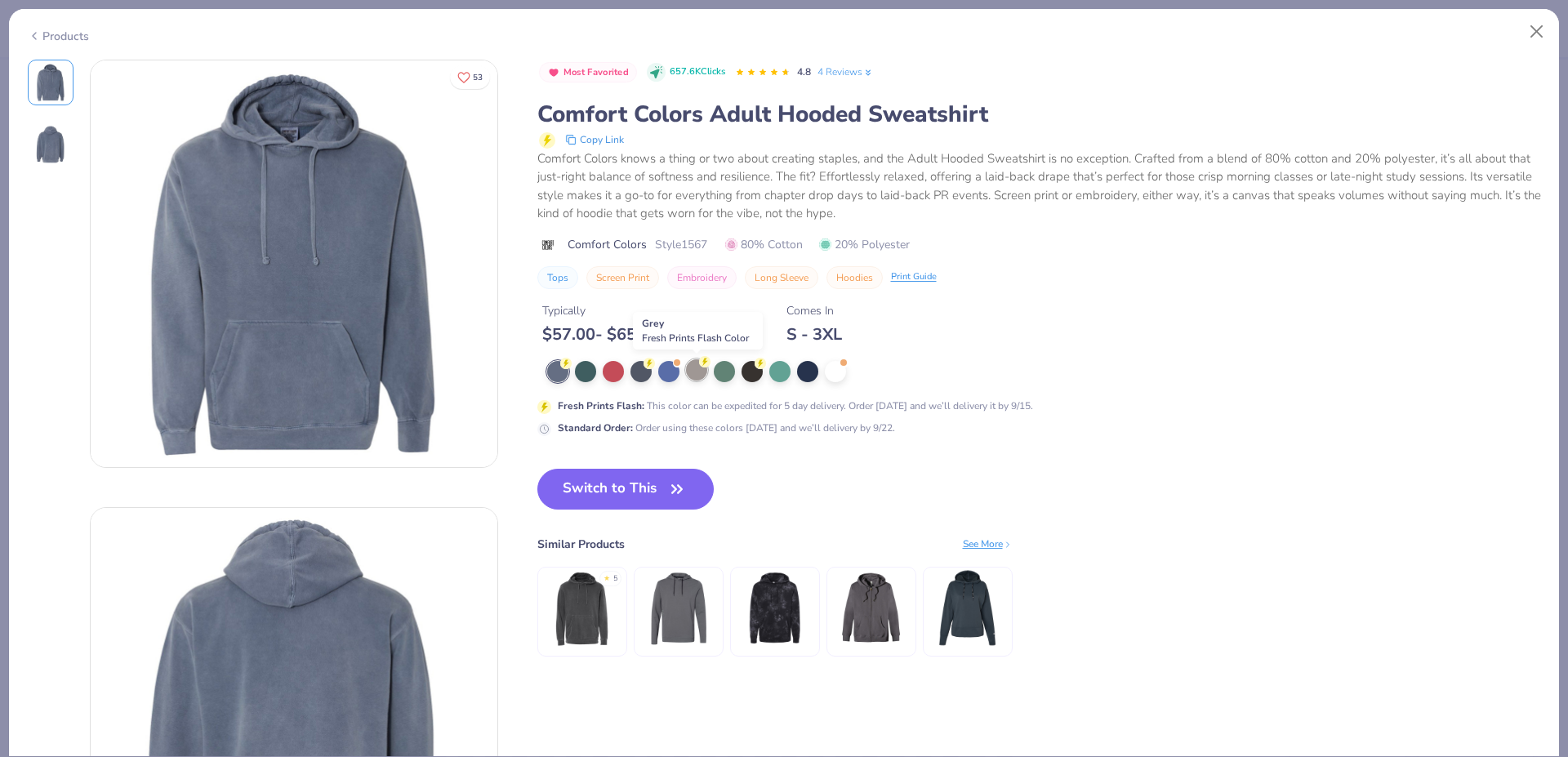
click at [699, 368] on div at bounding box center [696, 370] width 21 height 21
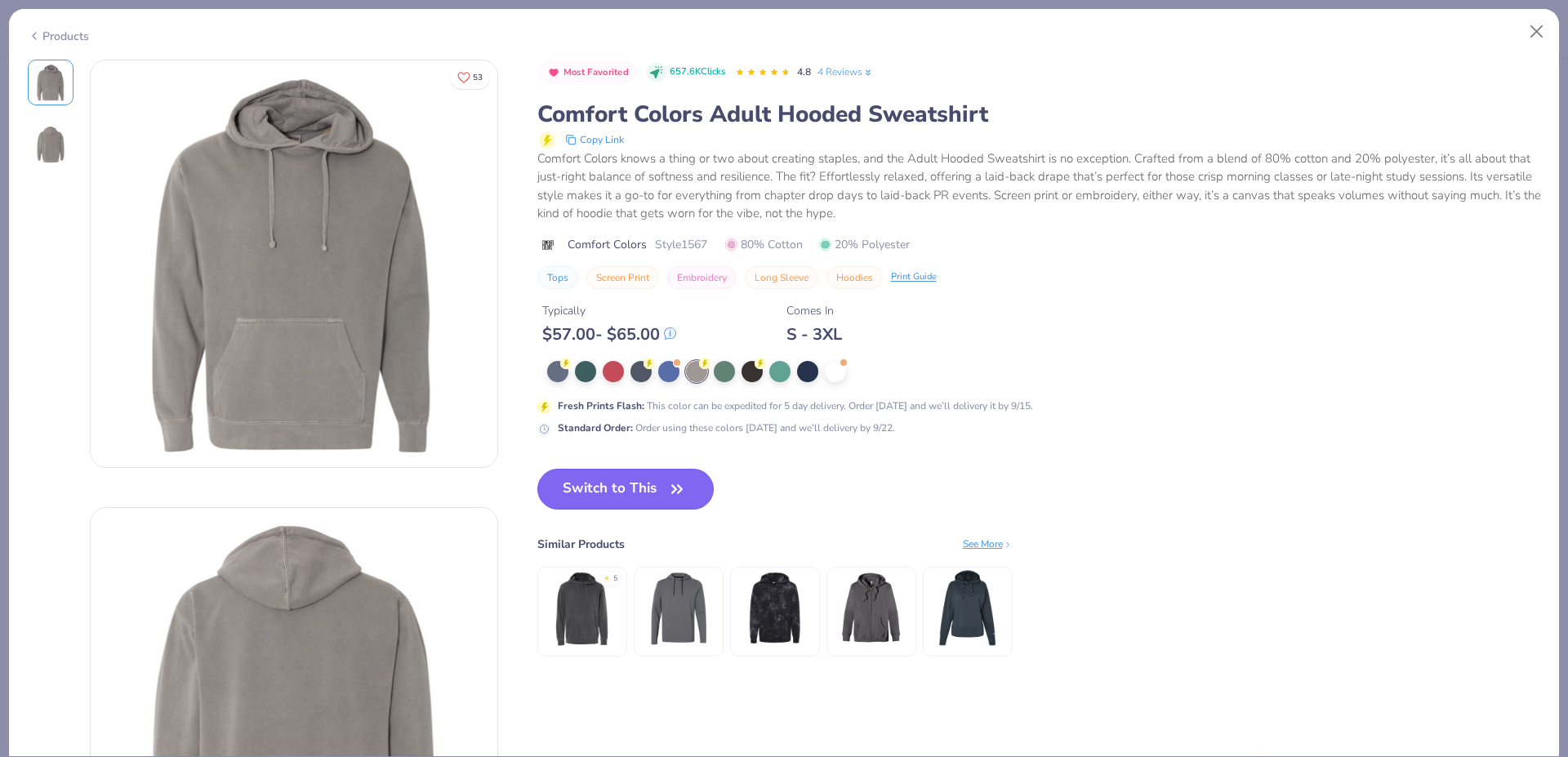
click at [678, 489] on icon "button" at bounding box center [678, 488] width 10 height 8
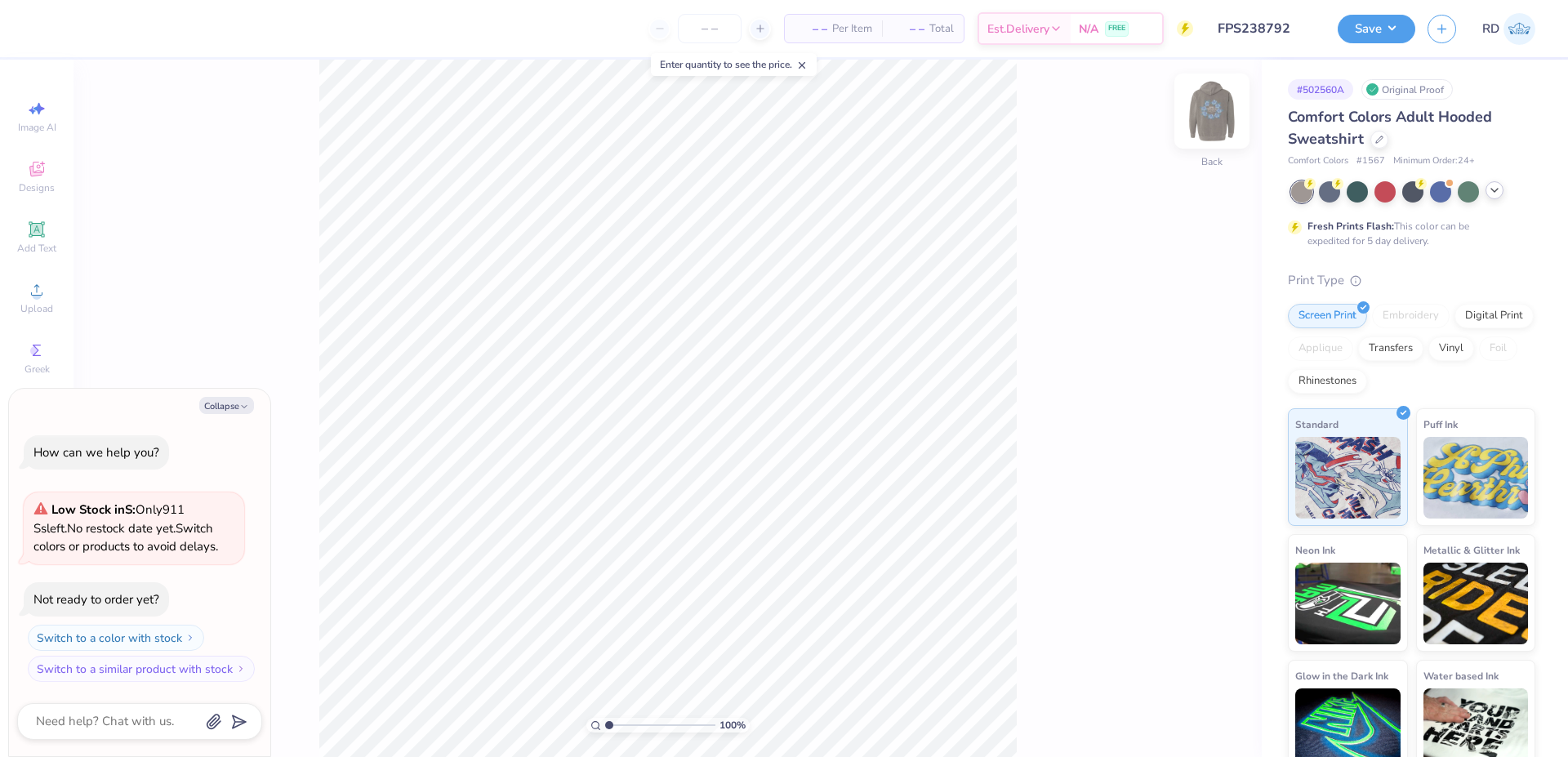
click at [1210, 112] on img at bounding box center [1212, 111] width 65 height 65
type textarea "x"
click at [641, 718] on div "100 %" at bounding box center [667, 725] width 164 height 15
click at [631, 718] on input "range" at bounding box center [660, 725] width 110 height 15
click at [654, 718] on input "range" at bounding box center [660, 725] width 110 height 15
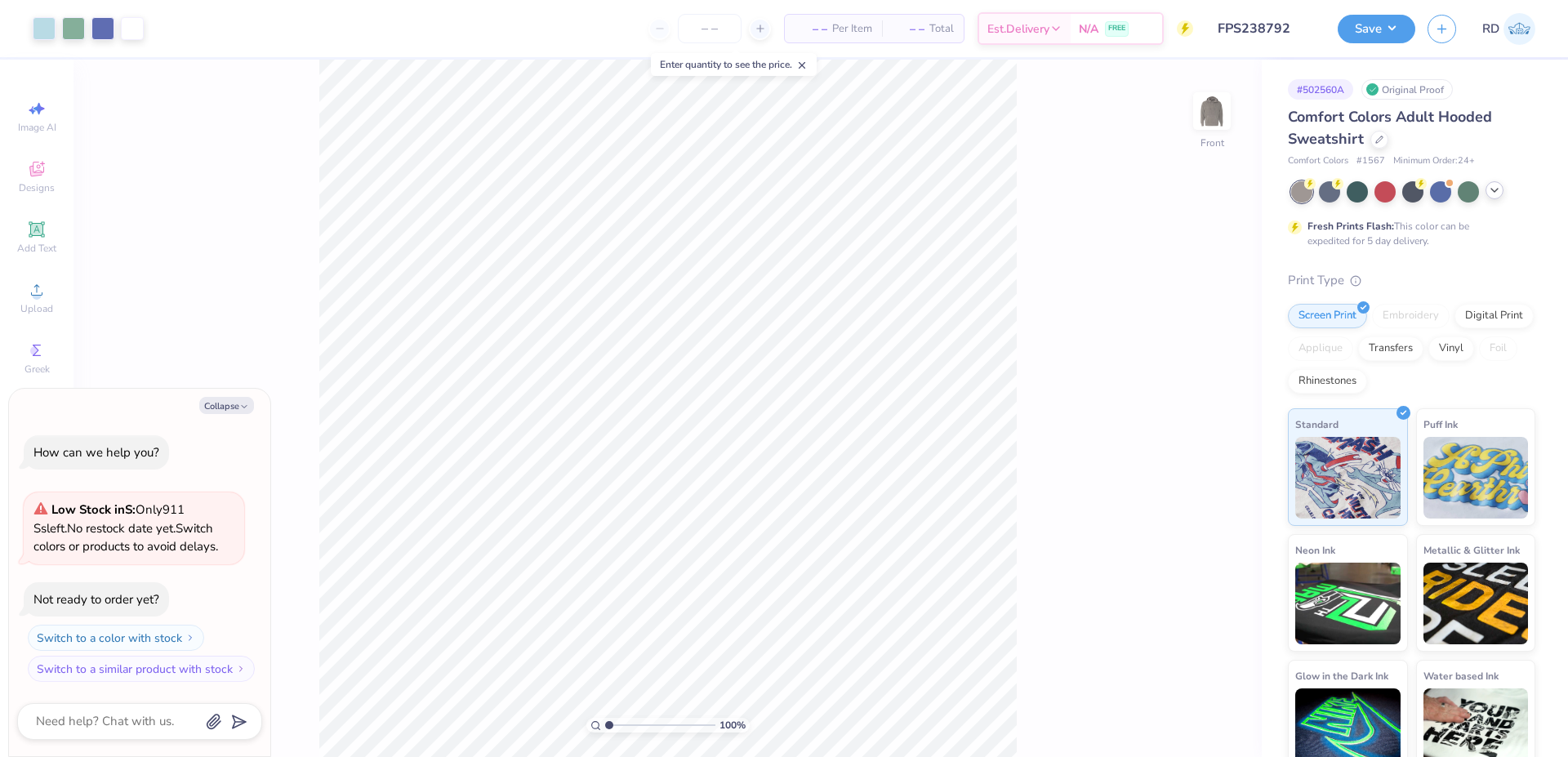
drag, startPoint x: 629, startPoint y: 731, endPoint x: 607, endPoint y: 733, distance: 22.1
type input "1"
click at [607, 733] on input "range" at bounding box center [660, 725] width 110 height 15
drag, startPoint x: 1285, startPoint y: 161, endPoint x: 1389, endPoint y: 167, distance: 104.2
click at [1389, 167] on div "# 502560A Original Proof Comfort Colors Adult Hooded Sweatshirt Comfort Colors …" at bounding box center [1415, 418] width 306 height 718
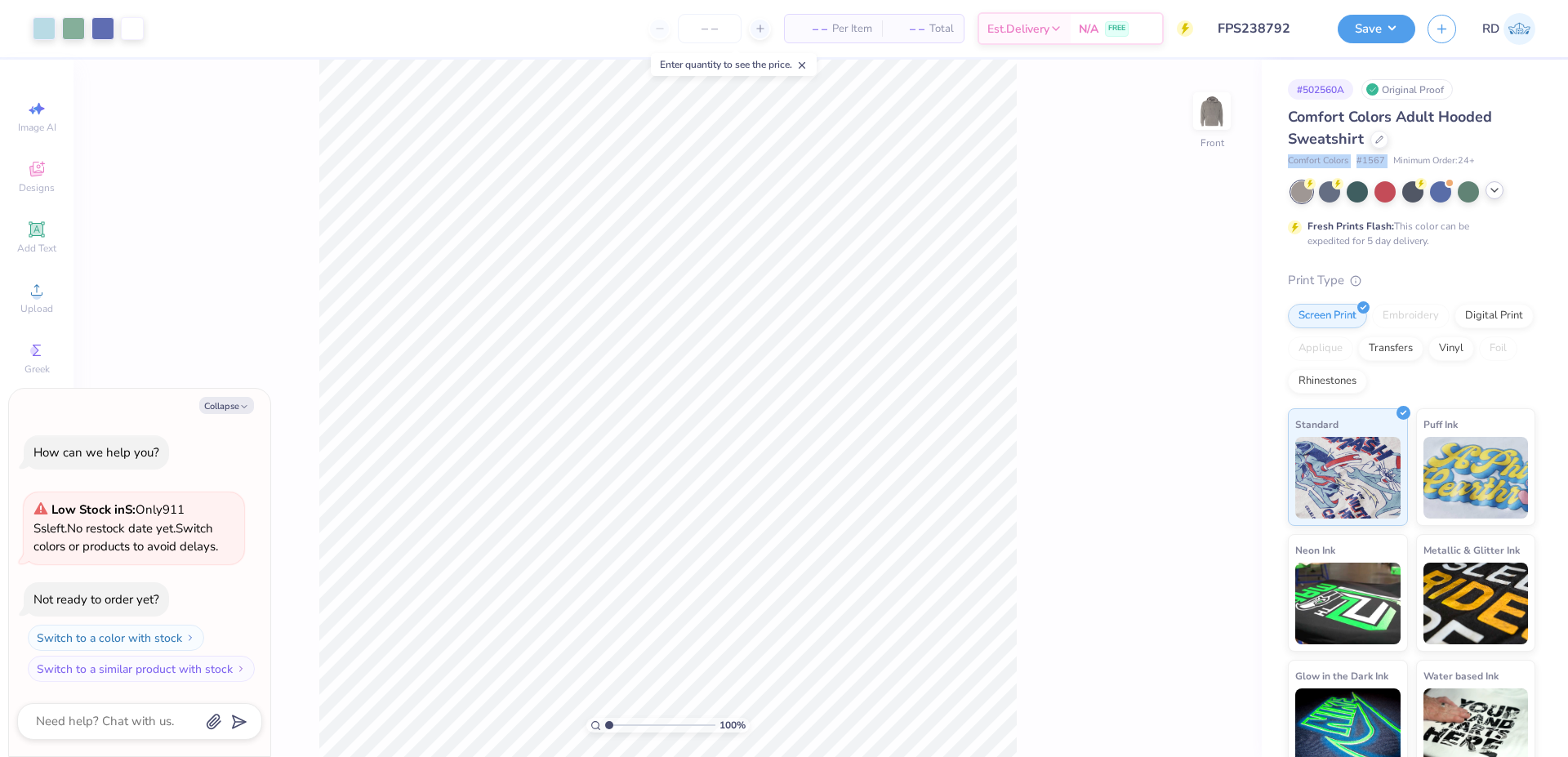
copy div "Comfort Colors # 1567"
type textarea "x"
click at [624, 728] on input "range" at bounding box center [660, 725] width 110 height 15
drag, startPoint x: 619, startPoint y: 723, endPoint x: 593, endPoint y: 725, distance: 26.1
type input "1"
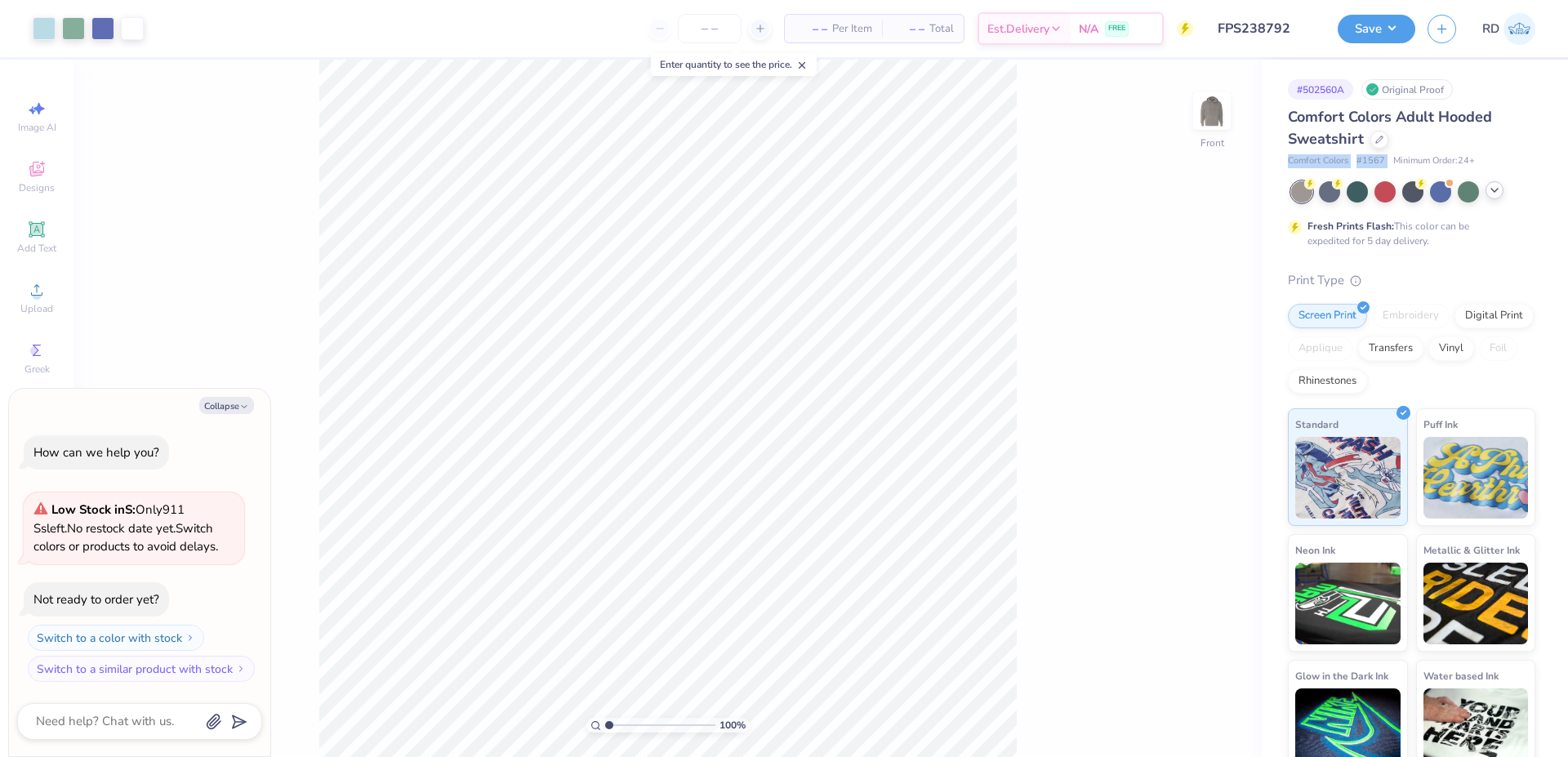
click at [605, 725] on input "range" at bounding box center [660, 725] width 110 height 15
click at [32, 310] on span "Upload" at bounding box center [36, 309] width 33 height 13
click at [106, 25] on div at bounding box center [102, 27] width 23 height 23
type textarea "x"
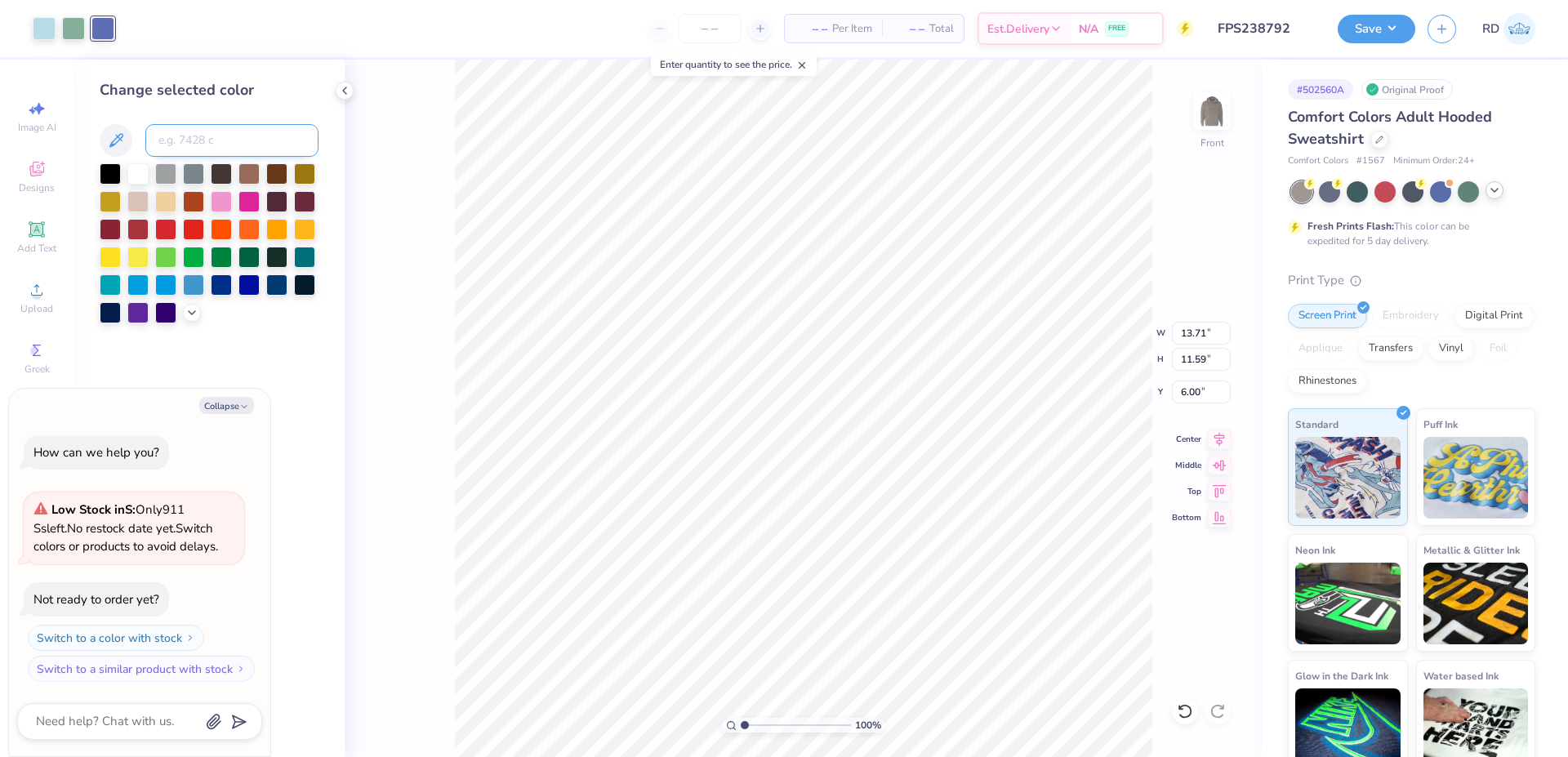
click at [259, 146] on input at bounding box center [231, 140] width 173 height 33
type input "403"
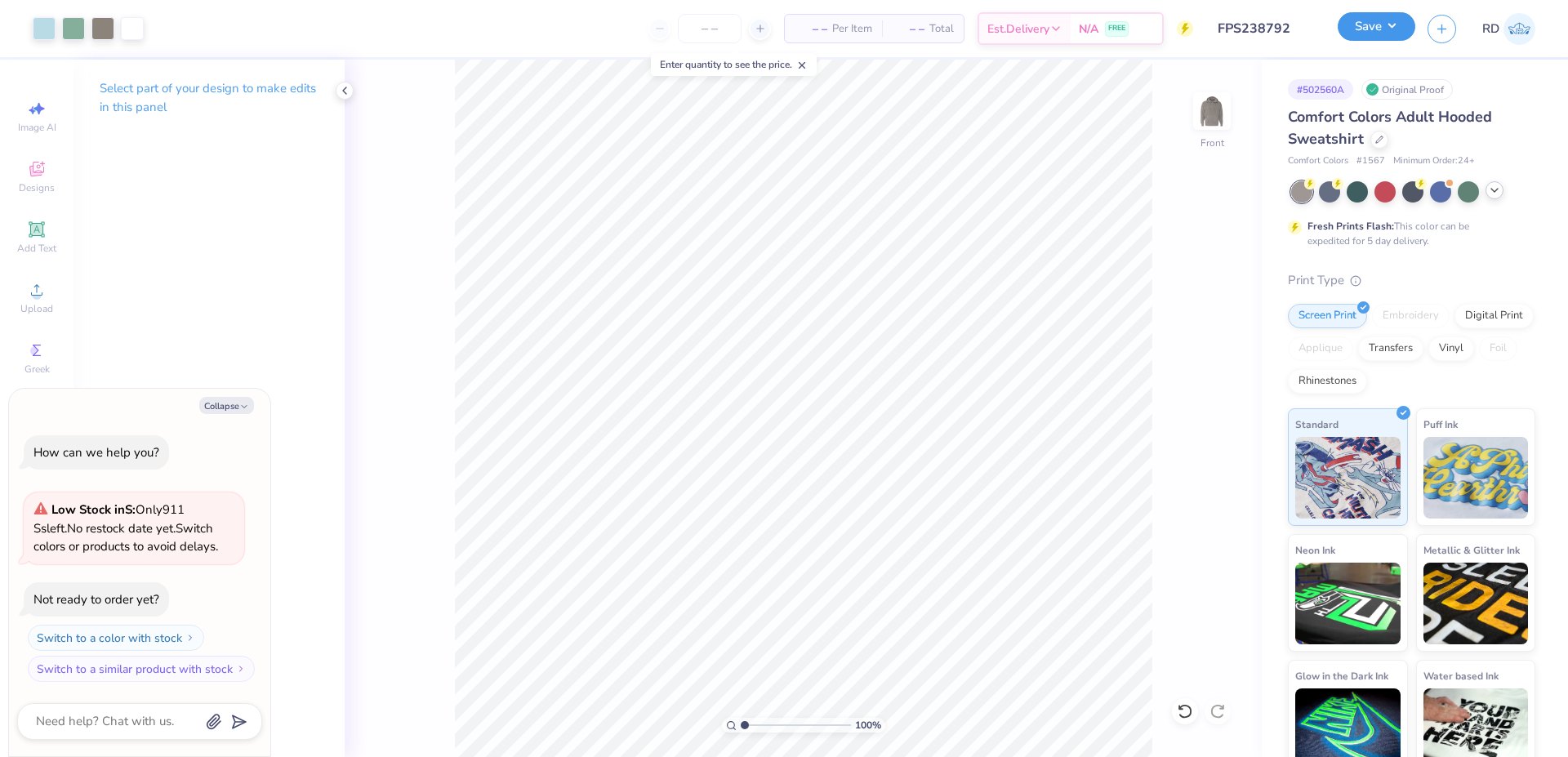
click at [1377, 39] on button "Save" at bounding box center [1376, 27] width 78 height 29
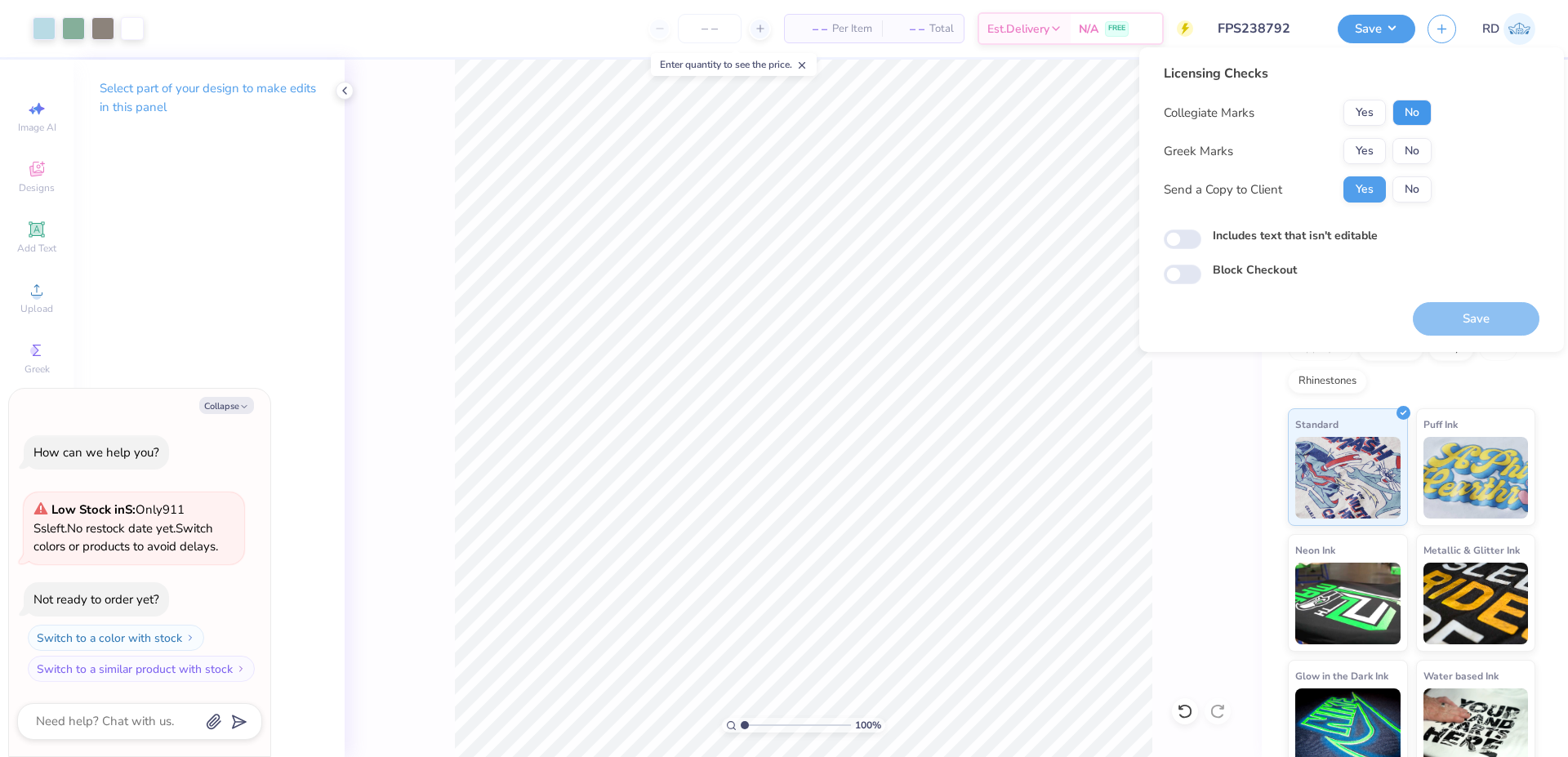
click at [1416, 106] on button "No" at bounding box center [1412, 112] width 39 height 26
click at [1366, 150] on button "Yes" at bounding box center [1364, 151] width 43 height 26
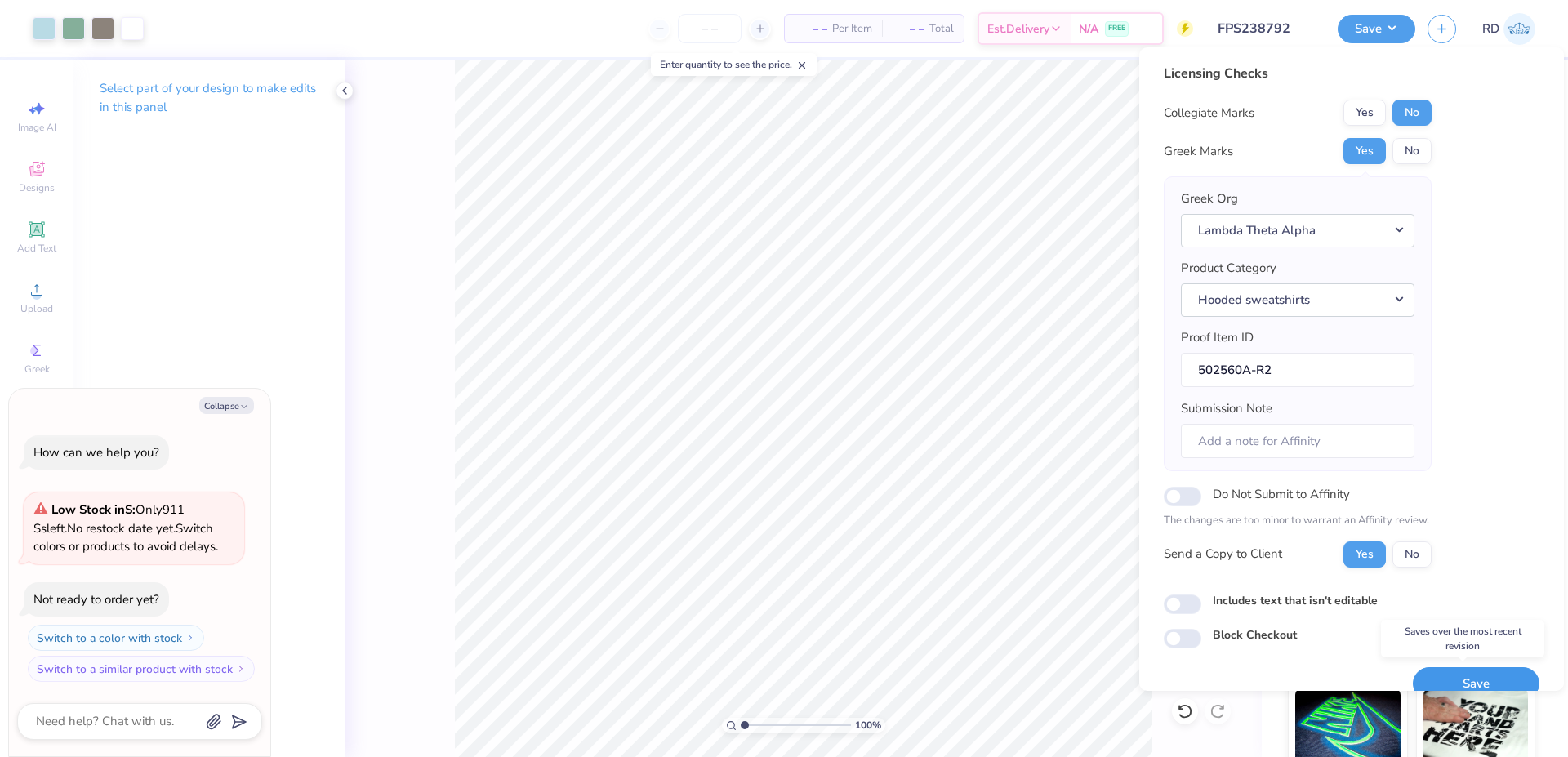
click at [1469, 676] on button "Save" at bounding box center [1476, 684] width 127 height 34
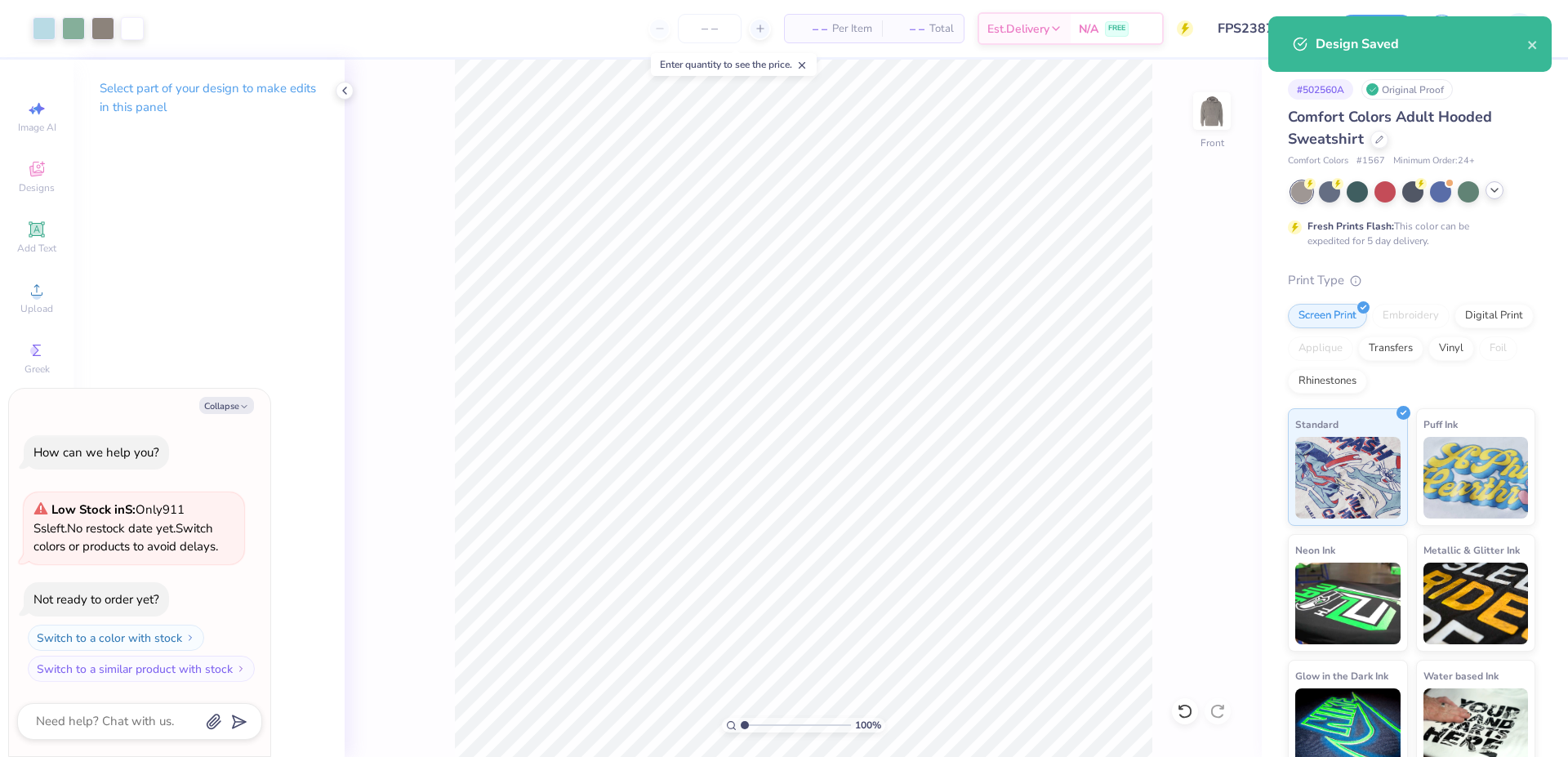
type textarea "x"
